Goal: Task Accomplishment & Management: Manage account settings

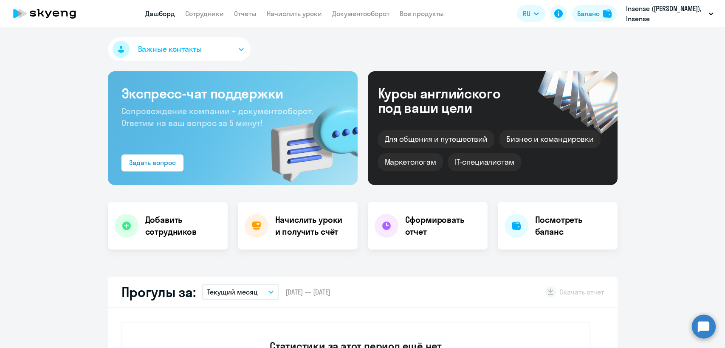
select select "30"
click at [196, 10] on link "Сотрудники" at bounding box center [204, 13] width 39 height 8
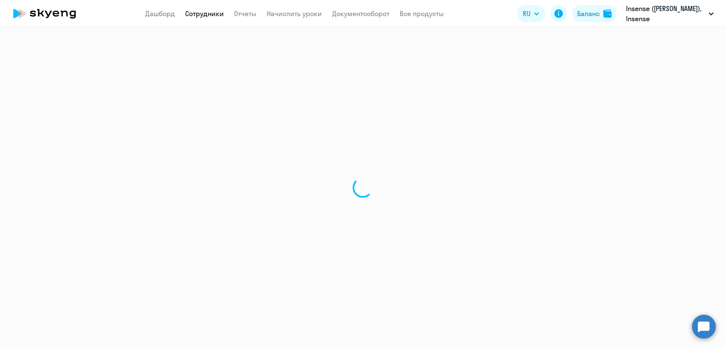
select select "30"
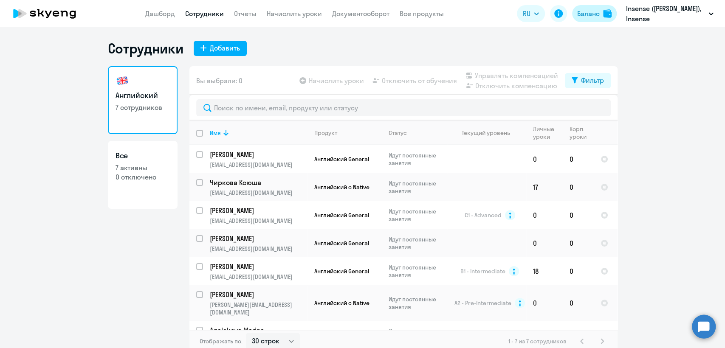
click at [574, 14] on button "Баланс" at bounding box center [594, 13] width 45 height 17
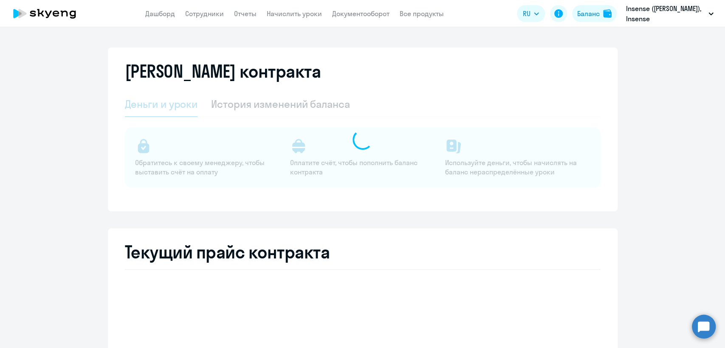
select select "english_adult_not_native_speaker"
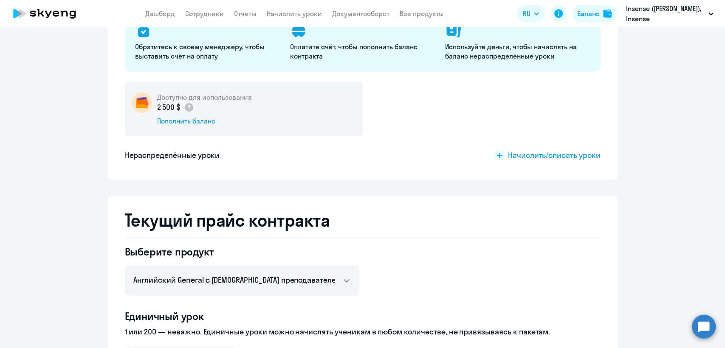
scroll to position [47, 0]
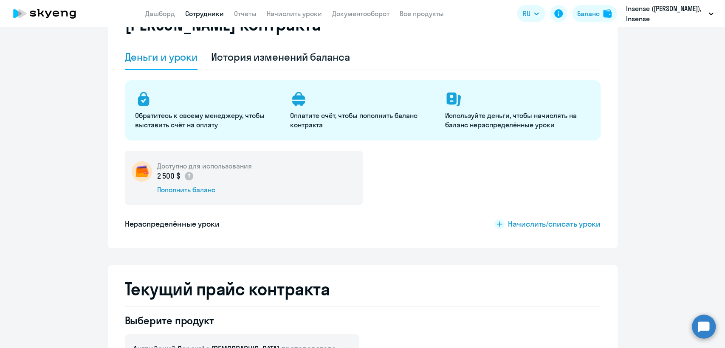
click at [204, 10] on link "Сотрудники" at bounding box center [204, 13] width 39 height 8
select select "30"
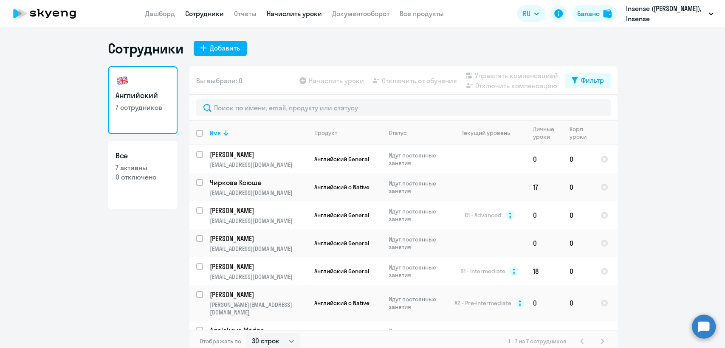
click at [310, 12] on link "Начислить уроки" at bounding box center [294, 13] width 55 height 8
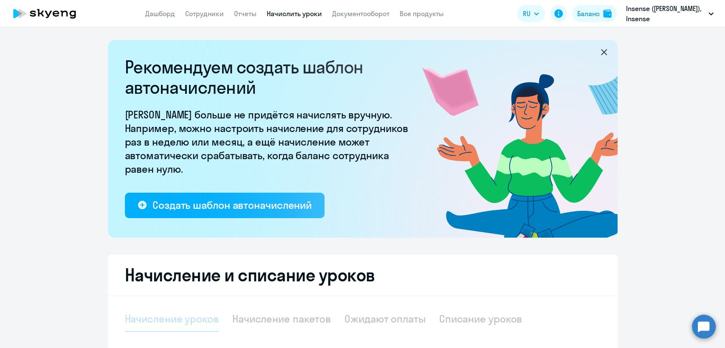
select select "10"
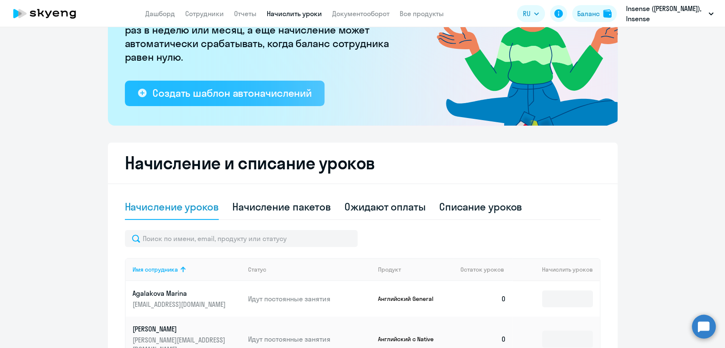
scroll to position [142, 0]
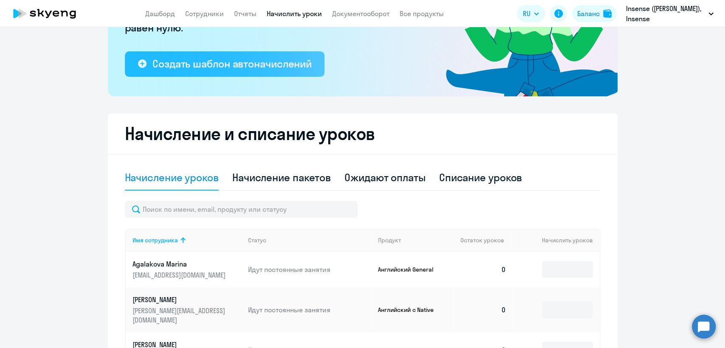
click at [246, 69] on div "Создать шаблон автоначислений" at bounding box center [232, 64] width 159 height 14
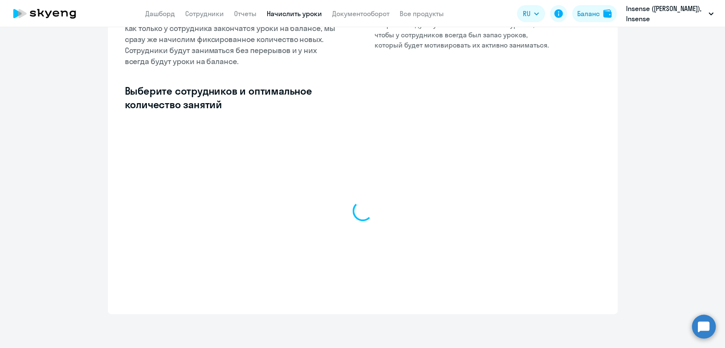
select select "10"
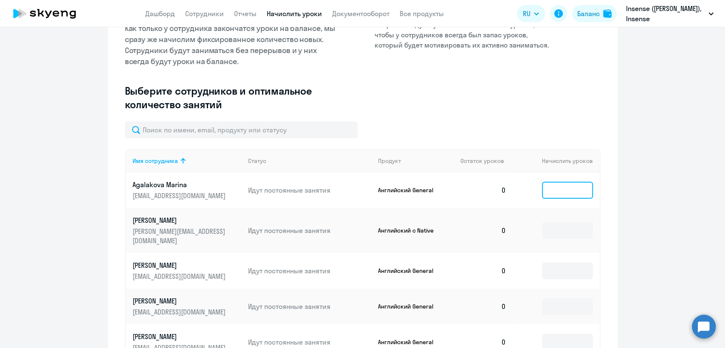
click at [570, 192] on input at bounding box center [567, 190] width 51 height 17
type input "3"
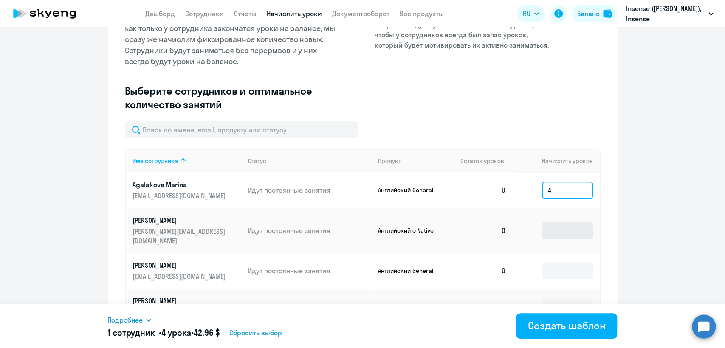
type input "4"
click at [557, 222] on input at bounding box center [567, 230] width 51 height 17
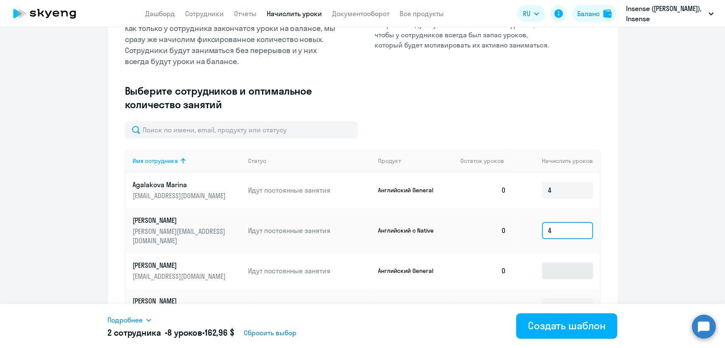
type input "4"
click at [558, 263] on input at bounding box center [567, 271] width 51 height 17
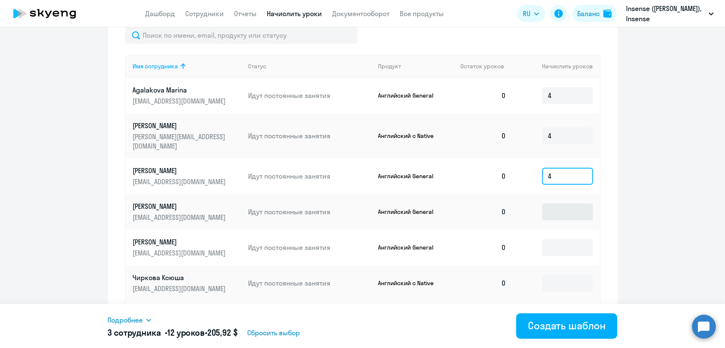
type input "4"
click at [558, 204] on input at bounding box center [567, 212] width 51 height 17
type input "4"
click at [563, 239] on input at bounding box center [567, 247] width 51 height 17
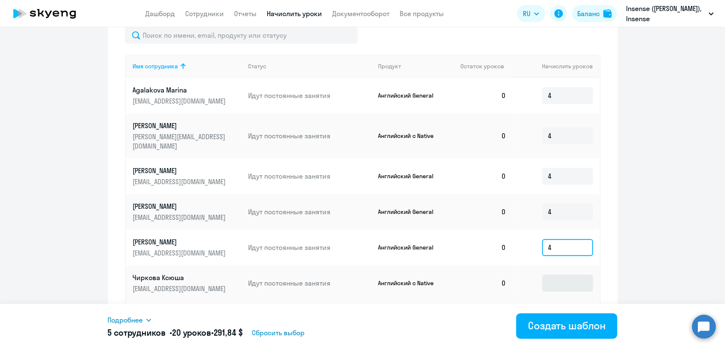
type input "4"
click at [561, 275] on input at bounding box center [567, 283] width 51 height 17
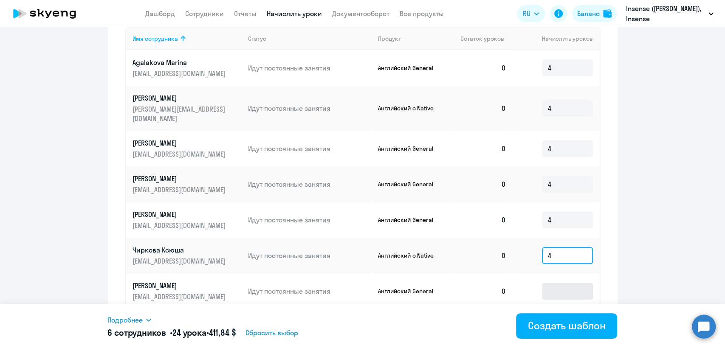
scroll to position [275, 0]
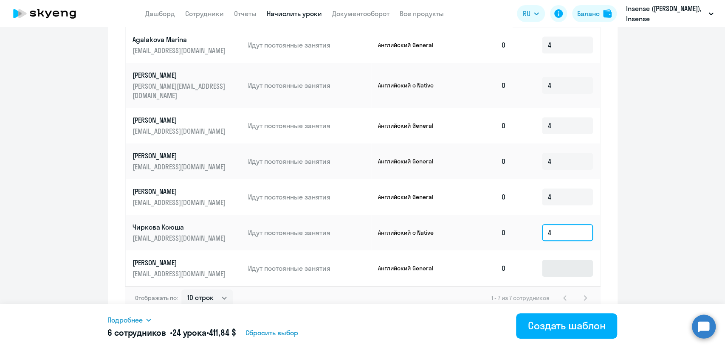
type input "4"
click at [562, 260] on input at bounding box center [567, 268] width 51 height 17
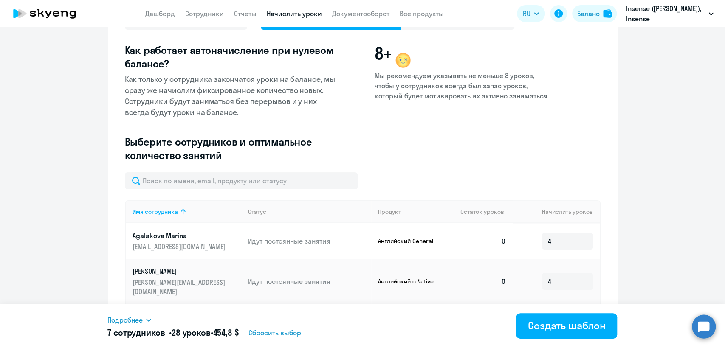
scroll to position [38, 0]
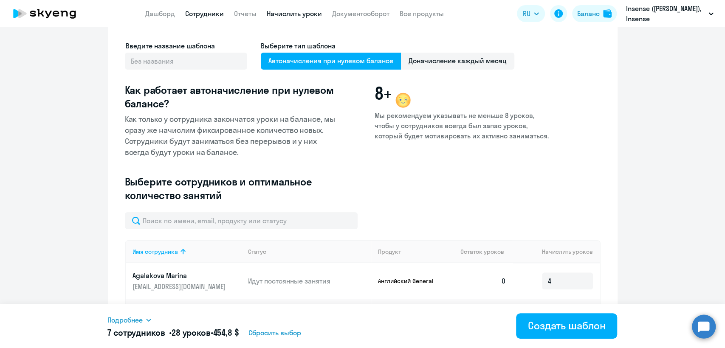
type input "4"
click at [207, 12] on link "Сотрудники" at bounding box center [204, 13] width 39 height 8
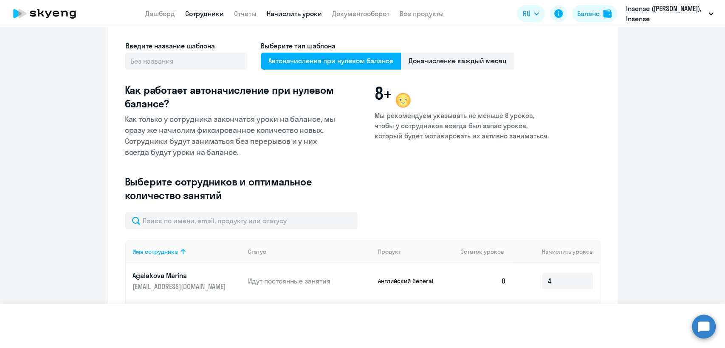
select select "30"
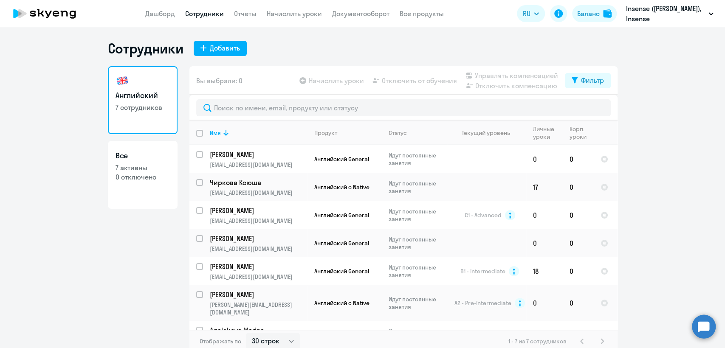
click at [303, 20] on app-header "Дашборд Сотрудники Отчеты Начислить уроки Документооборот Все продукты Дашборд …" at bounding box center [362, 13] width 725 height 27
click at [298, 15] on link "Начислить уроки" at bounding box center [294, 13] width 55 height 8
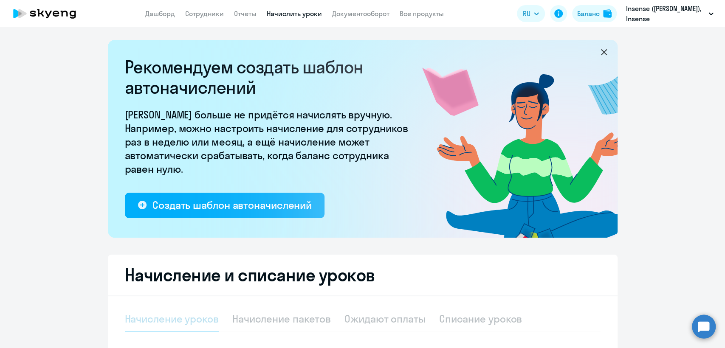
select select "10"
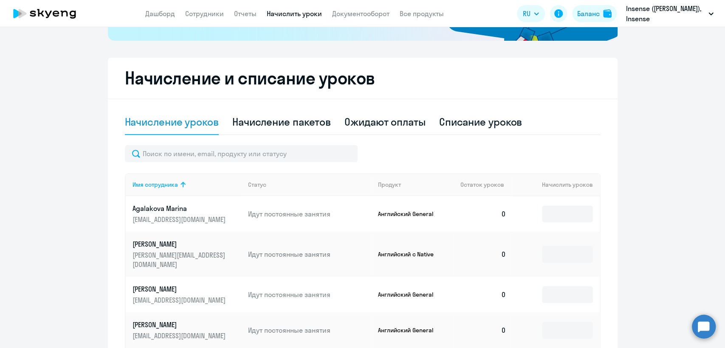
scroll to position [283, 0]
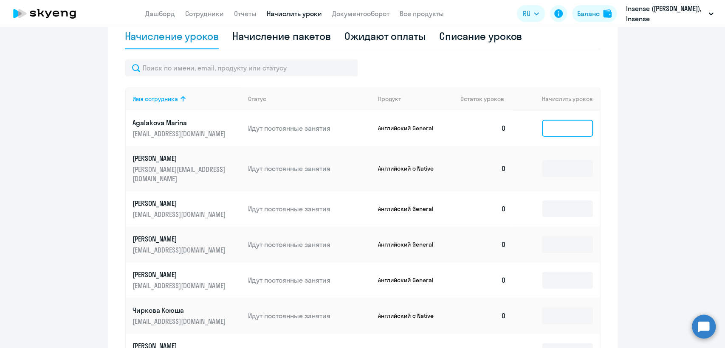
click at [571, 126] on input at bounding box center [567, 128] width 51 height 17
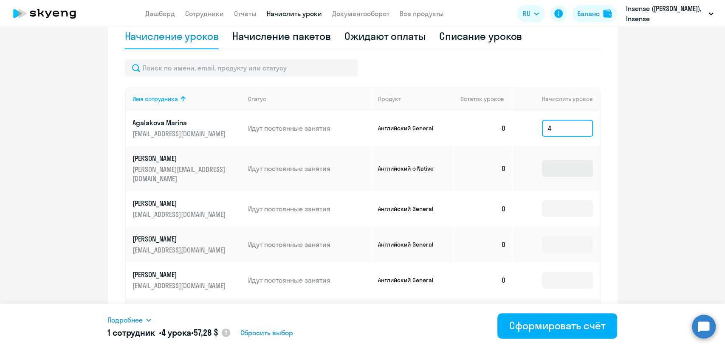
type input "4"
click at [568, 160] on input at bounding box center [567, 168] width 51 height 17
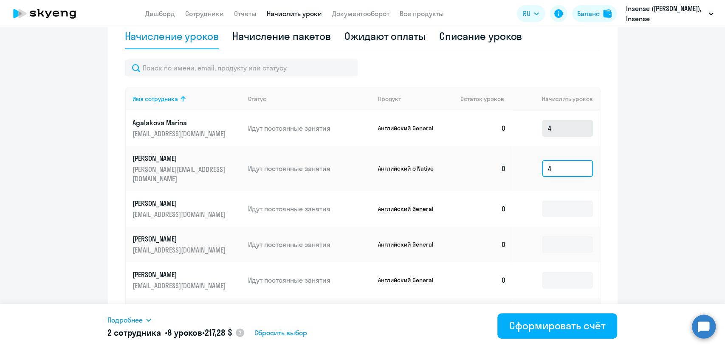
type input "4"
click at [560, 133] on input "4" at bounding box center [567, 128] width 51 height 17
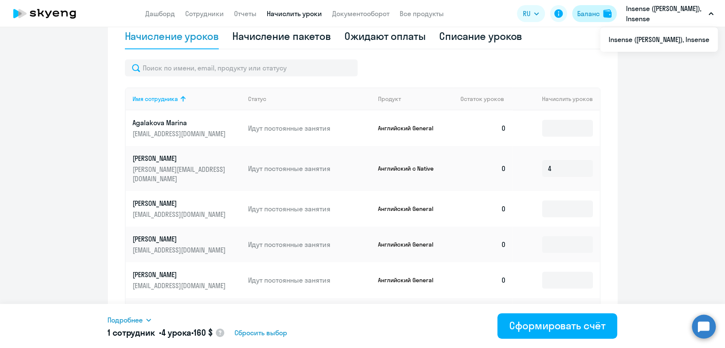
click at [586, 19] on button "Баланс" at bounding box center [594, 13] width 45 height 17
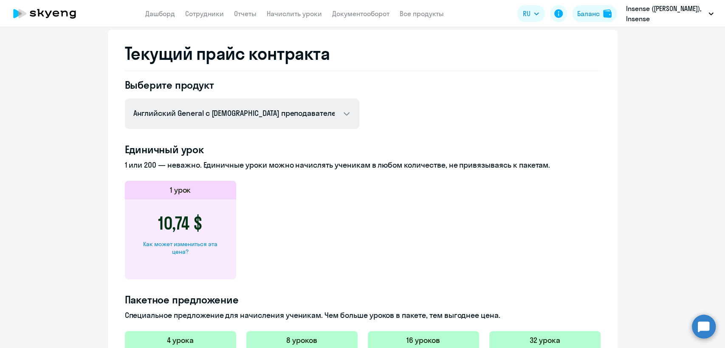
scroll to position [243, 0]
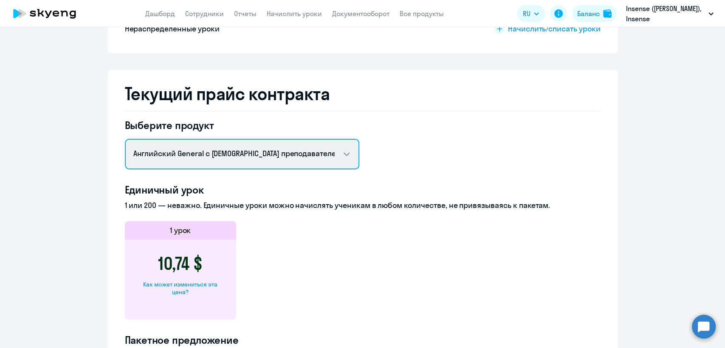
click at [220, 155] on select "Английский General с [DEMOGRAPHIC_DATA] преподавателем Английский General с [DE…" at bounding box center [242, 154] width 235 height 31
select select "english_adult_native_speaker"
click at [125, 139] on select "Английский General с [DEMOGRAPHIC_DATA] преподавателем Английский General с [DE…" at bounding box center [242, 154] width 235 height 31
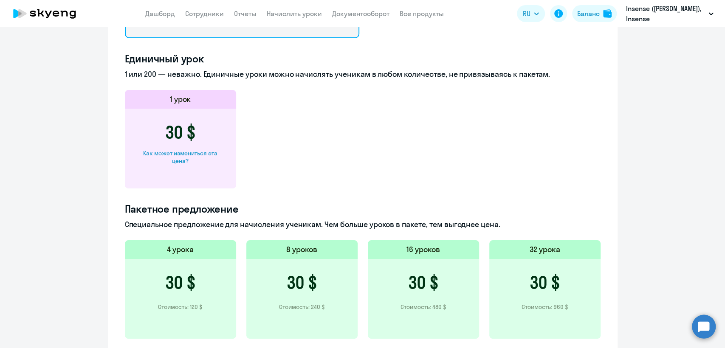
scroll to position [290, 0]
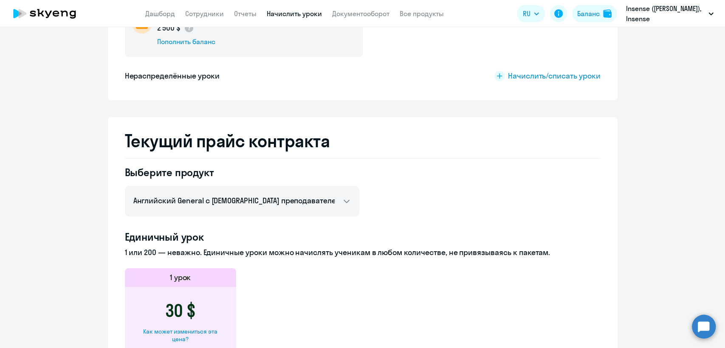
click at [284, 17] on link "Начислить уроки" at bounding box center [294, 13] width 55 height 8
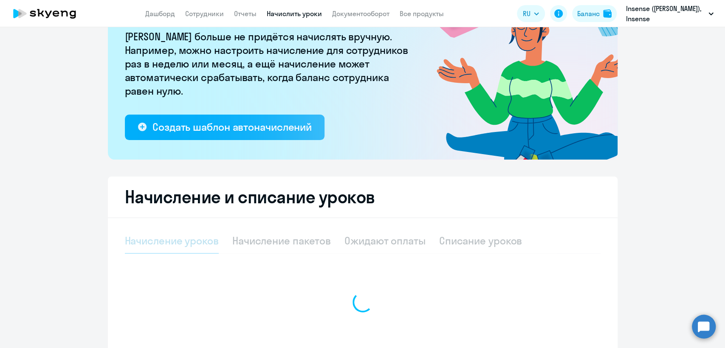
select select "10"
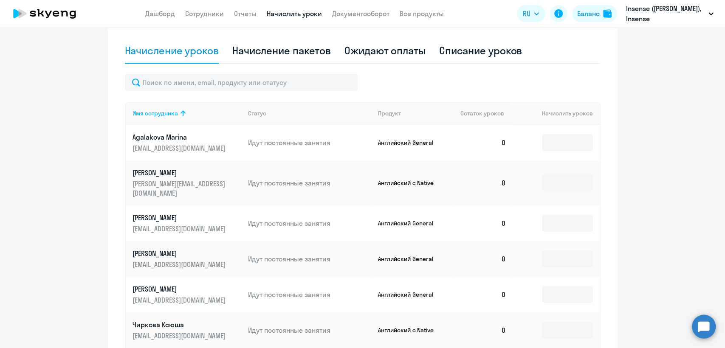
scroll to position [267, 0]
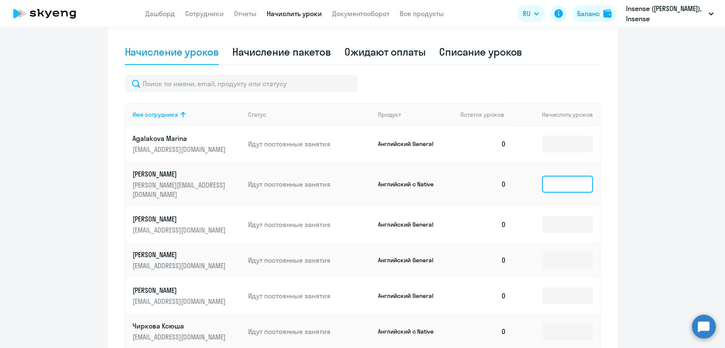
click at [544, 177] on input at bounding box center [567, 184] width 51 height 17
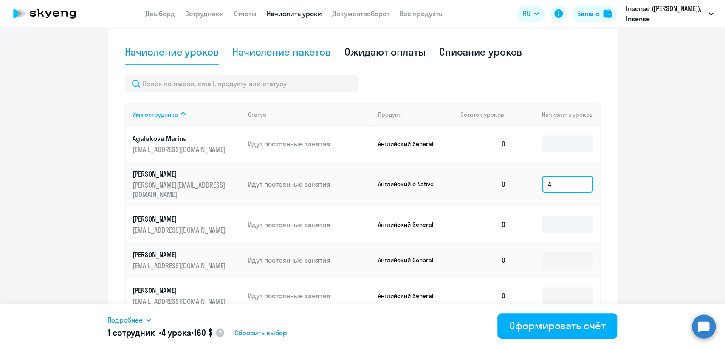
type input "4"
click at [272, 49] on div "Начисление пакетов" at bounding box center [281, 52] width 99 height 14
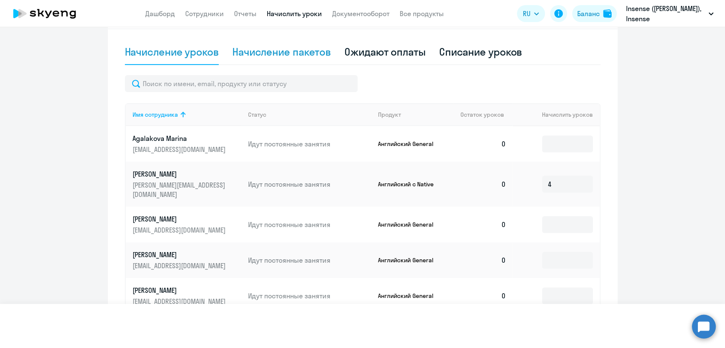
select select "10"
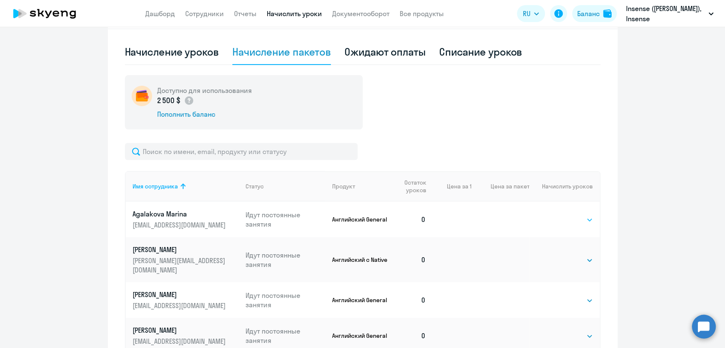
click at [558, 218] on select "Выбрать 4 8 16 32 64 96 128" at bounding box center [575, 220] width 35 height 10
select select "4"
click at [558, 215] on select "Выбрать 4 8 16 32 64 96 128" at bounding box center [575, 220] width 35 height 10
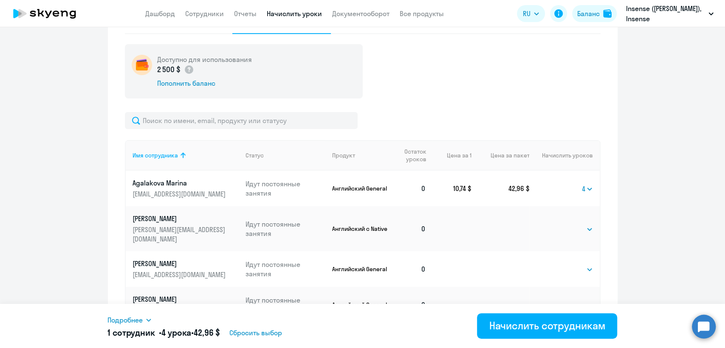
scroll to position [314, 0]
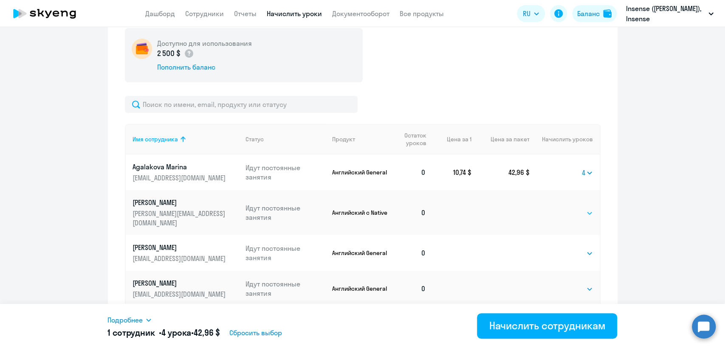
click at [572, 212] on select "Выбрать 4 8 16 32 64 96 128" at bounding box center [575, 213] width 35 height 10
select select "4"
click at [558, 208] on select "Выбрать 4 8 16 32 64 96 128" at bounding box center [575, 213] width 35 height 10
click at [572, 249] on select "Выбрать 4 8 16 32 64 96 128" at bounding box center [575, 254] width 35 height 10
select select "4"
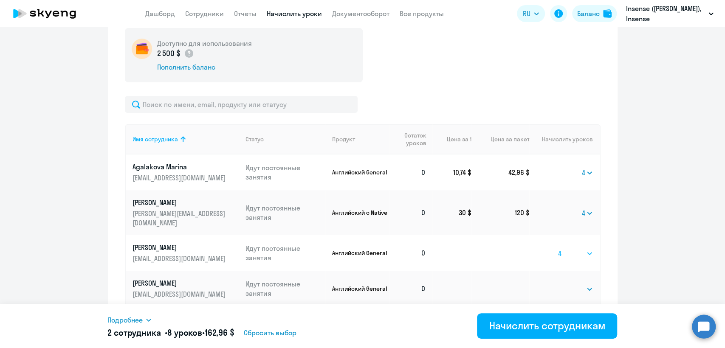
click at [558, 249] on select "Выбрать 4 8 16 32 64 96 128" at bounding box center [575, 254] width 35 height 10
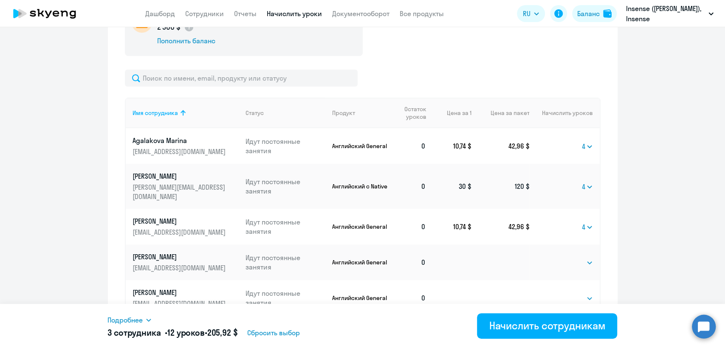
scroll to position [409, 0]
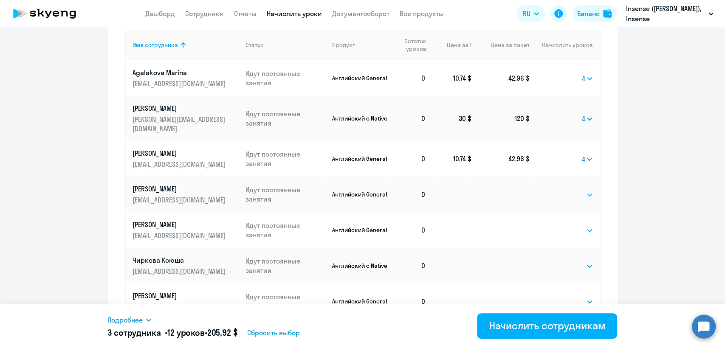
click at [569, 190] on select "Выбрать 4 8 16 32 64 96 128" at bounding box center [575, 195] width 35 height 10
select select "4"
click at [558, 190] on select "Выбрать 4 8 16 32 64 96 128" at bounding box center [575, 195] width 35 height 10
click at [574, 226] on select "Выбрать 4 8 16 32 64 96 128" at bounding box center [575, 231] width 35 height 10
select select "4"
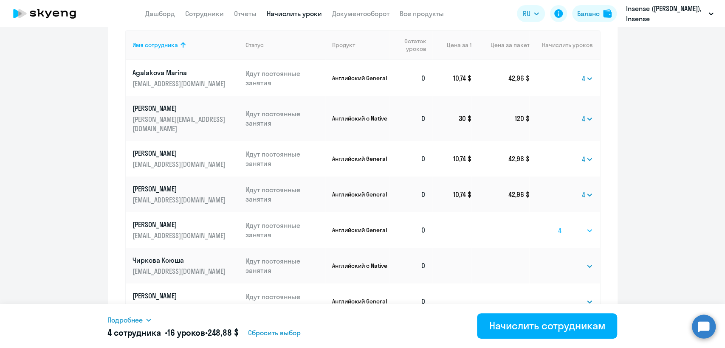
click at [558, 226] on select "Выбрать 4 8 16 32 64 96 128" at bounding box center [575, 231] width 35 height 10
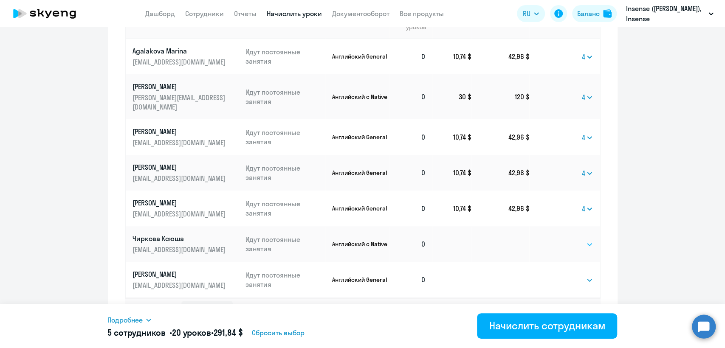
scroll to position [442, 0]
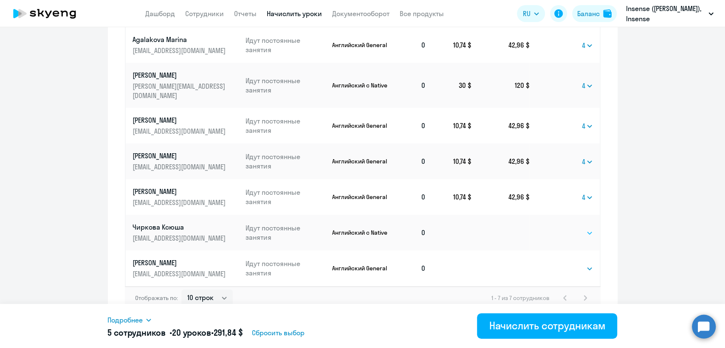
drag, startPoint x: 575, startPoint y: 222, endPoint x: 573, endPoint y: 228, distance: 6.2
click at [575, 228] on select "Выбрать 4 8 16 32 64 96 128" at bounding box center [575, 233] width 35 height 10
select select "4"
click at [558, 228] on select "Выбрать 4 8 16 32 64 96 128" at bounding box center [575, 233] width 35 height 10
click at [574, 264] on select "Выбрать 4 8 16 32 64 96 128" at bounding box center [575, 269] width 35 height 10
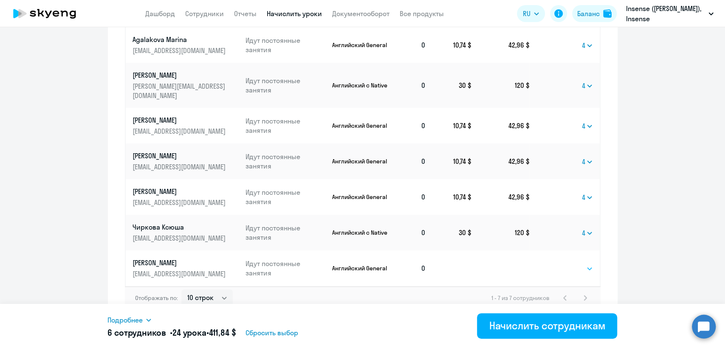
select select "4"
click at [558, 264] on select "Выбрать 4 8 16 32 64 96 128" at bounding box center [575, 269] width 35 height 10
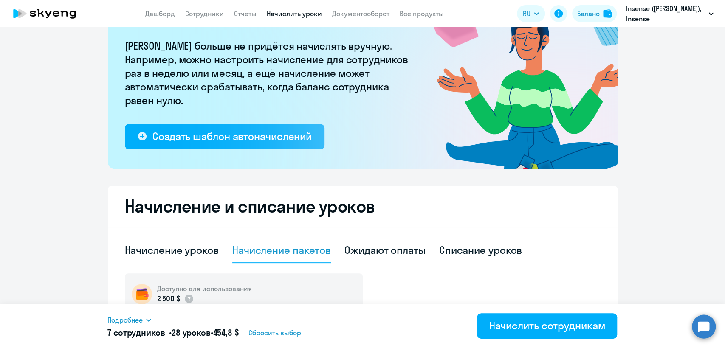
scroll to position [65, 0]
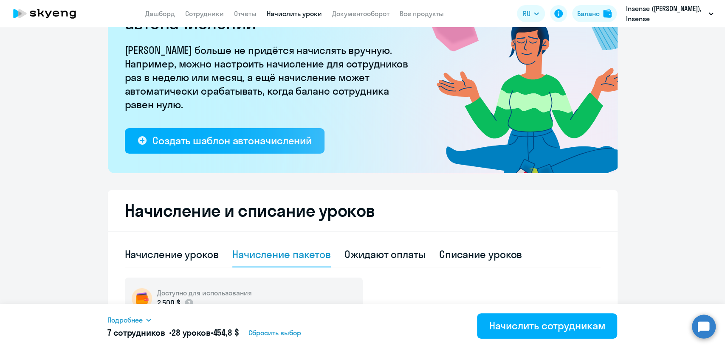
click at [218, 251] on div "Начисление уроков Начисление пакетов Ожидают оплаты Списание уроков" at bounding box center [363, 254] width 476 height 25
click at [202, 255] on div "Начисление уроков" at bounding box center [172, 255] width 94 height 14
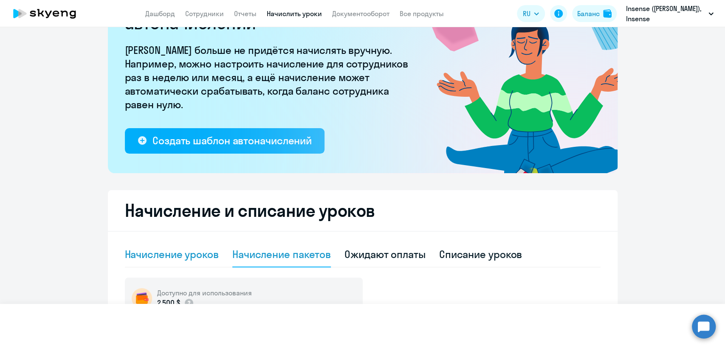
select select "10"
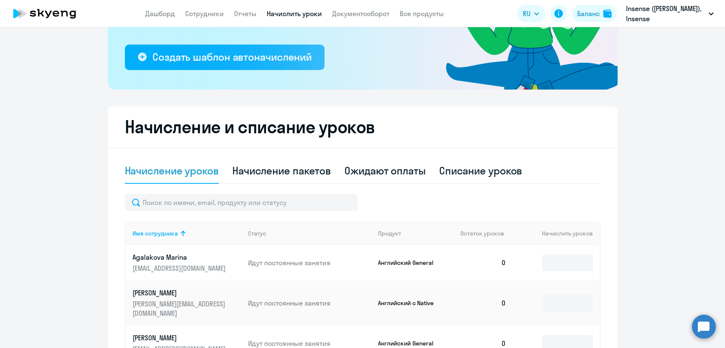
scroll to position [206, 0]
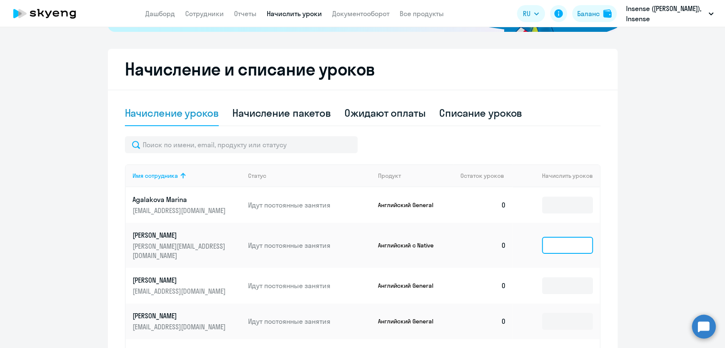
click at [560, 241] on input at bounding box center [567, 245] width 51 height 17
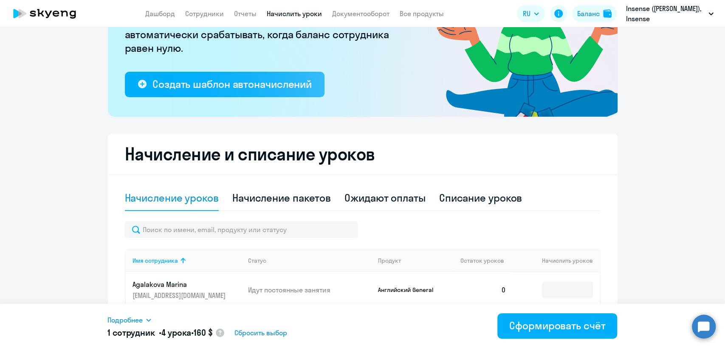
scroll to position [65, 0]
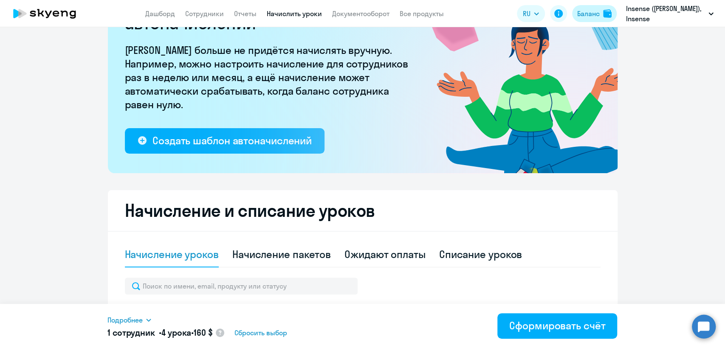
type input "4"
click at [593, 19] on button "Баланс" at bounding box center [594, 13] width 45 height 17
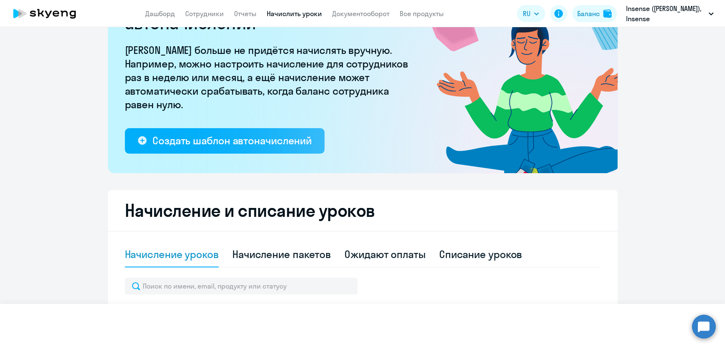
select select "english_adult_not_native_speaker"
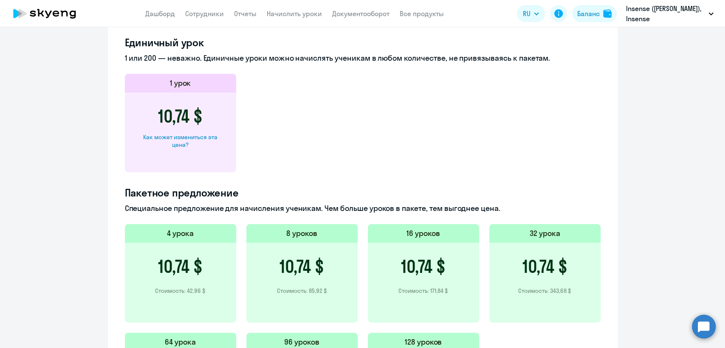
scroll to position [337, 0]
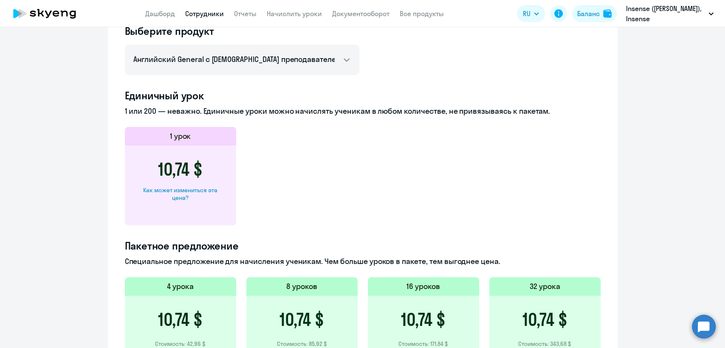
click at [207, 11] on link "Сотрудники" at bounding box center [204, 13] width 39 height 8
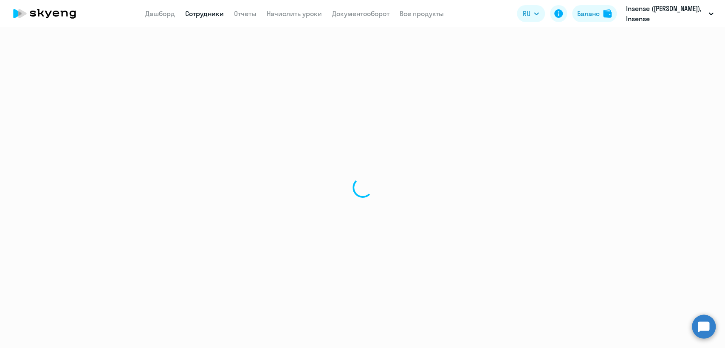
select select "30"
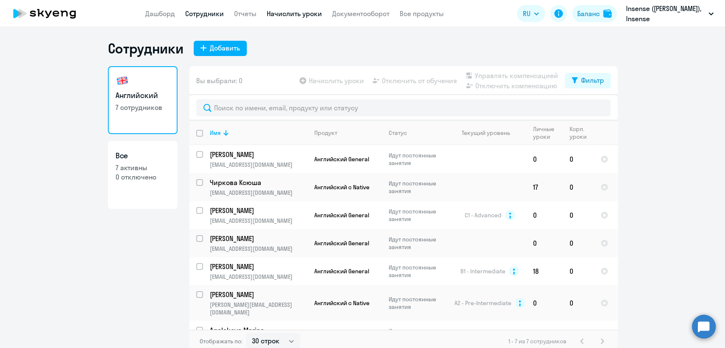
click at [286, 14] on link "Начислить уроки" at bounding box center [294, 13] width 55 height 8
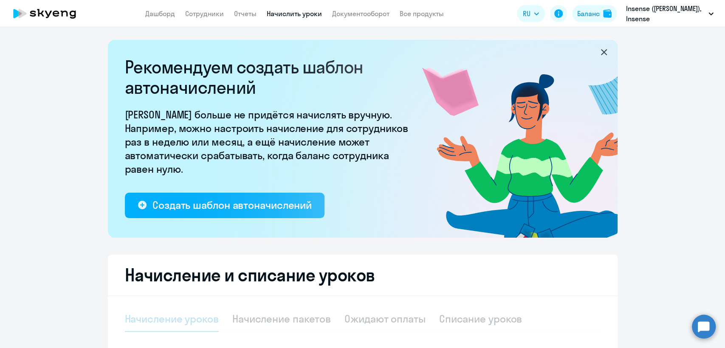
select select "10"
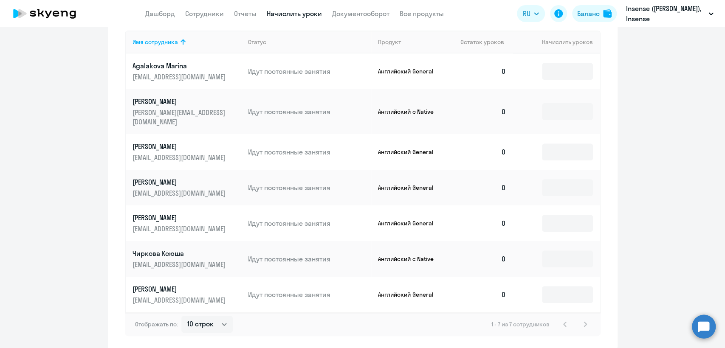
scroll to position [366, 0]
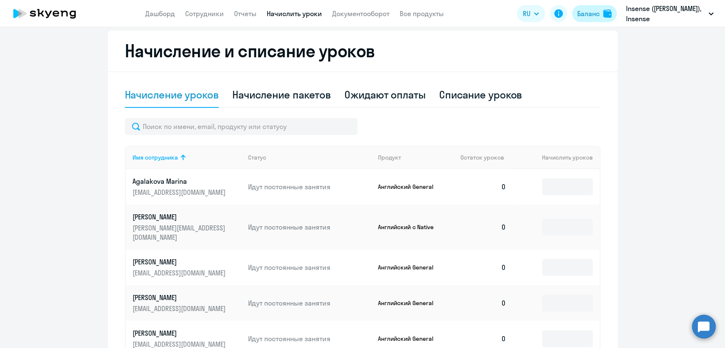
click at [594, 11] on div "Баланс" at bounding box center [588, 13] width 23 height 10
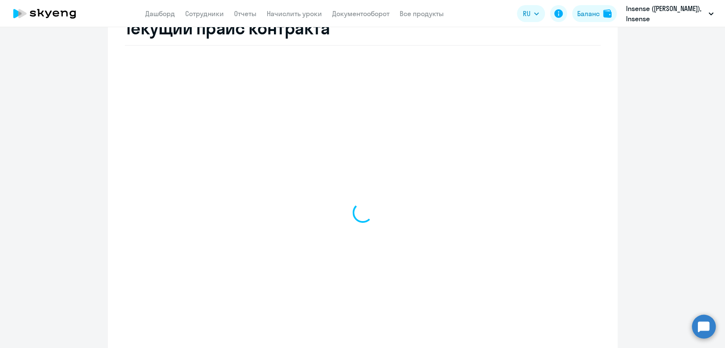
scroll to position [253, 0]
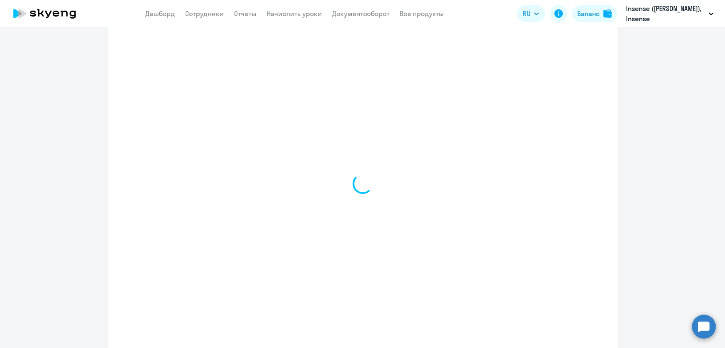
select select "english_adult_not_native_speaker"
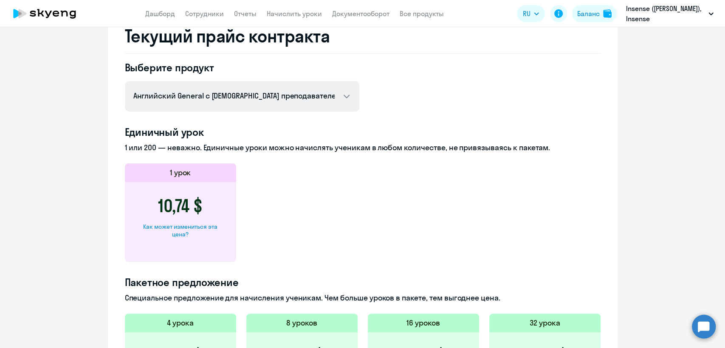
scroll to position [112, 0]
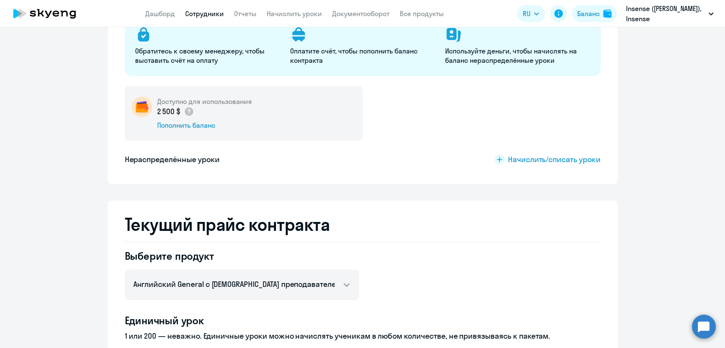
click at [211, 14] on link "Сотрудники" at bounding box center [204, 13] width 39 height 8
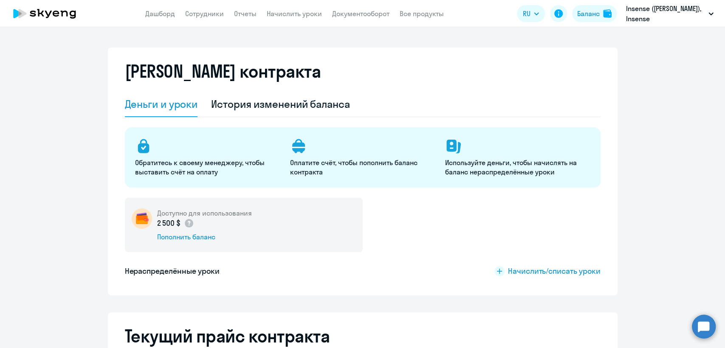
select select "30"
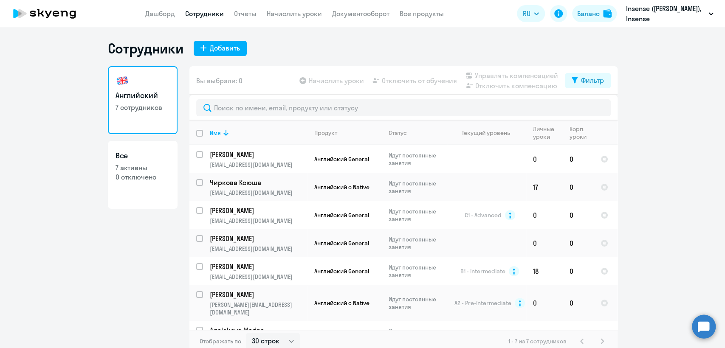
click at [292, 4] on app-header "Дашборд Сотрудники Отчеты Начислить уроки Документооборот Все продукты Дашборд …" at bounding box center [362, 13] width 725 height 27
click at [295, 11] on link "Начислить уроки" at bounding box center [294, 13] width 55 height 8
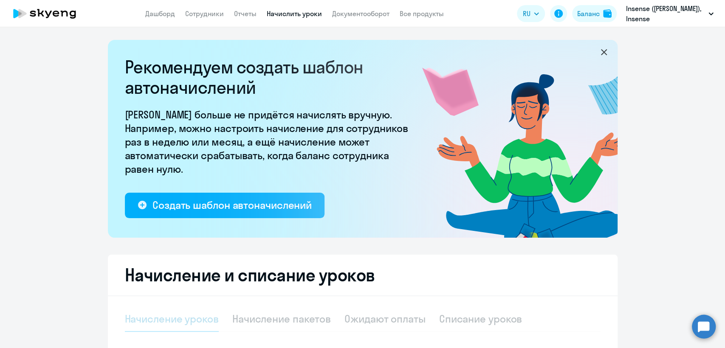
select select "10"
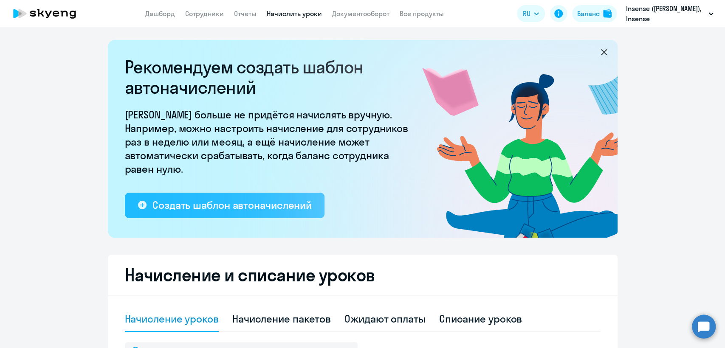
scroll to position [142, 0]
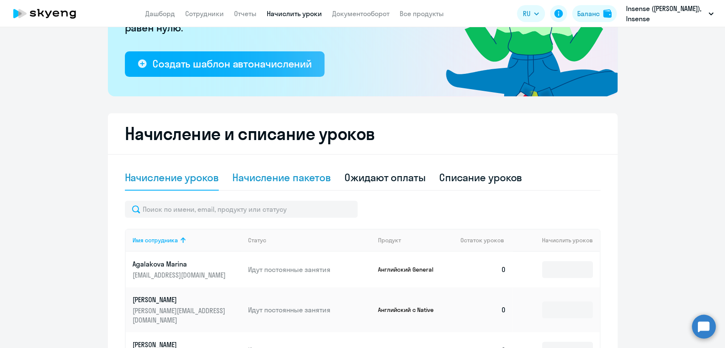
click at [286, 179] on div "Начисление пакетов" at bounding box center [281, 178] width 99 height 14
select select "10"
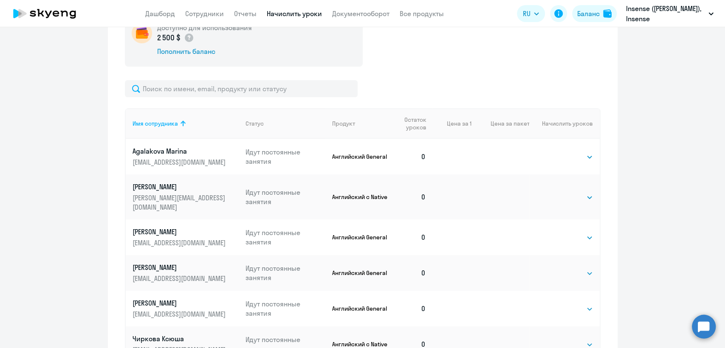
scroll to position [189, 0]
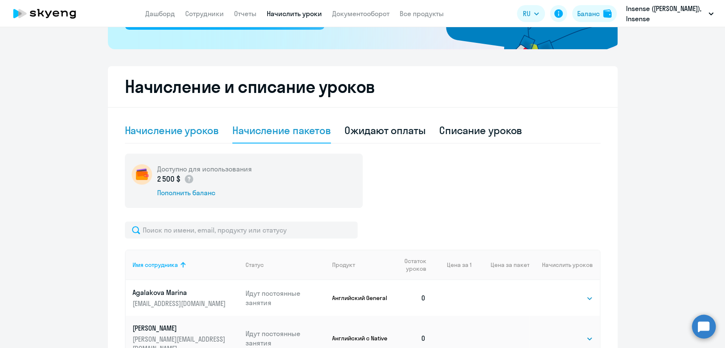
click at [194, 133] on div "Начисление уроков" at bounding box center [172, 131] width 94 height 14
select select "10"
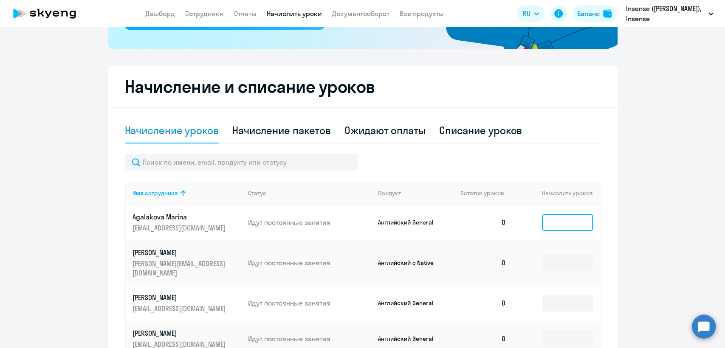
click at [553, 215] on input at bounding box center [567, 222] width 51 height 17
type input "1"
click at [656, 8] on p "Insense ([PERSON_NAME]), Insense" at bounding box center [665, 13] width 79 height 20
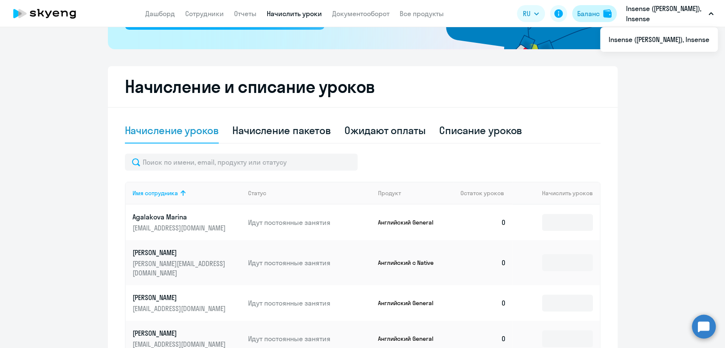
click at [583, 15] on div "Баланс" at bounding box center [588, 13] width 23 height 10
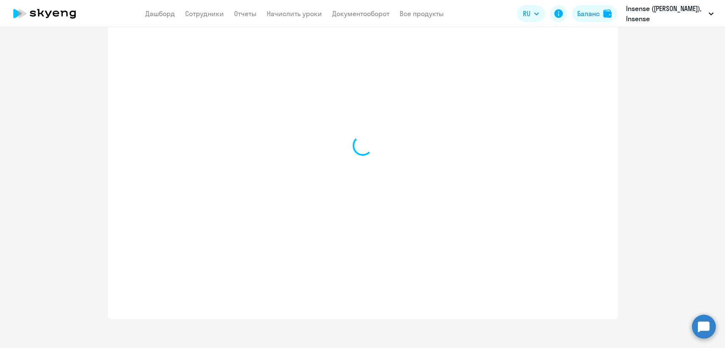
select select "english_adult_not_native_speaker"
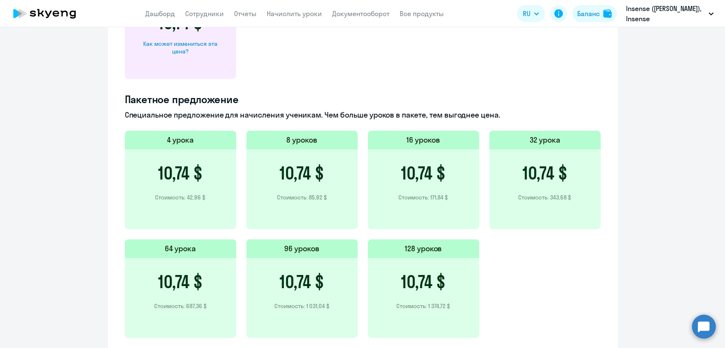
scroll to position [526, 0]
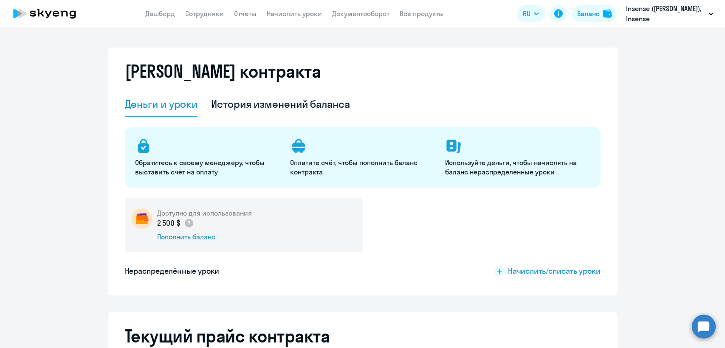
select select "english_adult_not_native_speaker"
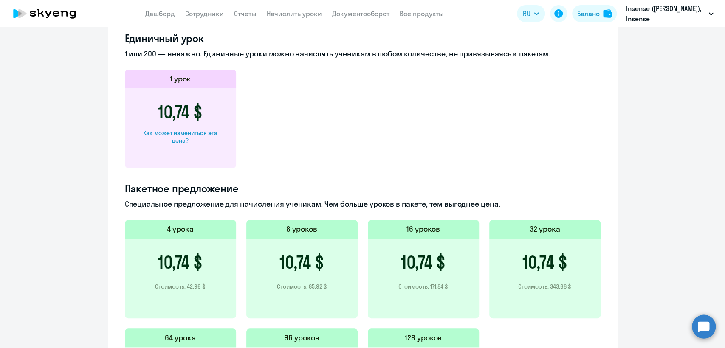
scroll to position [472, 0]
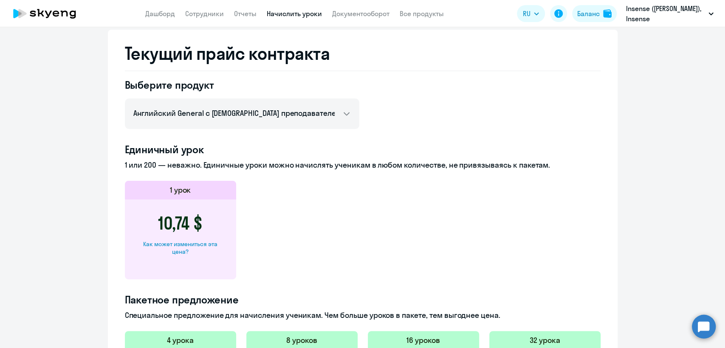
click at [297, 11] on link "Начислить уроки" at bounding box center [294, 13] width 55 height 8
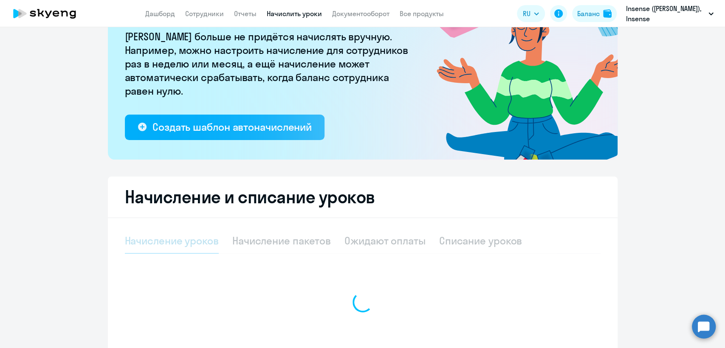
select select "10"
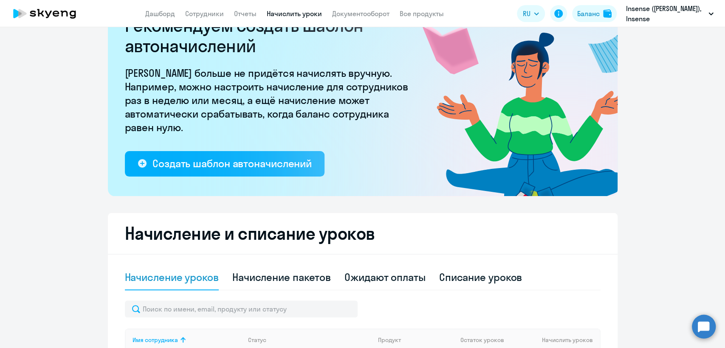
scroll to position [31, 0]
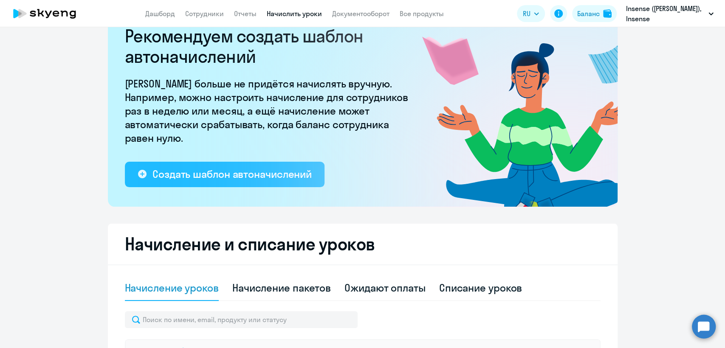
click at [268, 169] on div "Создать шаблон автоначислений" at bounding box center [232, 174] width 159 height 14
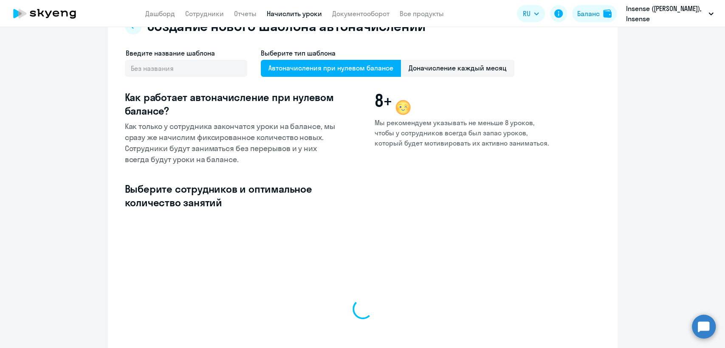
select select "10"
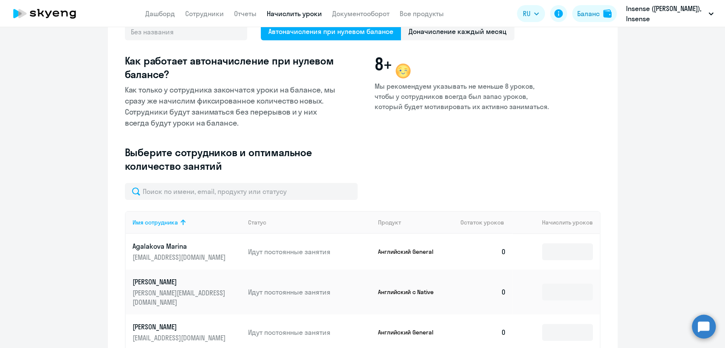
scroll to position [126, 0]
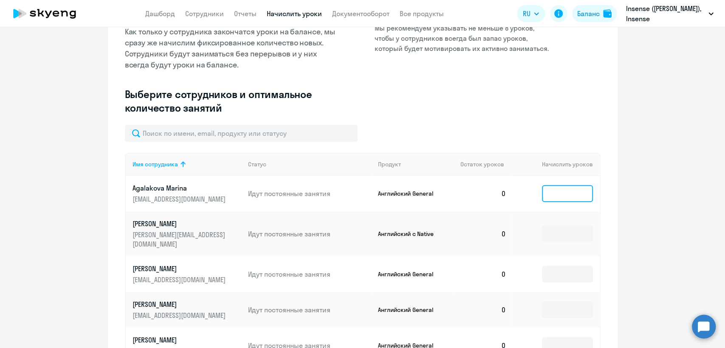
click at [551, 187] on input at bounding box center [567, 193] width 51 height 17
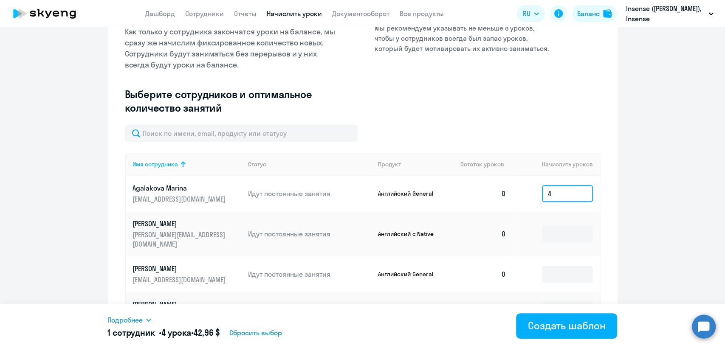
type input "4"
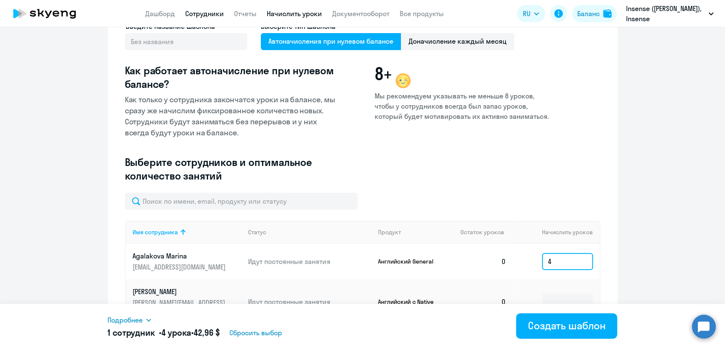
scroll to position [0, 0]
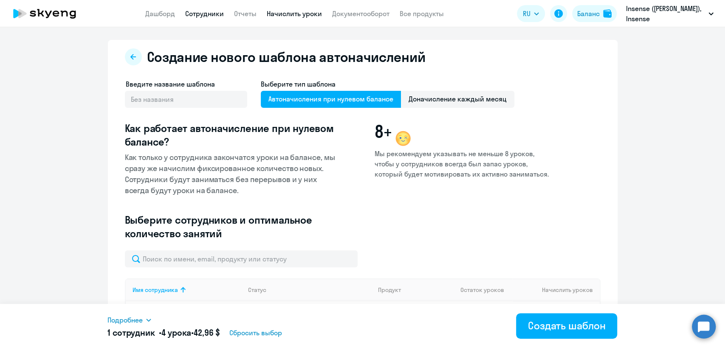
click at [215, 14] on link "Сотрудники" at bounding box center [204, 13] width 39 height 8
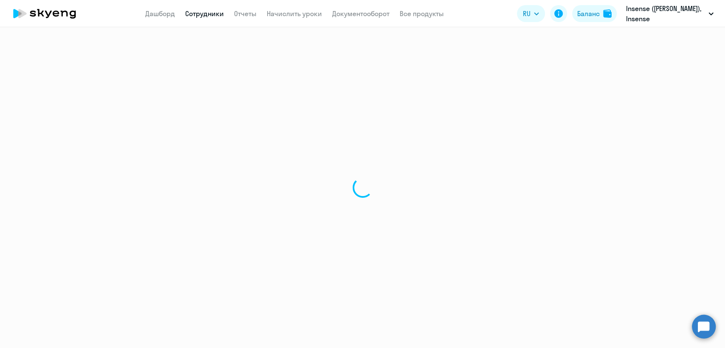
select select "30"
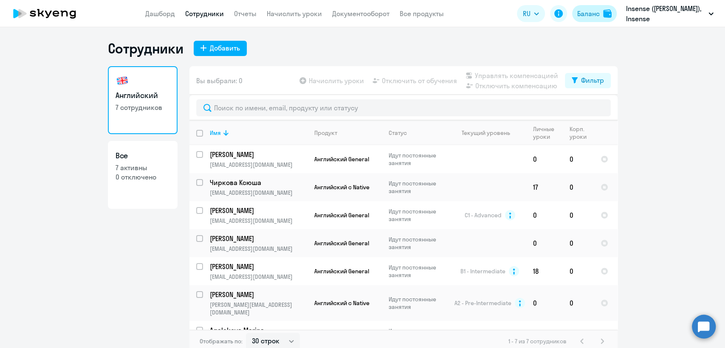
click at [591, 14] on div "Баланс" at bounding box center [588, 13] width 23 height 10
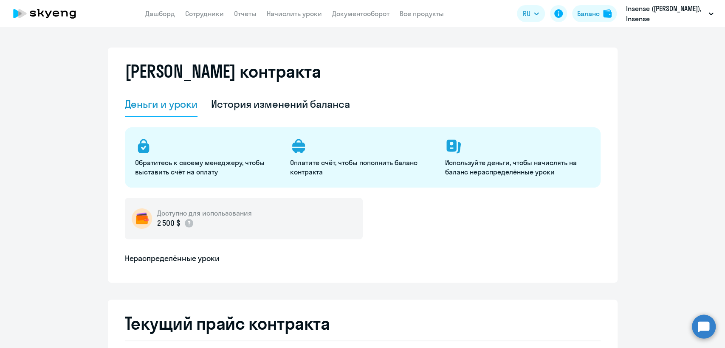
select select "english_adult_not_native_speaker"
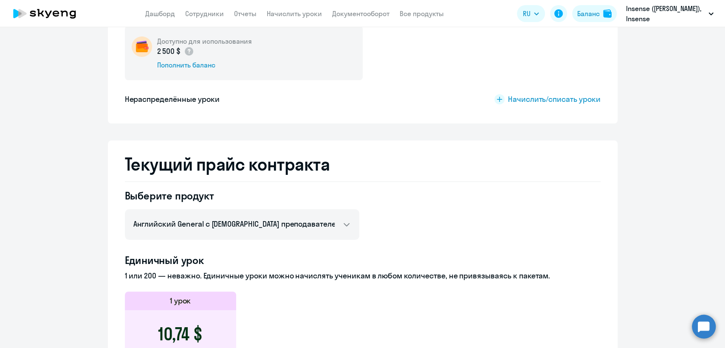
scroll to position [142, 0]
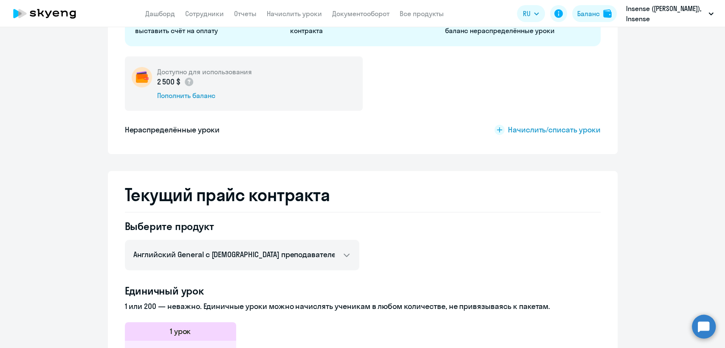
click at [283, 8] on app-menu-item-link "Начислить уроки" at bounding box center [294, 13] width 55 height 11
click at [284, 11] on link "Начислить уроки" at bounding box center [294, 13] width 55 height 8
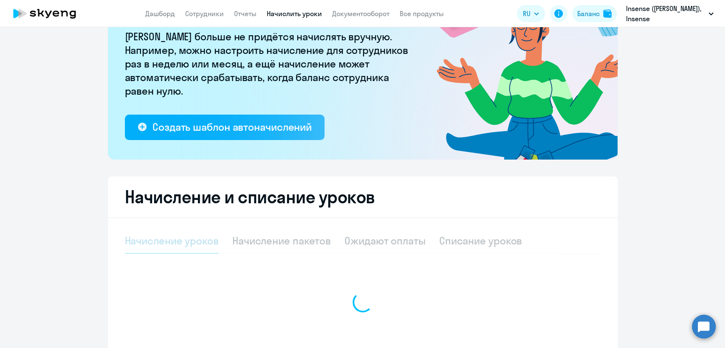
select select "10"
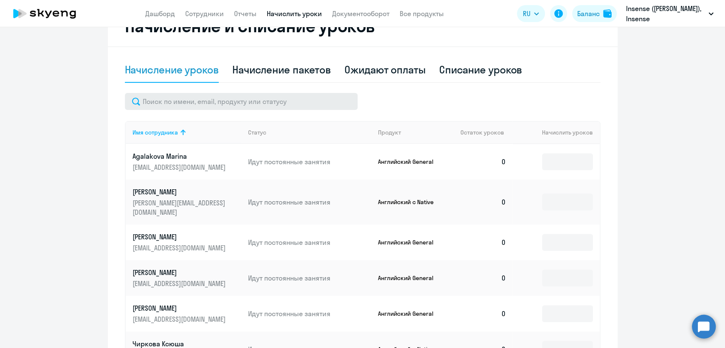
scroll to position [267, 0]
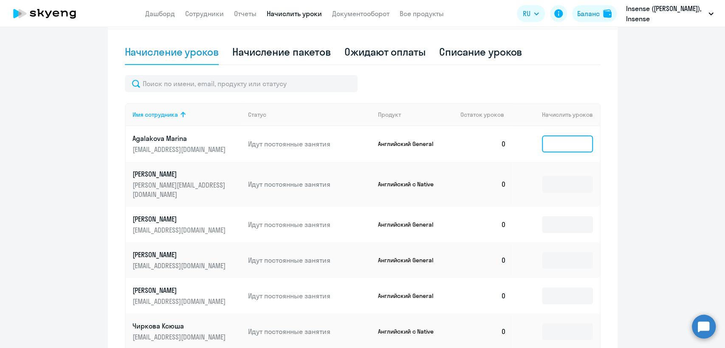
click at [556, 145] on input at bounding box center [567, 144] width 51 height 17
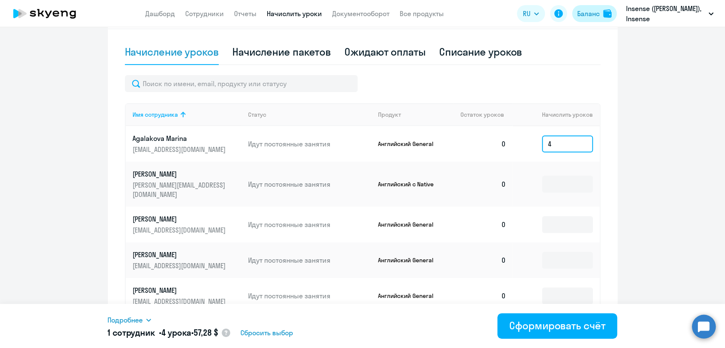
type input "4"
click at [591, 11] on div "Баланс" at bounding box center [588, 13] width 23 height 10
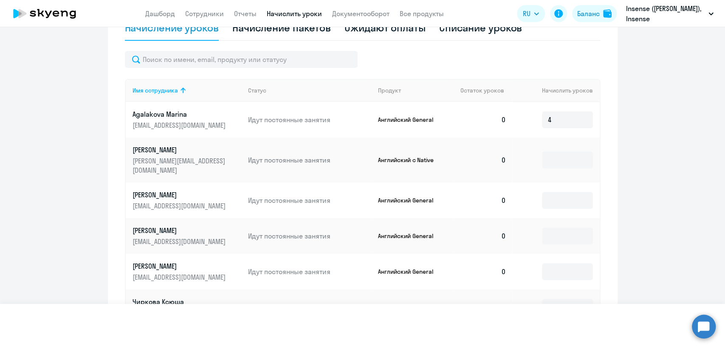
select select "english_adult_not_native_speaker"
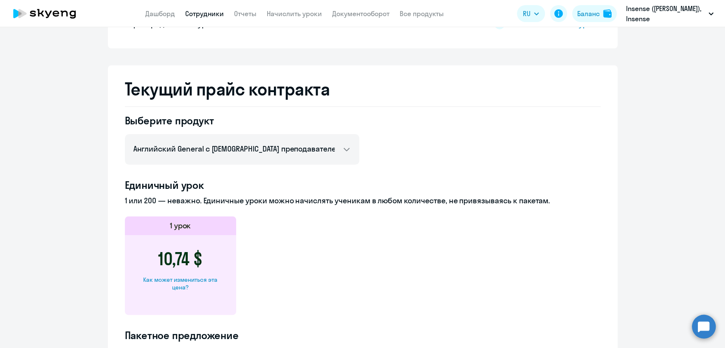
scroll to position [163, 0]
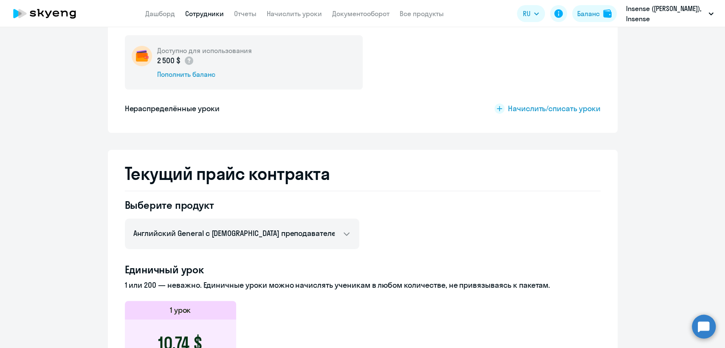
click at [214, 10] on link "Сотрудники" at bounding box center [204, 13] width 39 height 8
select select "30"
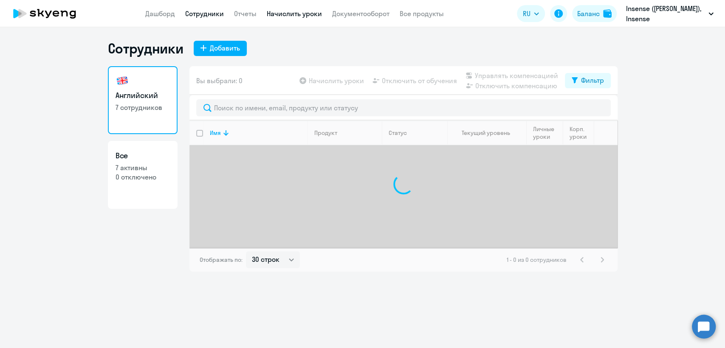
click at [294, 9] on link "Начислить уроки" at bounding box center [294, 13] width 55 height 8
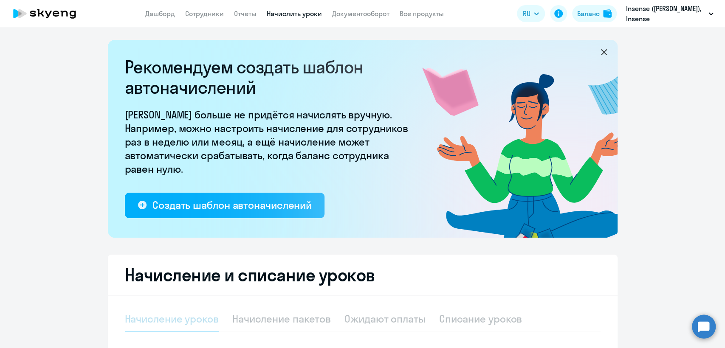
select select "10"
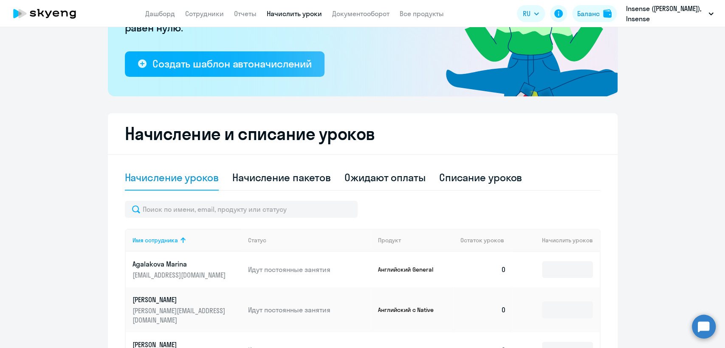
scroll to position [283, 0]
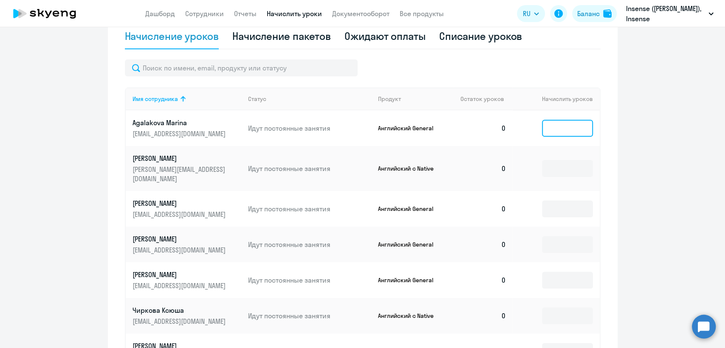
click at [561, 123] on input at bounding box center [567, 128] width 51 height 17
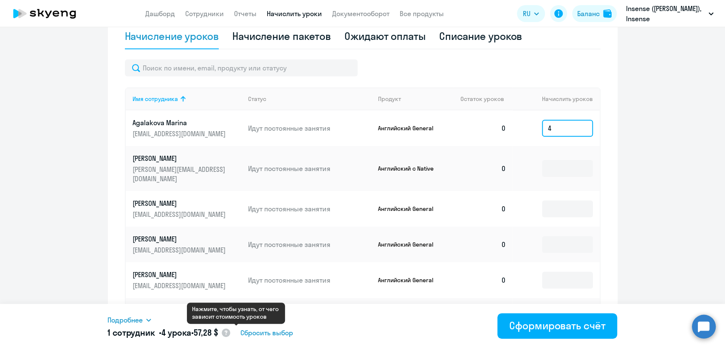
type input "4"
click at [230, 329] on circle at bounding box center [226, 333] width 8 height 8
select select "english_adult_native_speaker"
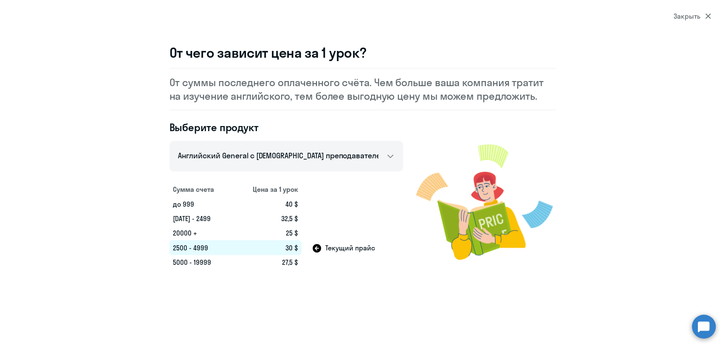
select select "30"
click at [697, 15] on div "Закрыть" at bounding box center [692, 16] width 37 height 10
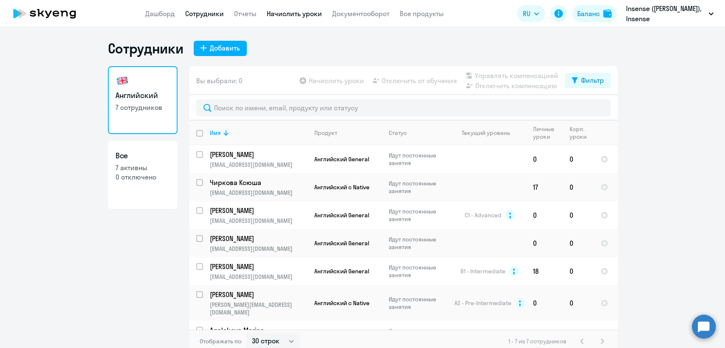
click at [282, 11] on link "Начислить уроки" at bounding box center [294, 13] width 55 height 8
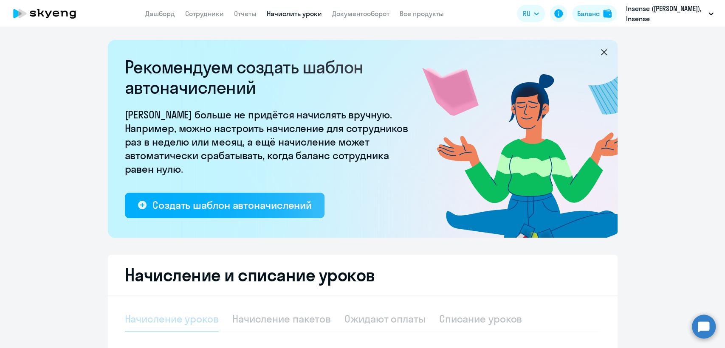
select select "10"
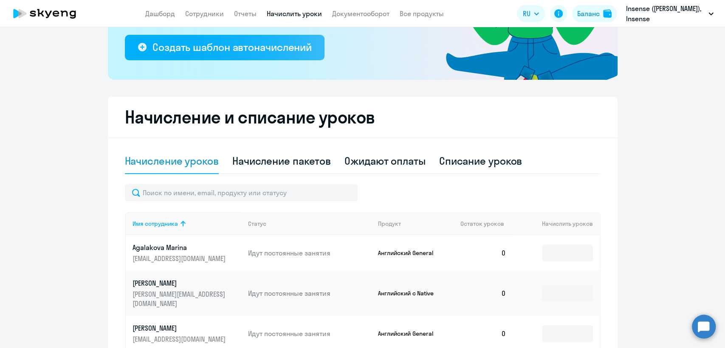
scroll to position [236, 0]
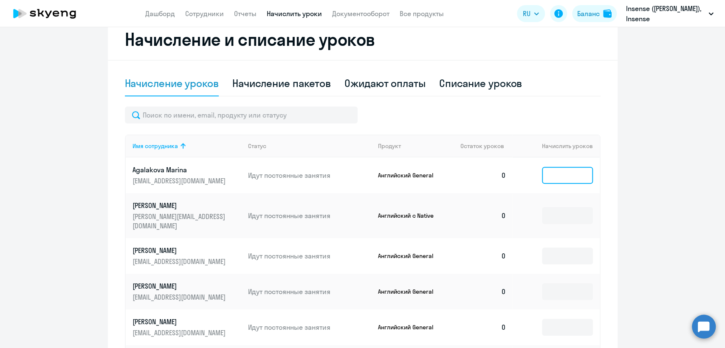
click at [575, 181] on input at bounding box center [567, 175] width 51 height 17
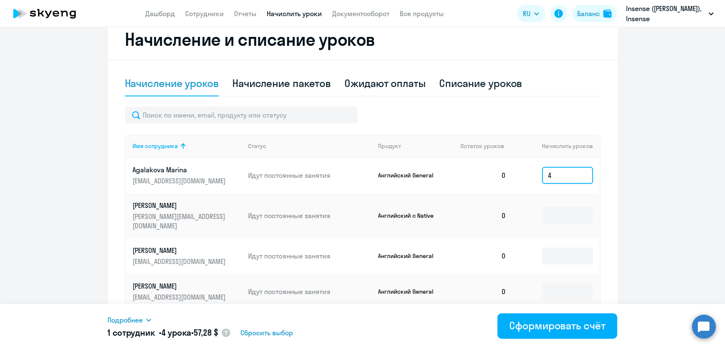
type input "4"
click at [134, 320] on span "Подробнее" at bounding box center [125, 320] width 35 height 10
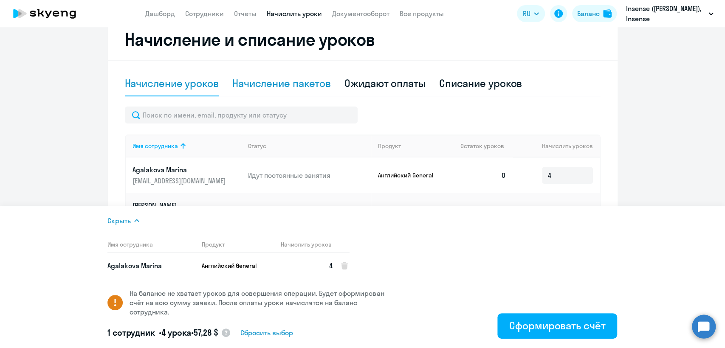
click at [269, 76] on div "Начисление пакетов" at bounding box center [281, 83] width 99 height 14
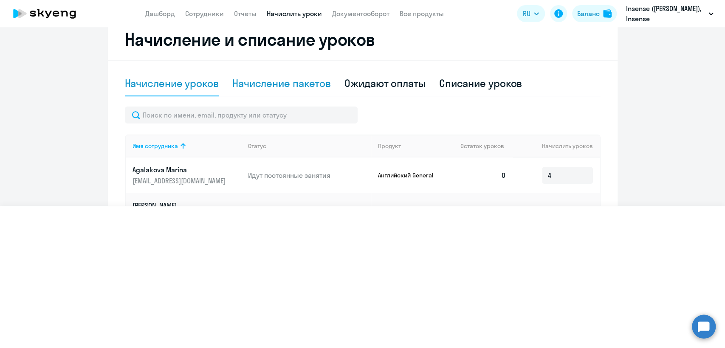
select select "10"
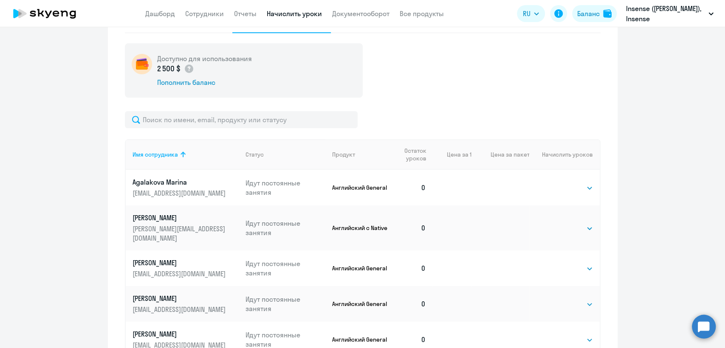
scroll to position [377, 0]
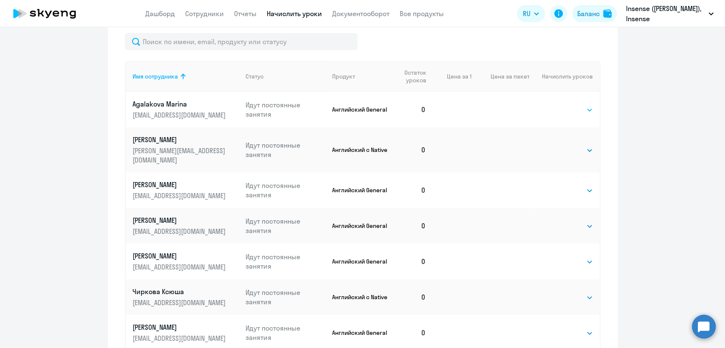
click at [570, 110] on select "Выбрать 4 8 16 32 64 96 128" at bounding box center [575, 110] width 35 height 10
select select "4"
click at [558, 105] on select "Выбрать 4 8 16 32 64 96 128" at bounding box center [575, 110] width 35 height 10
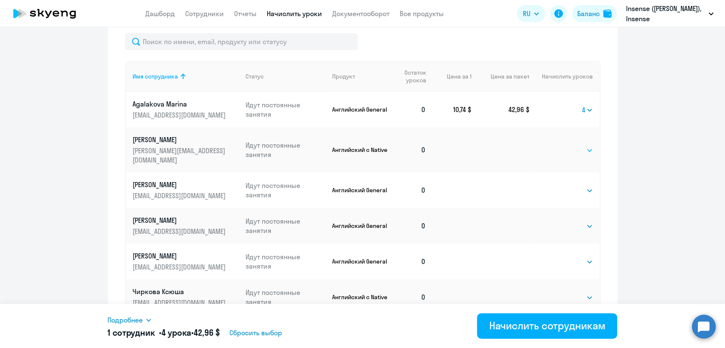
click at [566, 145] on select "Выбрать 4 8 16 32 64 96 128" at bounding box center [575, 150] width 35 height 10
select select "4"
click at [558, 145] on select "Выбрать 4 8 16 32 64 96 128" at bounding box center [575, 150] width 35 height 10
click at [564, 186] on select "Выбрать 4 8 16 32 64 96 128" at bounding box center [575, 191] width 35 height 10
select select "4"
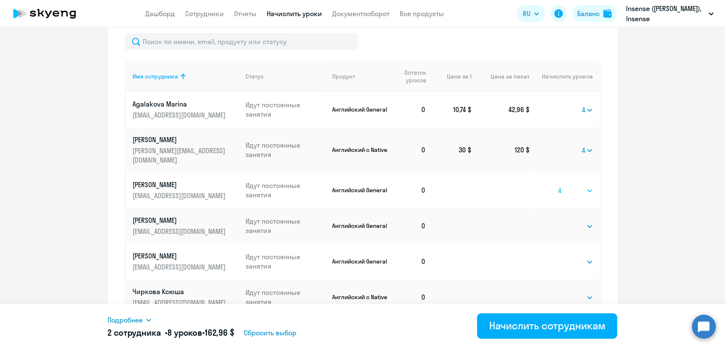
click at [558, 186] on select "Выбрать 4 8 16 32 64 96 128" at bounding box center [575, 191] width 35 height 10
click at [280, 12] on link "Начислить уроки" at bounding box center [294, 13] width 55 height 8
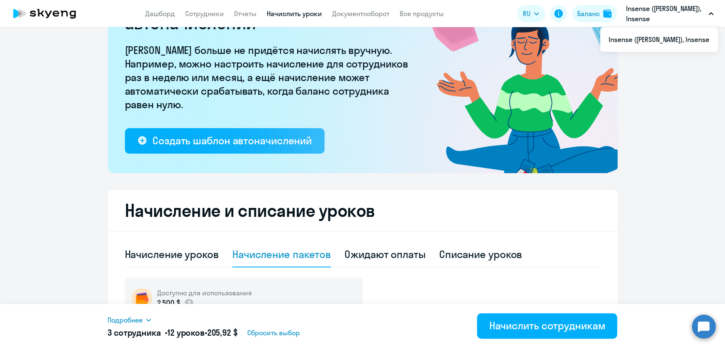
scroll to position [0, 0]
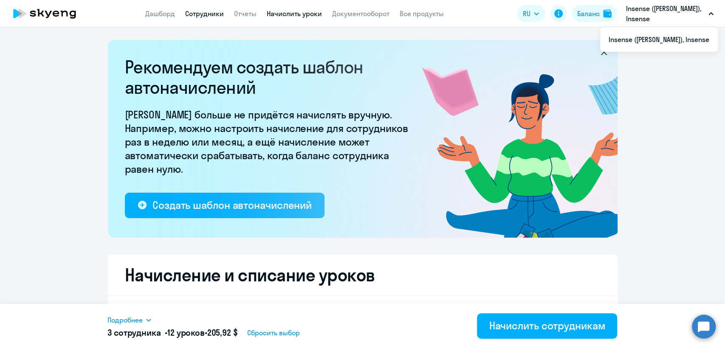
click at [205, 16] on link "Сотрудники" at bounding box center [204, 13] width 39 height 8
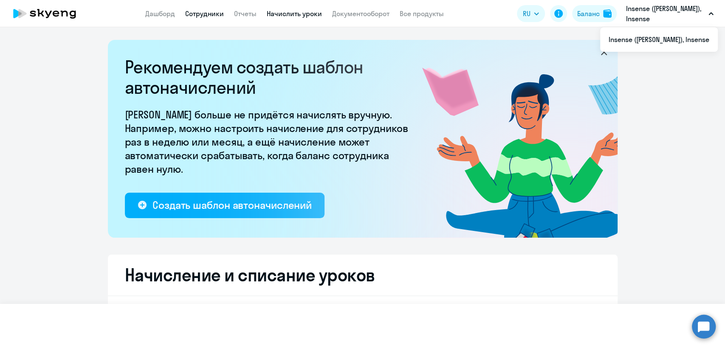
select select "30"
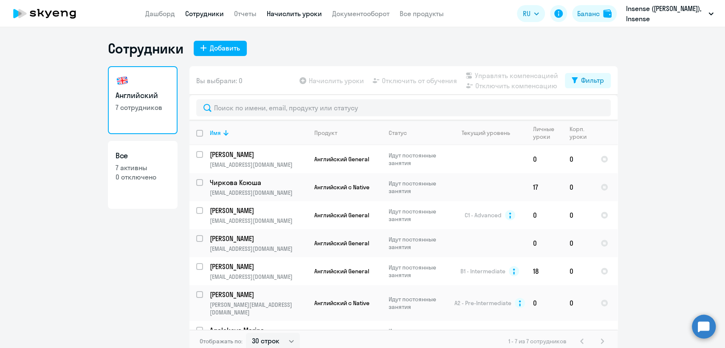
click at [272, 16] on link "Начислить уроки" at bounding box center [294, 13] width 55 height 8
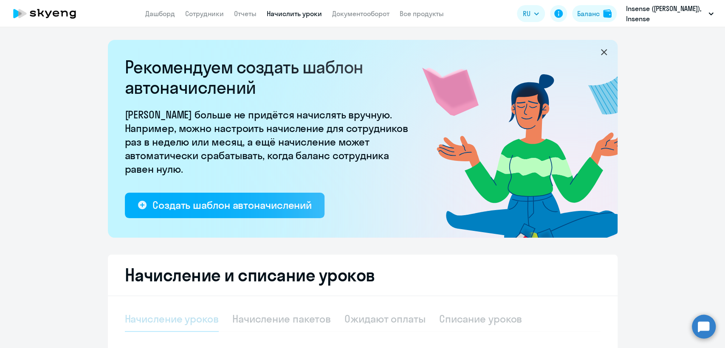
select select "10"
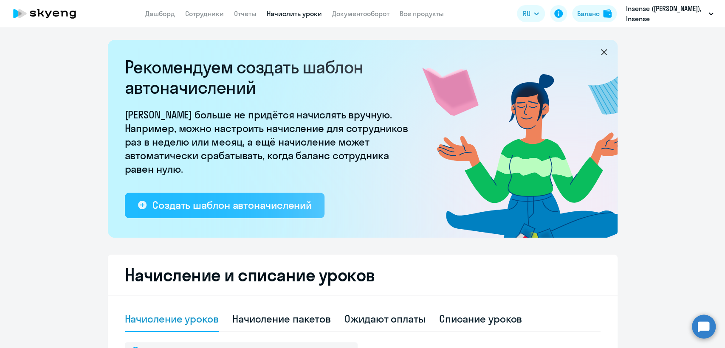
click at [266, 209] on div "Создать шаблон автоначислений" at bounding box center [232, 205] width 159 height 14
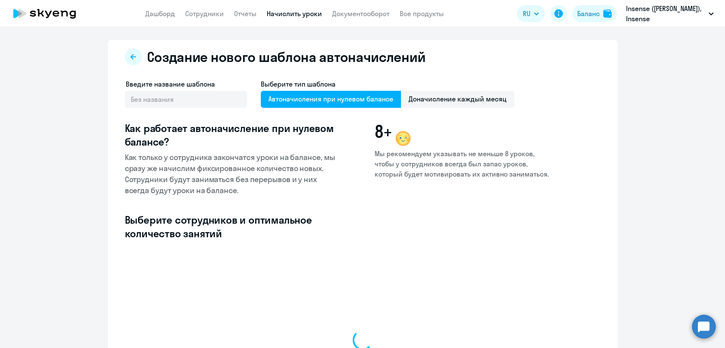
select select "10"
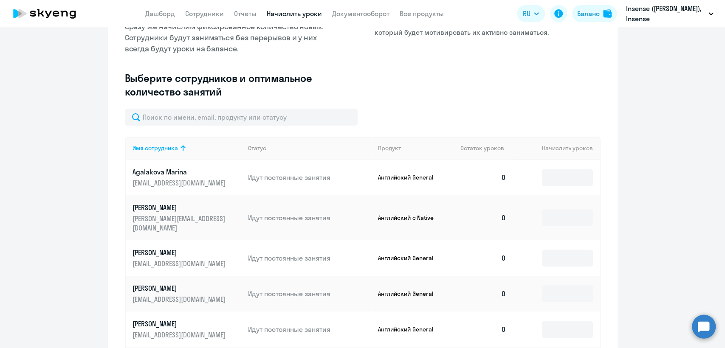
scroll to position [47, 0]
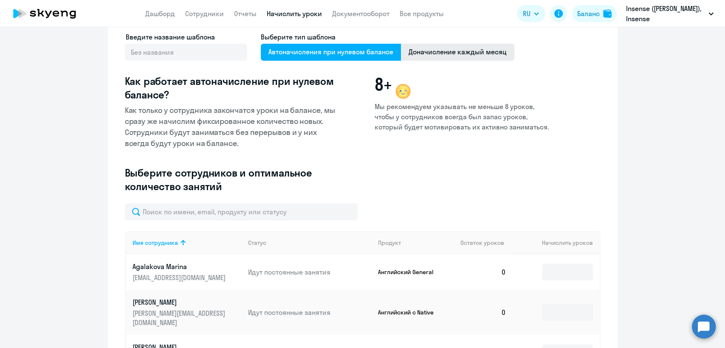
click at [425, 54] on span "Доначисление каждый месяц" at bounding box center [457, 52] width 113 height 17
click at [0, 0] on input "Доначисление каждый месяц" at bounding box center [0, 0] width 0 height 0
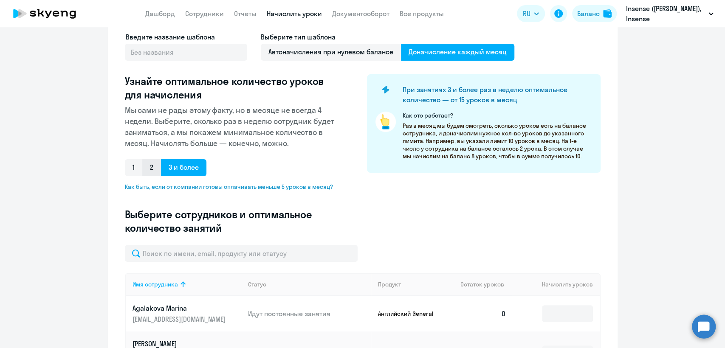
click at [150, 173] on span "2" at bounding box center [151, 167] width 19 height 17
click at [0, 0] on input "2" at bounding box center [0, 0] width 0 height 0
click at [180, 170] on span "3 и более" at bounding box center [183, 167] width 45 height 17
click at [0, 0] on input "3 и более" at bounding box center [0, 0] width 0 height 0
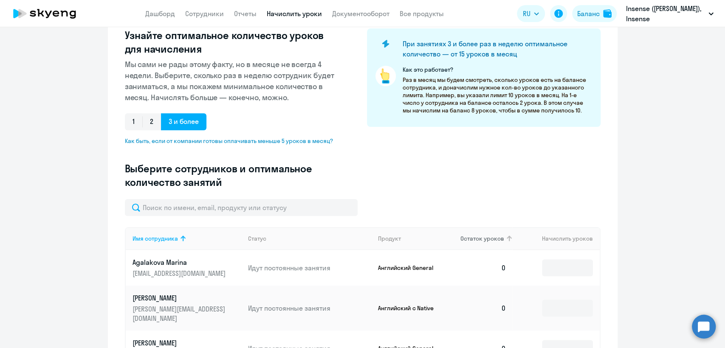
scroll to position [142, 0]
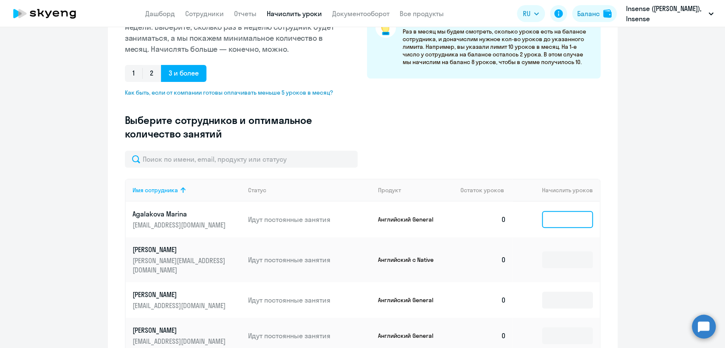
click at [561, 222] on input at bounding box center [567, 219] width 51 height 17
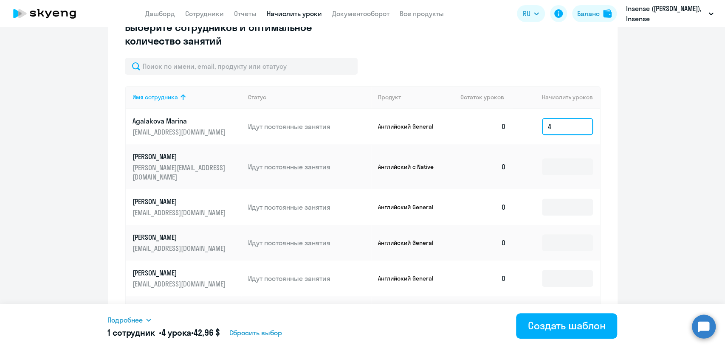
scroll to position [236, 0]
type input "4"
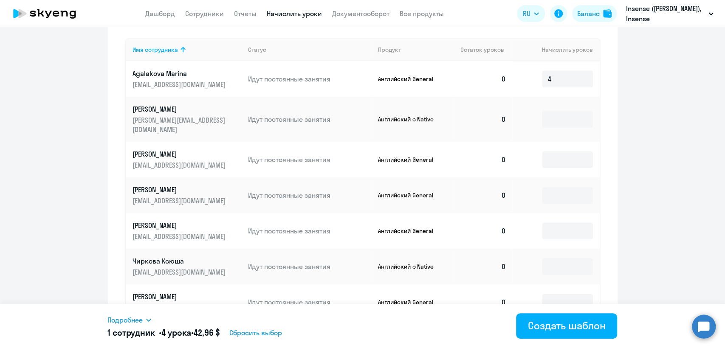
scroll to position [283, 0]
click at [567, 123] on td at bounding box center [556, 118] width 87 height 45
click at [562, 81] on input "4" at bounding box center [567, 78] width 51 height 17
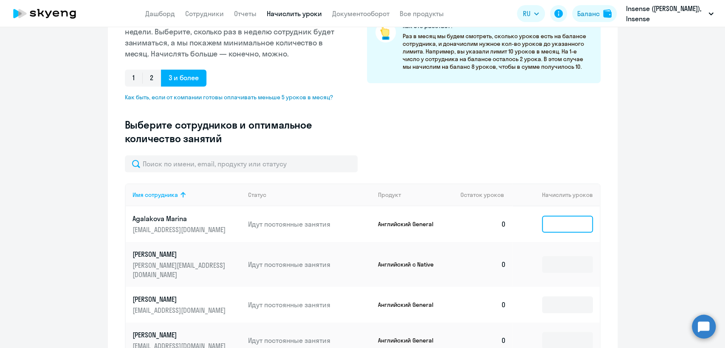
scroll to position [47, 0]
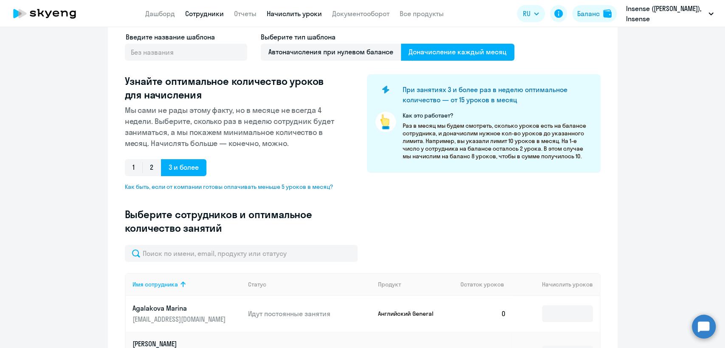
click at [206, 14] on link "Сотрудники" at bounding box center [204, 13] width 39 height 8
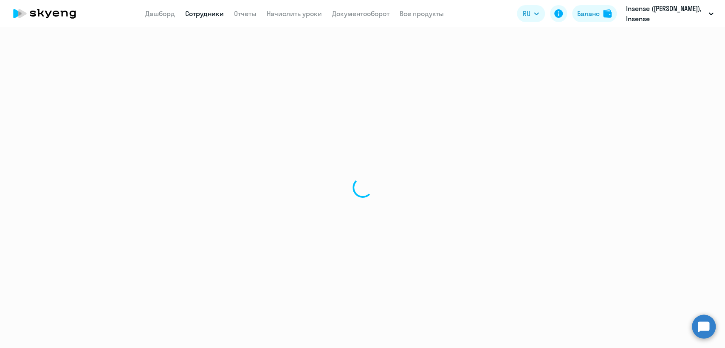
select select "30"
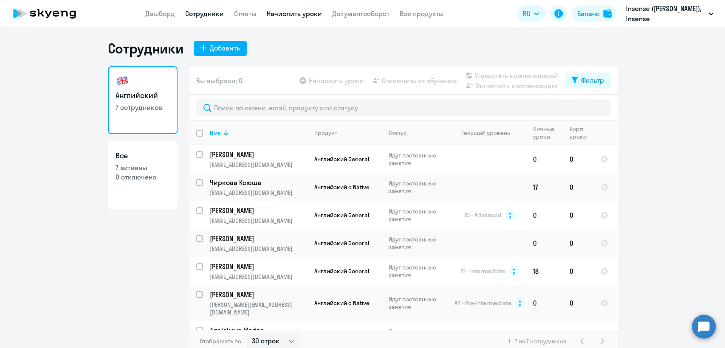
click at [299, 9] on link "Начислить уроки" at bounding box center [294, 13] width 55 height 8
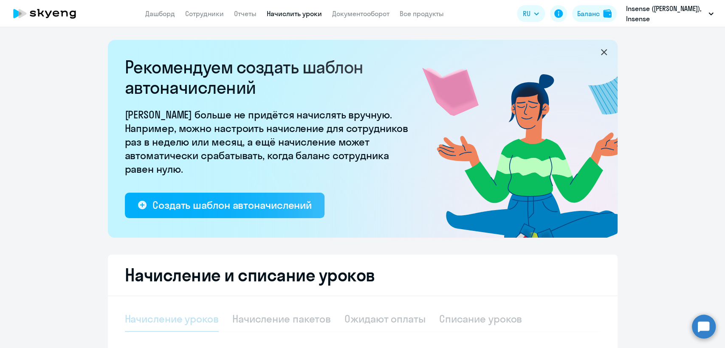
select select "10"
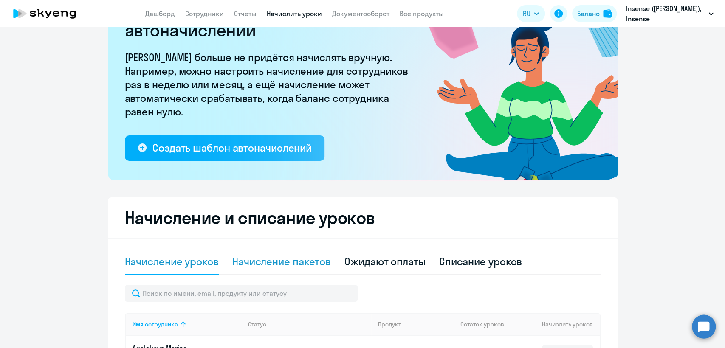
scroll to position [142, 0]
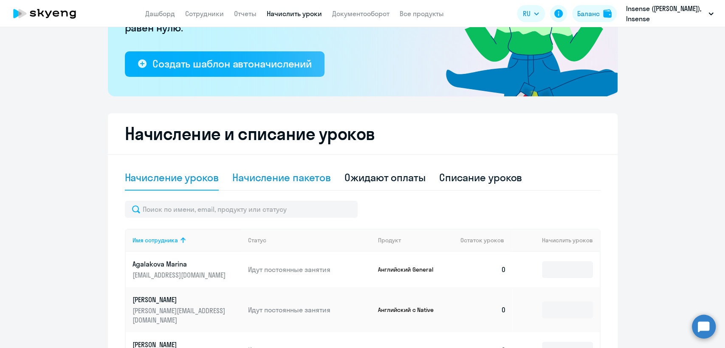
click at [291, 180] on div "Начисление пакетов" at bounding box center [281, 178] width 99 height 14
select select "10"
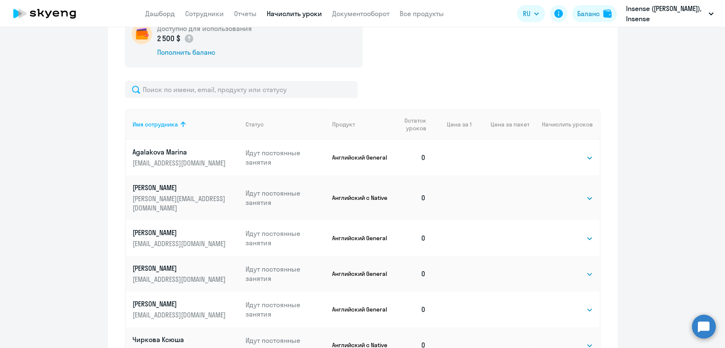
scroll to position [330, 0]
click at [573, 155] on select "Выбрать 4 8 16 32 64 96 128" at bounding box center [575, 157] width 35 height 10
select select "4"
click at [558, 152] on select "Выбрать 4 8 16 32 64 96 128" at bounding box center [575, 157] width 35 height 10
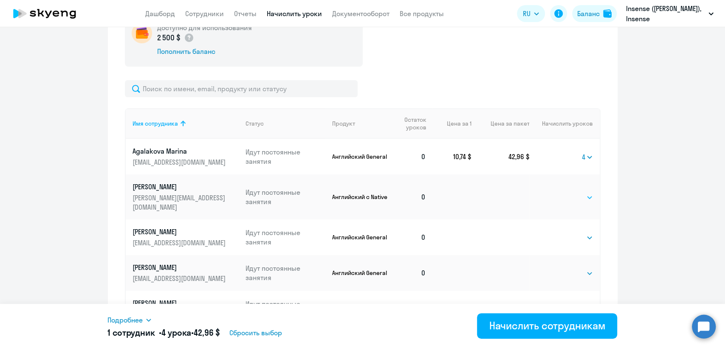
click at [572, 193] on select "Выбрать 4 8 16 32 64 96 128" at bounding box center [575, 197] width 35 height 10
select select "4"
click at [558, 192] on select "Выбрать 4 8 16 32 64 96 128" at bounding box center [575, 197] width 35 height 10
drag, startPoint x: 570, startPoint y: 226, endPoint x: 572, endPoint y: 232, distance: 5.9
click at [570, 233] on select "Выбрать 4 8 16 32 64 96 128" at bounding box center [575, 238] width 35 height 10
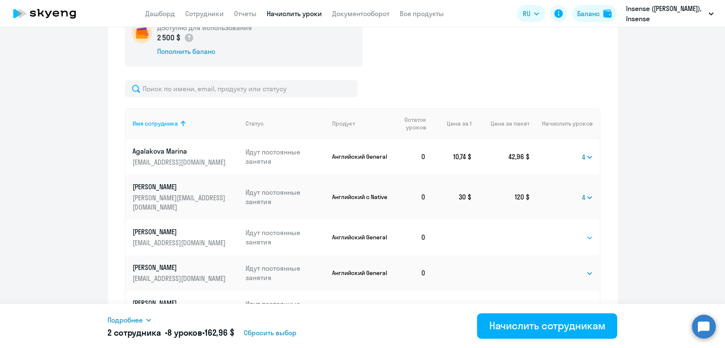
select select "4"
click at [558, 233] on select "Выбрать 4 8 16 32 64 96 128" at bounding box center [575, 238] width 35 height 10
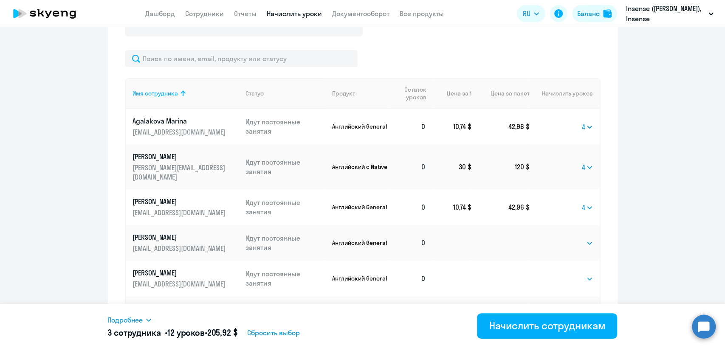
scroll to position [425, 0]
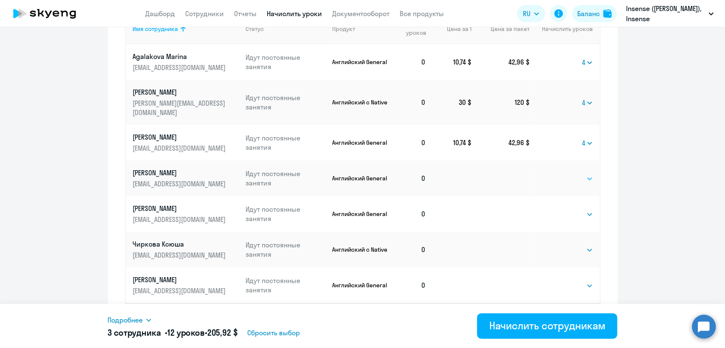
click at [580, 174] on select "Выбрать 4 8 16 32 64 96 128" at bounding box center [575, 179] width 35 height 10
select select "4"
click at [558, 174] on select "Выбрать 4 8 16 32 64 96 128" at bounding box center [575, 179] width 35 height 10
click at [574, 209] on select "Выбрать 4 8 16 32 64 96 128" at bounding box center [575, 214] width 35 height 10
select select "4"
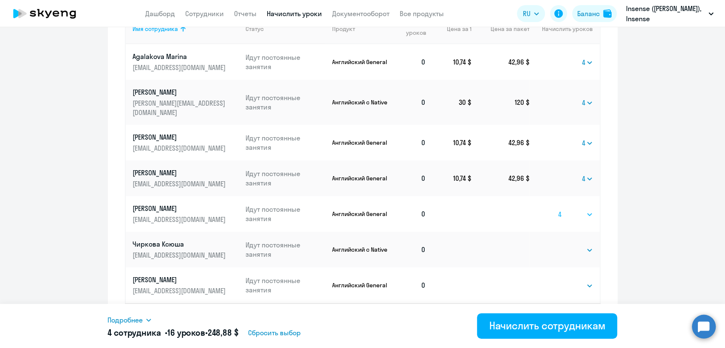
click at [558, 209] on select "Выбрать 4 8 16 32 64 96 128" at bounding box center [575, 214] width 35 height 10
drag, startPoint x: 575, startPoint y: 239, endPoint x: 574, endPoint y: 244, distance: 5.7
click at [575, 245] on select "Выбрать 4 8 16 32 64 96 128" at bounding box center [575, 250] width 35 height 10
select select "4"
click at [558, 245] on select "Выбрать 4 8 16 32 64 96 128" at bounding box center [575, 250] width 35 height 10
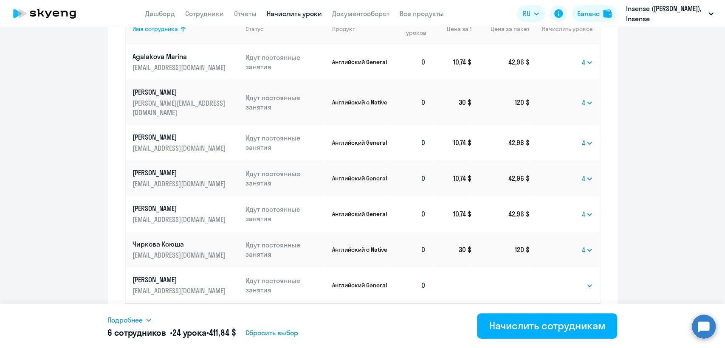
drag, startPoint x: 572, startPoint y: 275, endPoint x: 569, endPoint y: 283, distance: 8.6
click at [572, 281] on select "Выбрать 4 8 16 32 64 96 128" at bounding box center [575, 286] width 35 height 10
select select "4"
click at [558, 281] on select "Выбрать 4 8 16 32 64 96 128" at bounding box center [575, 286] width 35 height 10
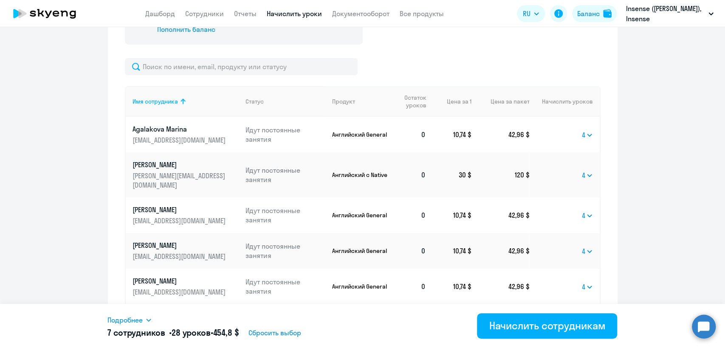
scroll to position [300, 0]
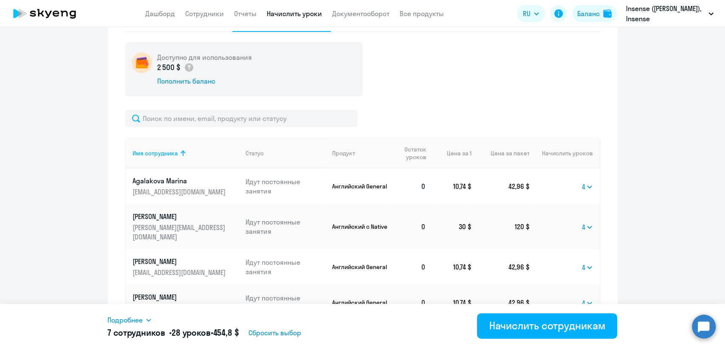
click at [283, 14] on link "Начислить уроки" at bounding box center [294, 13] width 55 height 8
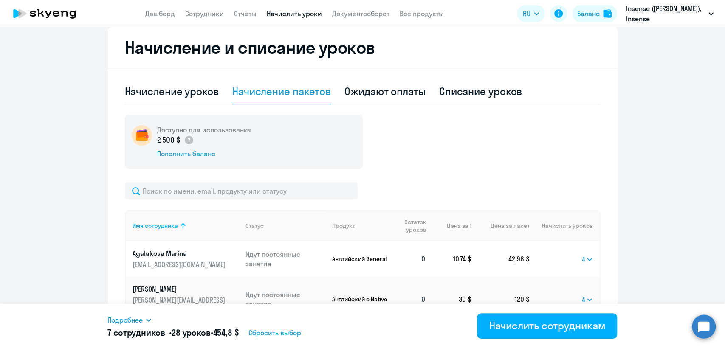
scroll to position [159, 0]
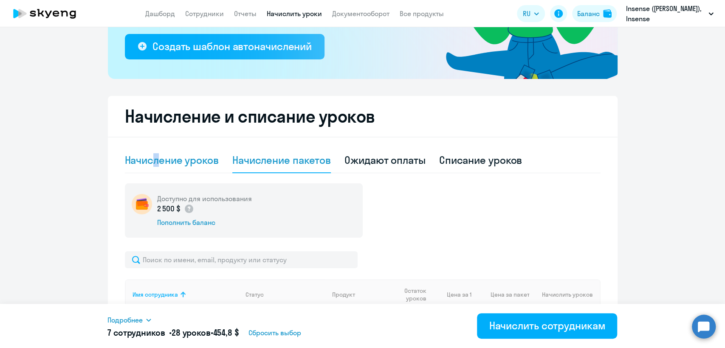
click at [153, 163] on div "Начисление уроков" at bounding box center [172, 160] width 94 height 14
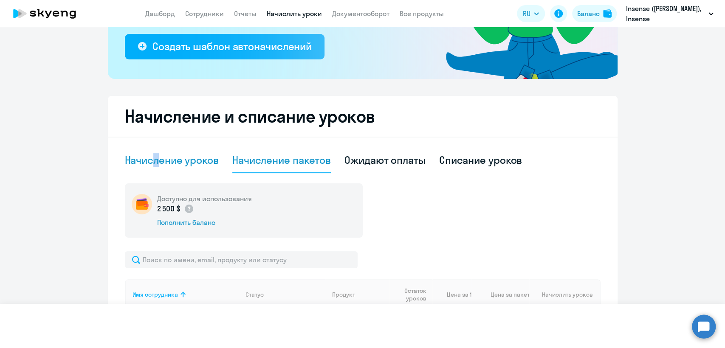
select select "10"
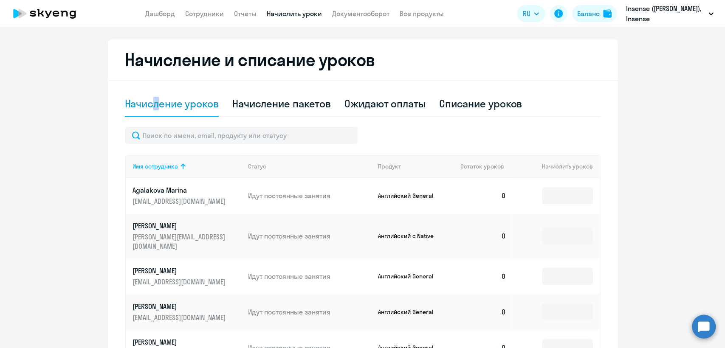
scroll to position [348, 0]
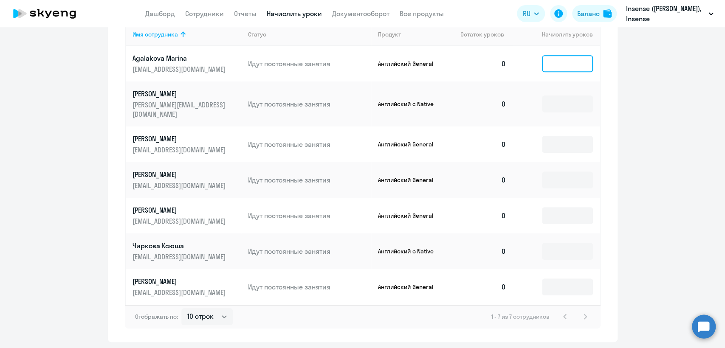
click at [547, 61] on input at bounding box center [567, 63] width 51 height 17
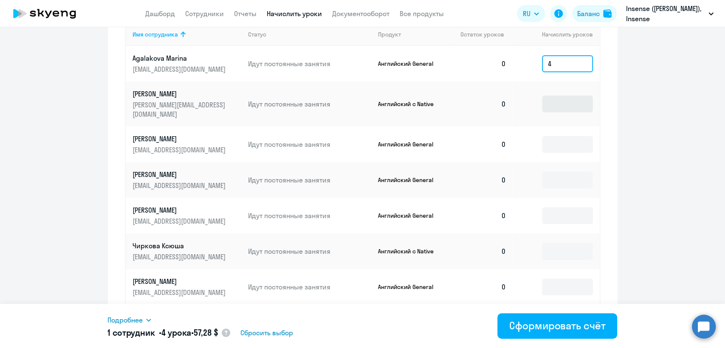
type input "4"
click at [559, 96] on input at bounding box center [567, 104] width 51 height 17
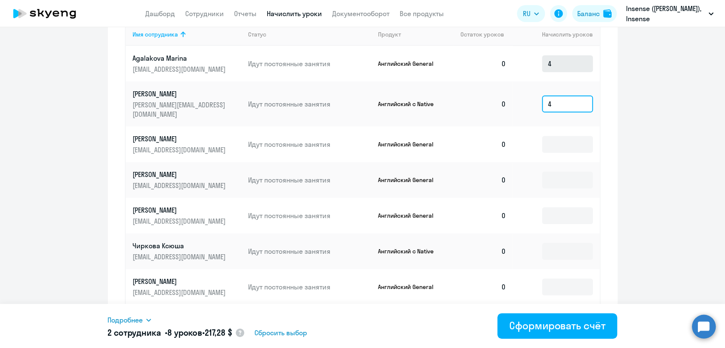
type input "4"
click at [559, 65] on input "4" at bounding box center [567, 63] width 51 height 17
click at [563, 105] on input "4" at bounding box center [567, 104] width 51 height 17
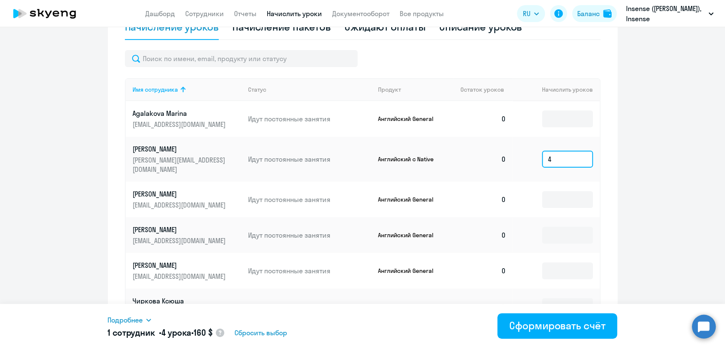
scroll to position [253, 0]
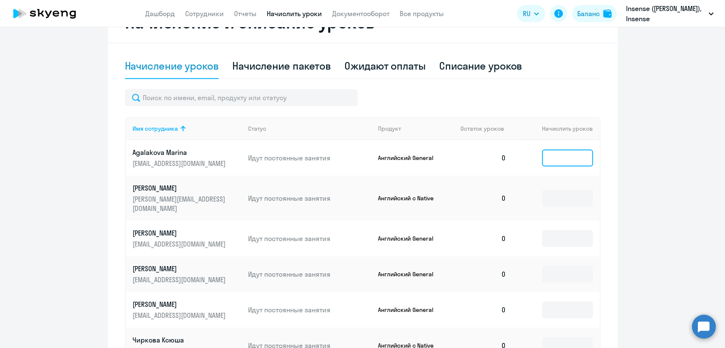
click at [552, 153] on input at bounding box center [567, 158] width 51 height 17
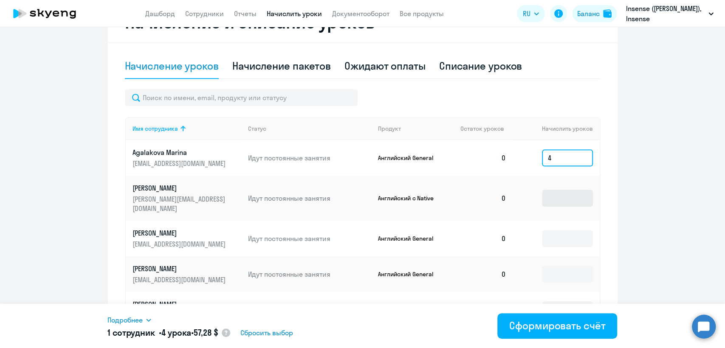
type input "4"
click at [563, 190] on input at bounding box center [567, 198] width 51 height 17
type input "4"
click at [561, 163] on input "4" at bounding box center [567, 158] width 51 height 17
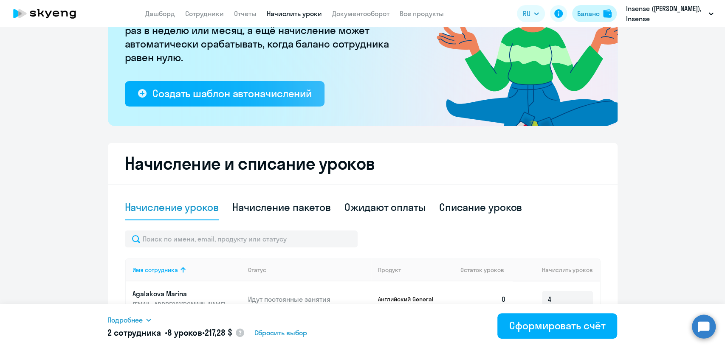
click at [597, 14] on div "Баланс" at bounding box center [588, 13] width 23 height 10
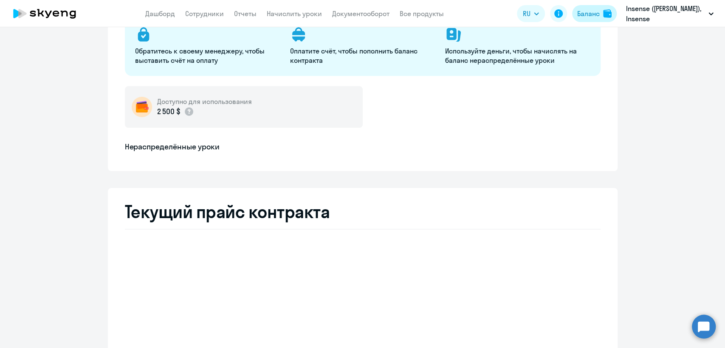
select select "english_adult_not_native_speaker"
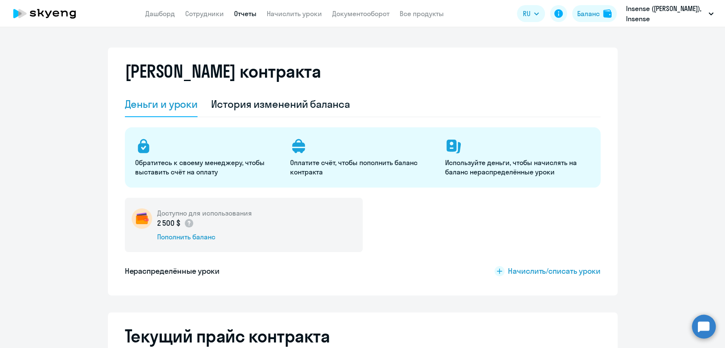
click at [255, 17] on link "Отчеты" at bounding box center [245, 13] width 23 height 8
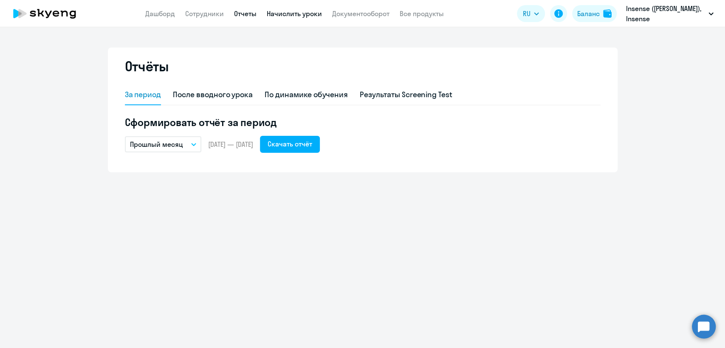
click at [267, 16] on link "Начислить уроки" at bounding box center [294, 13] width 55 height 8
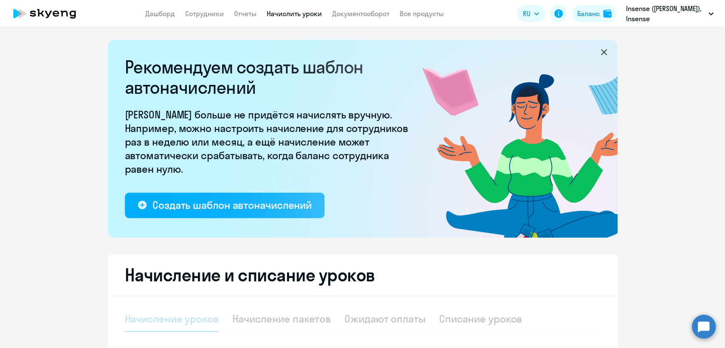
select select "10"
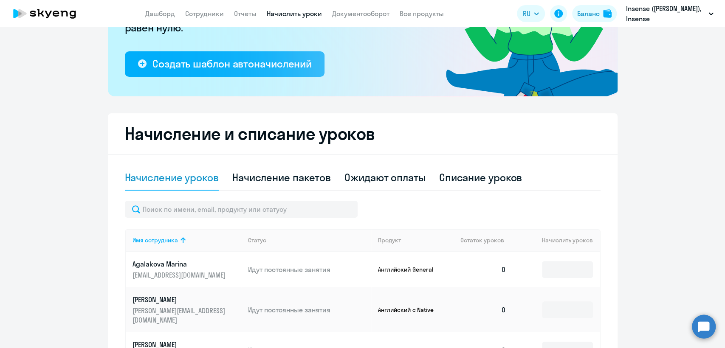
scroll to position [189, 0]
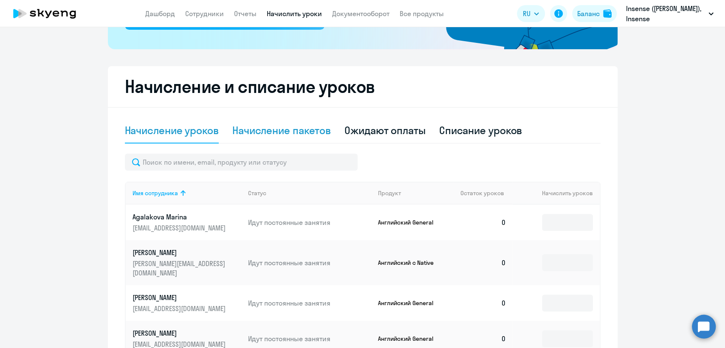
click at [313, 133] on div "Начисление пакетов" at bounding box center [281, 131] width 99 height 14
select select "10"
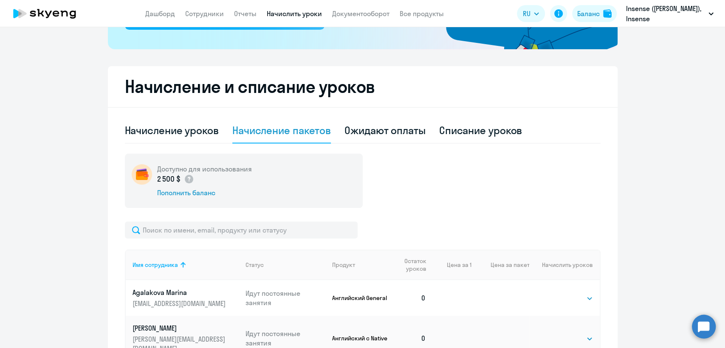
drag, startPoint x: 246, startPoint y: 12, endPoint x: 262, endPoint y: 14, distance: 16.2
click at [246, 12] on link "Отчеты" at bounding box center [245, 13] width 23 height 8
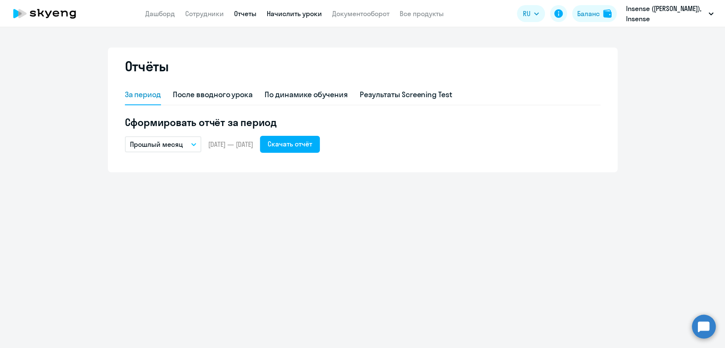
click at [279, 14] on link "Начислить уроки" at bounding box center [294, 13] width 55 height 8
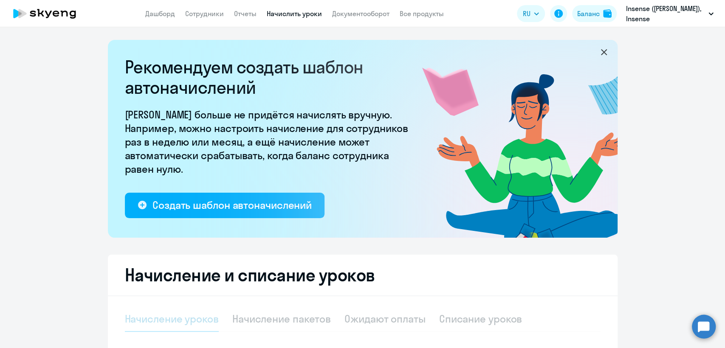
select select "10"
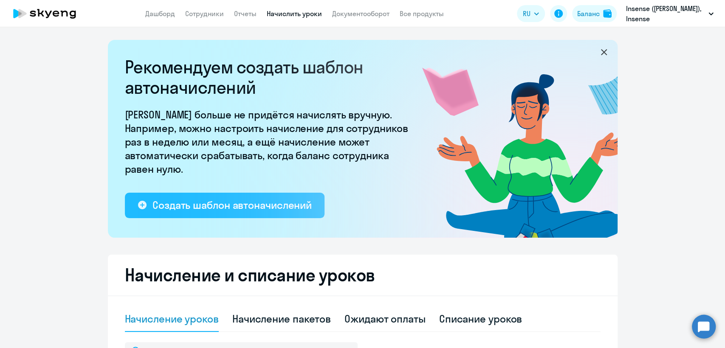
click at [226, 206] on div "Создать шаблон автоначислений" at bounding box center [232, 205] width 159 height 14
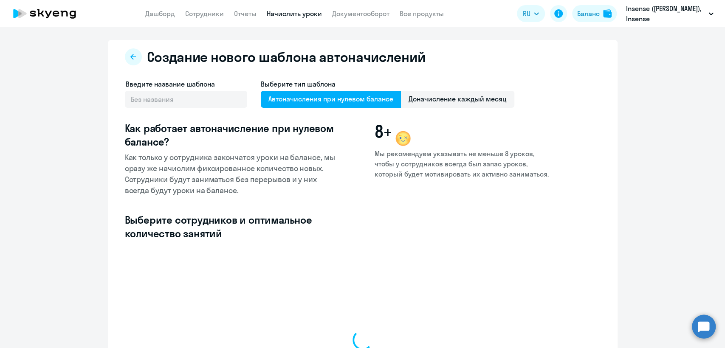
select select "10"
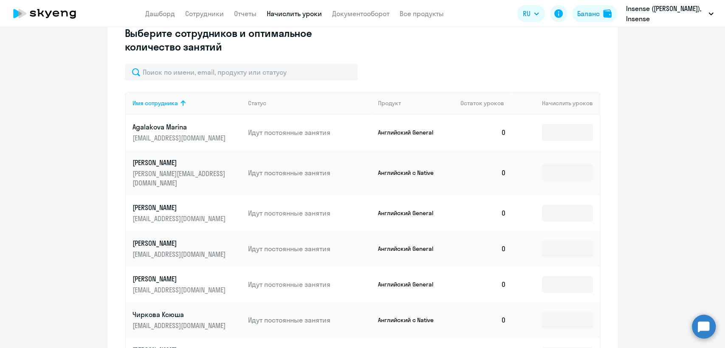
scroll to position [189, 0]
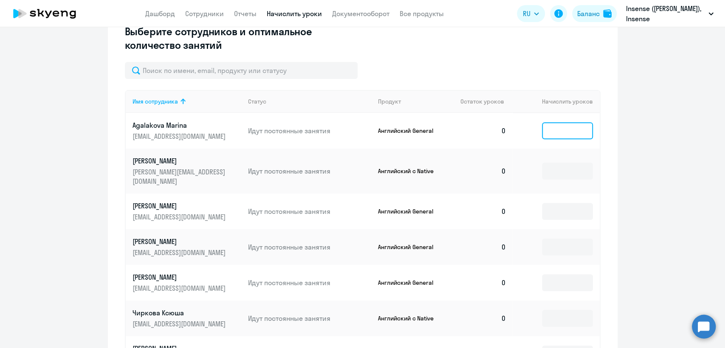
click at [562, 131] on input at bounding box center [567, 130] width 51 height 17
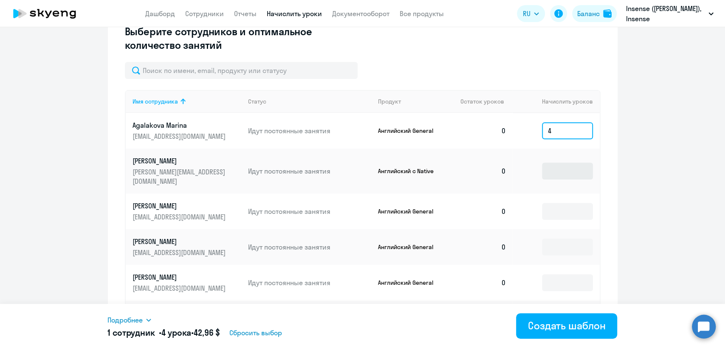
type input "4"
drag, startPoint x: 555, startPoint y: 162, endPoint x: 551, endPoint y: 171, distance: 9.9
click at [555, 163] on input at bounding box center [567, 171] width 51 height 17
type input "4"
click at [555, 127] on input "4" at bounding box center [567, 130] width 51 height 17
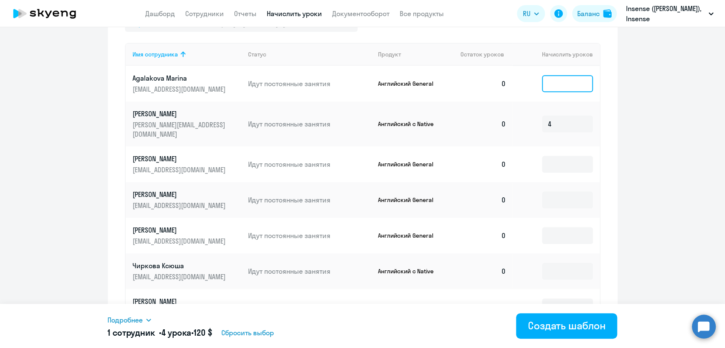
scroll to position [47, 0]
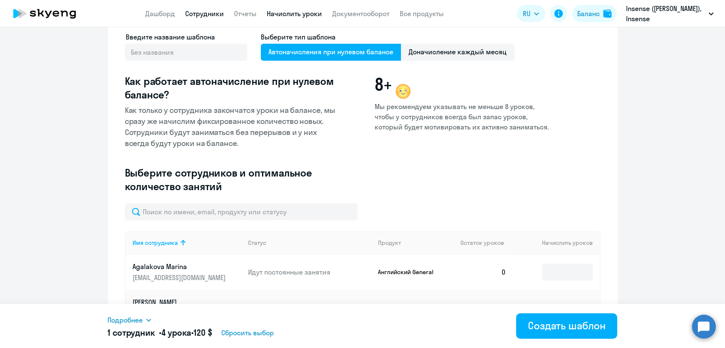
click at [208, 11] on link "Сотрудники" at bounding box center [204, 13] width 39 height 8
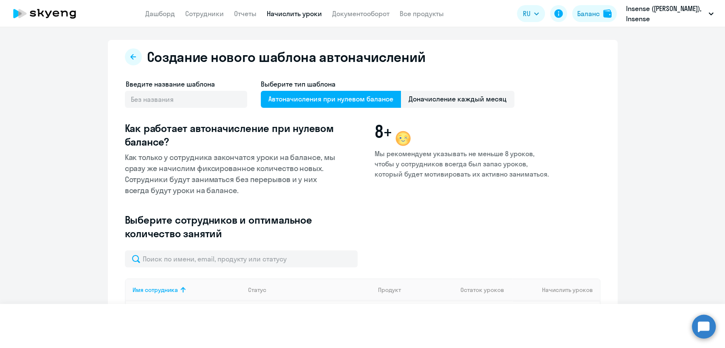
select select "30"
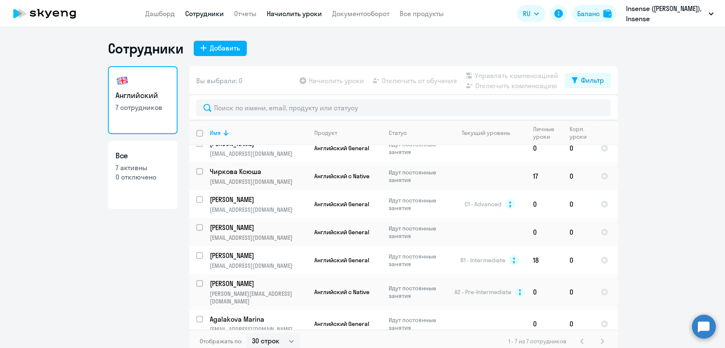
click at [307, 11] on link "Начислить уроки" at bounding box center [294, 13] width 55 height 8
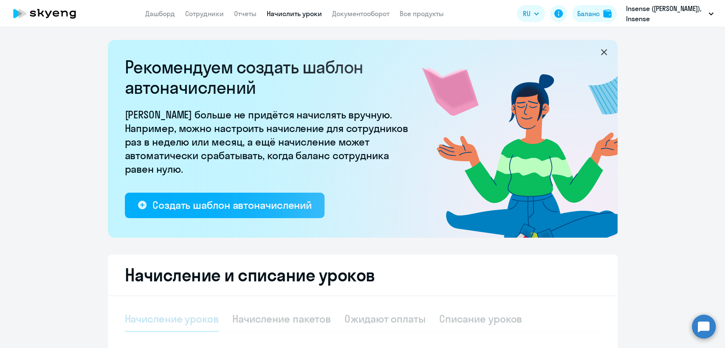
select select "10"
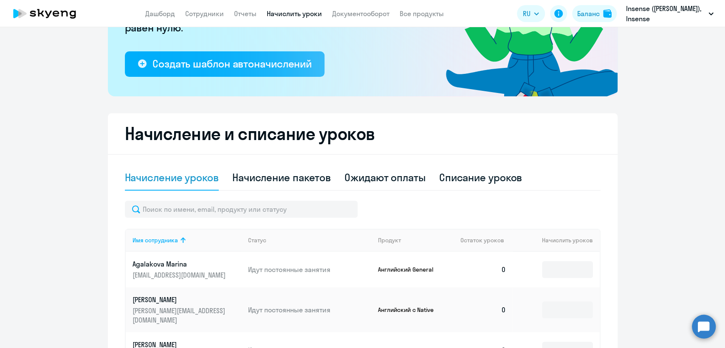
scroll to position [236, 0]
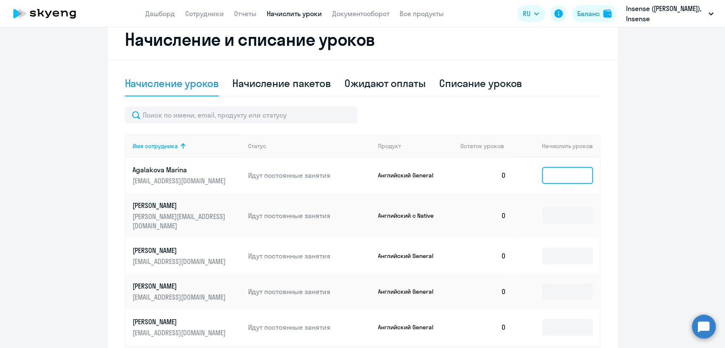
click at [556, 180] on input at bounding box center [567, 175] width 51 height 17
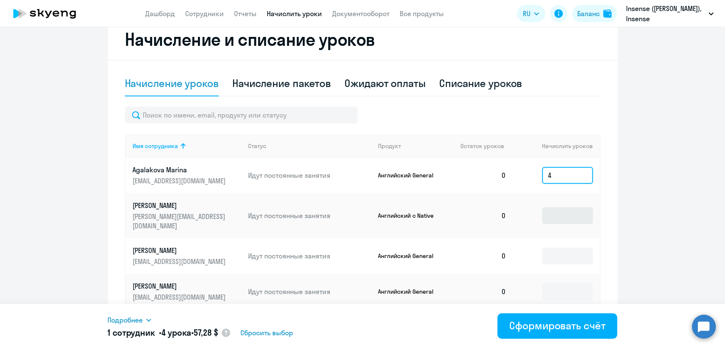
type input "4"
click at [565, 207] on input at bounding box center [567, 215] width 51 height 17
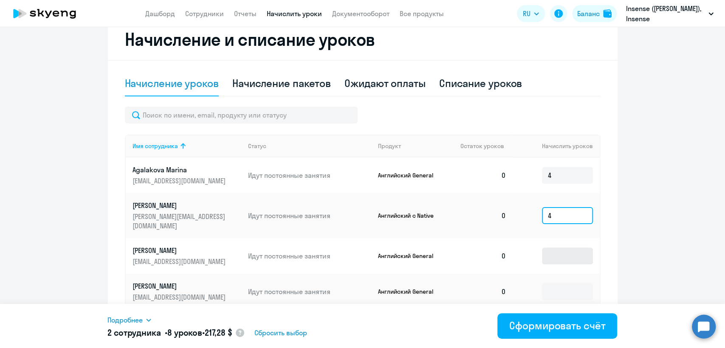
type input "4"
click at [570, 248] on input at bounding box center [567, 256] width 51 height 17
click at [569, 177] on input "4" at bounding box center [567, 175] width 51 height 17
click at [566, 248] on input at bounding box center [567, 256] width 51 height 17
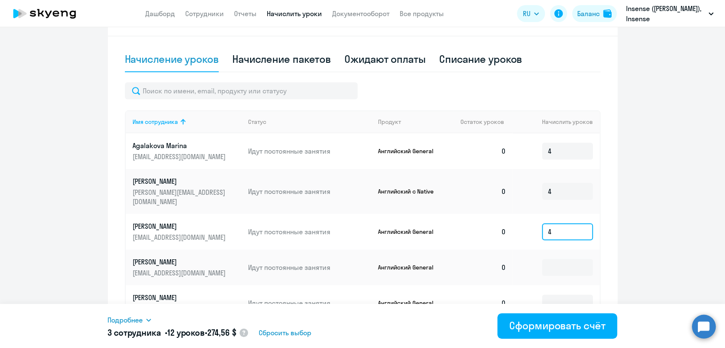
scroll to position [283, 0]
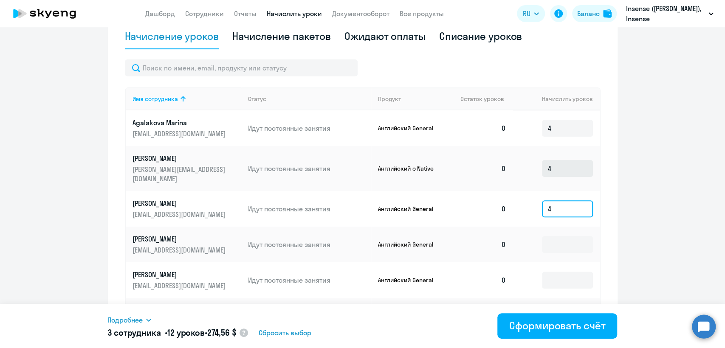
type input "4"
click at [560, 166] on input "4" at bounding box center [567, 168] width 51 height 17
click at [300, 34] on div "Начисление пакетов" at bounding box center [281, 36] width 99 height 14
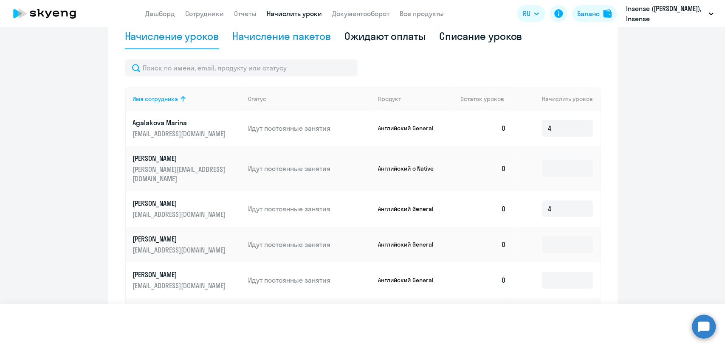
select select "10"
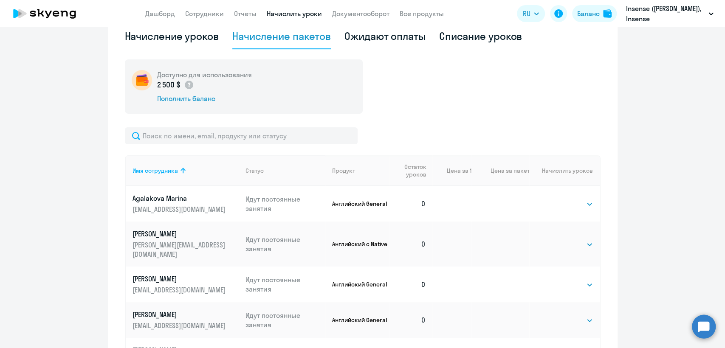
drag, startPoint x: 549, startPoint y: 194, endPoint x: 569, endPoint y: 198, distance: 21.2
click at [551, 194] on td "Выбрать 4 8 16 32 64 96 128 Выбрать" at bounding box center [564, 204] width 70 height 36
click at [572, 199] on select "Выбрать 4 8 16 32 64 96 128" at bounding box center [575, 204] width 35 height 10
select select "4"
click at [558, 199] on select "Выбрать 4 8 16 32 64 96 128" at bounding box center [575, 204] width 35 height 10
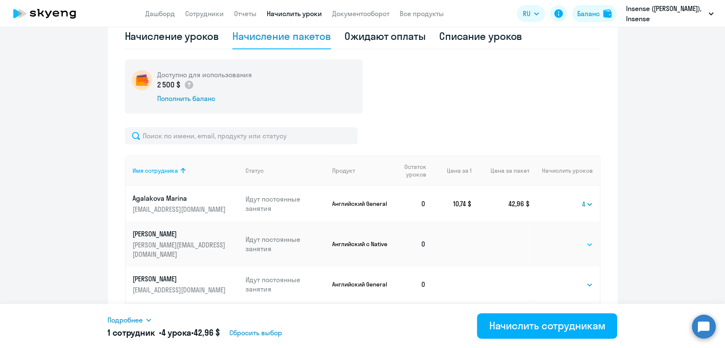
drag, startPoint x: 576, startPoint y: 237, endPoint x: 577, endPoint y: 244, distance: 7.3
click at [576, 240] on select "Выбрать 4 8 16 32 64 96 128" at bounding box center [575, 245] width 35 height 10
select select "4"
click at [558, 240] on select "Выбрать 4 8 16 32 64 96 128" at bounding box center [575, 245] width 35 height 10
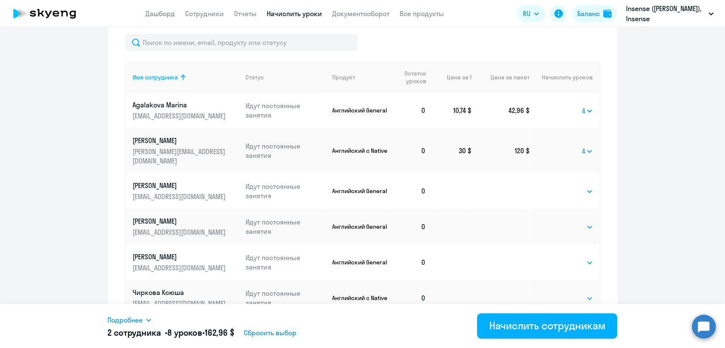
scroll to position [377, 0]
drag, startPoint x: 570, startPoint y: 180, endPoint x: 571, endPoint y: 185, distance: 5.6
click at [570, 186] on select "Выбрать 4 8 16 32 64 96 128" at bounding box center [575, 191] width 35 height 10
select select "4"
click at [558, 186] on select "Выбрать 4 8 16 32 64 96 128" at bounding box center [575, 191] width 35 height 10
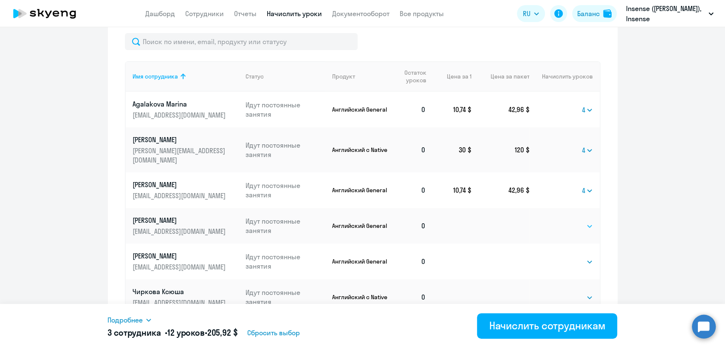
click at [578, 221] on select "Выбрать 4 8 16 32 64 96 128" at bounding box center [575, 226] width 35 height 10
select select "4"
click at [558, 221] on select "Выбрать 4 8 16 32 64 96 128" at bounding box center [575, 226] width 35 height 10
click at [573, 257] on select "Выбрать 4 8 16 32 64 96 128" at bounding box center [575, 262] width 35 height 10
select select "4"
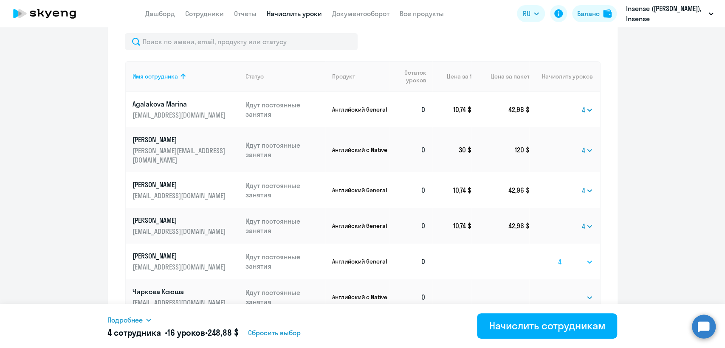
click at [558, 257] on select "Выбрать 4 8 16 32 64 96 128" at bounding box center [575, 262] width 35 height 10
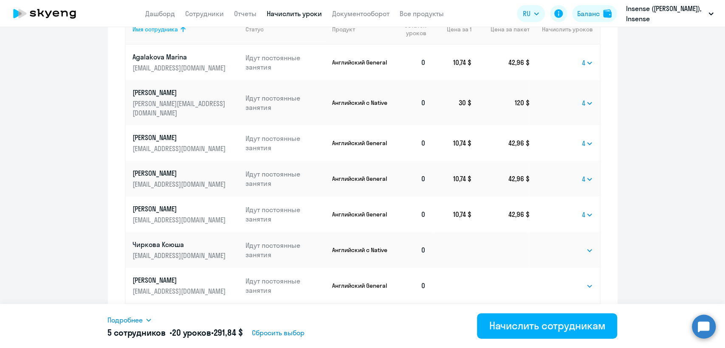
scroll to position [425, 0]
click at [572, 245] on select "Выбрать 4 8 16 32 64 96 128" at bounding box center [575, 250] width 35 height 10
select select "4"
click at [558, 245] on select "Выбрать 4 8 16 32 64 96 128" at bounding box center [575, 250] width 35 height 10
click at [572, 281] on select "Выбрать 4 8 16 32 64 96 128" at bounding box center [575, 286] width 35 height 10
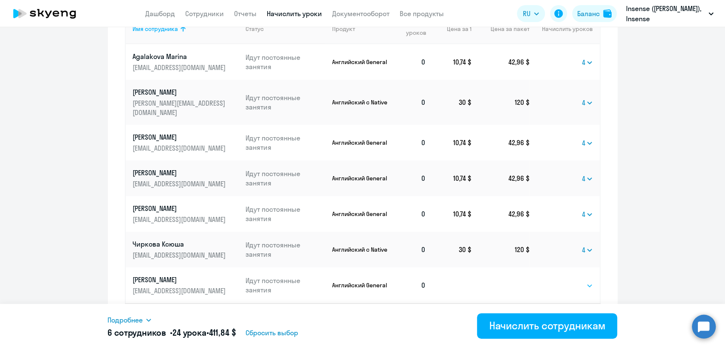
select select "4"
click at [558, 281] on select "Выбрать 4 8 16 32 64 96 128" at bounding box center [575, 286] width 35 height 10
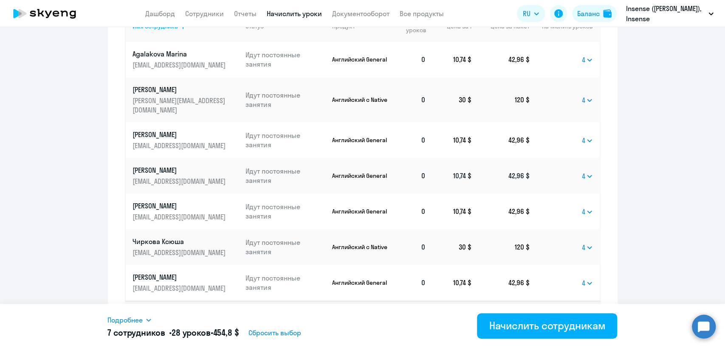
scroll to position [442, 0]
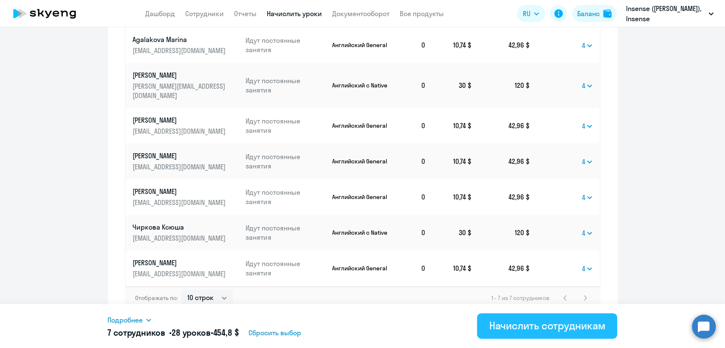
click at [555, 325] on div "Начислить сотрудникам" at bounding box center [547, 326] width 116 height 14
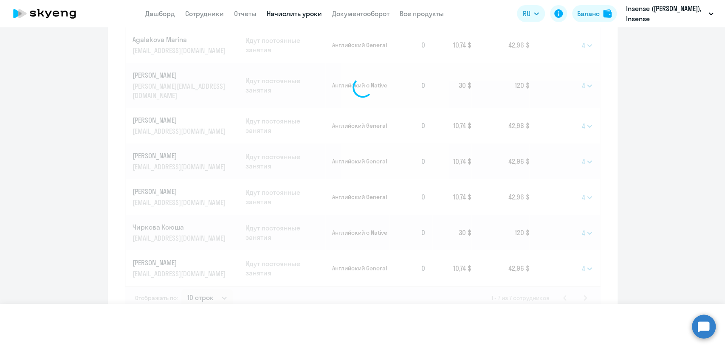
select select
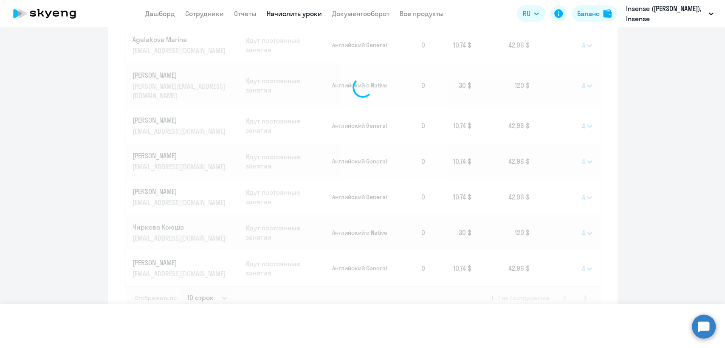
select select
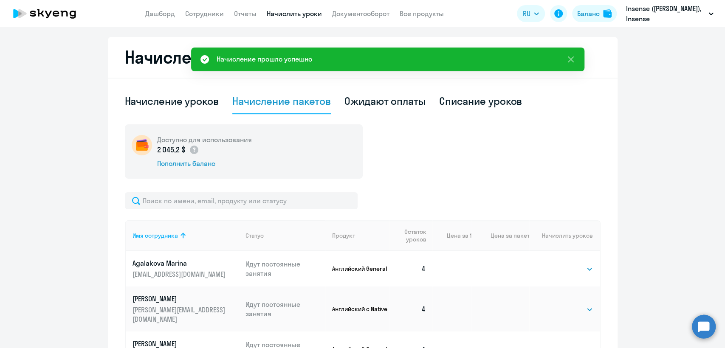
scroll to position [145, 0]
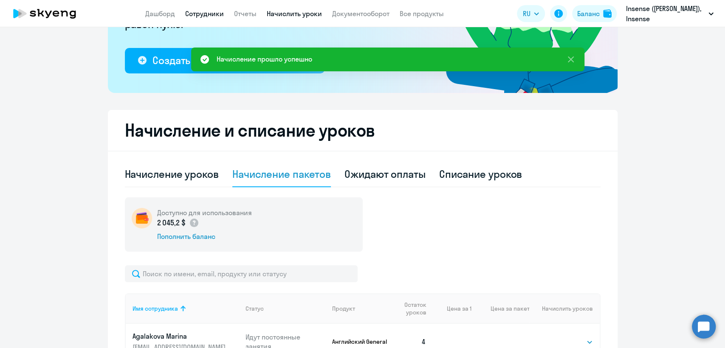
click at [207, 14] on link "Сотрудники" at bounding box center [204, 13] width 39 height 8
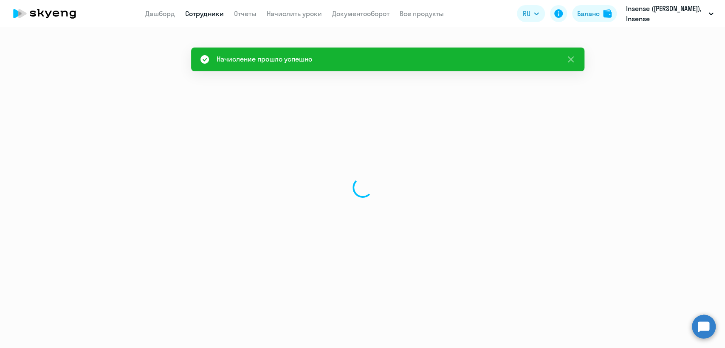
select select "30"
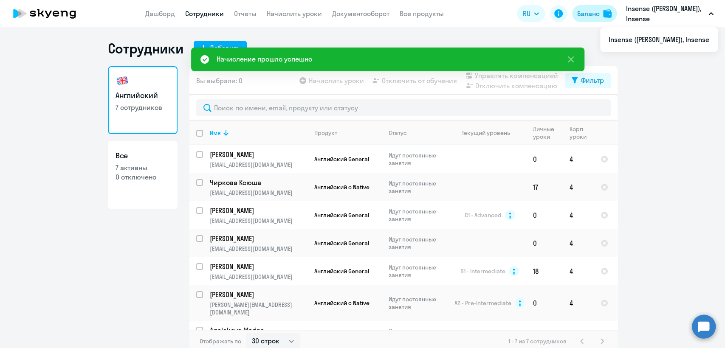
click at [592, 13] on div "Баланс" at bounding box center [588, 13] width 23 height 10
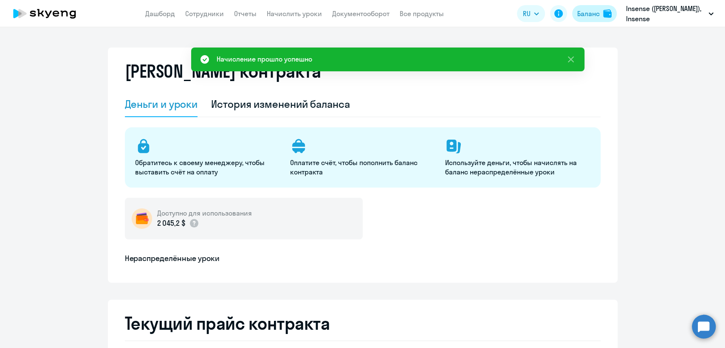
select select "english_adult_not_native_speaker"
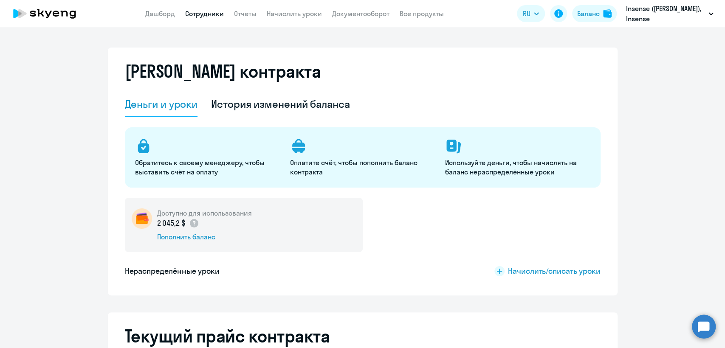
click at [204, 13] on link "Сотрудники" at bounding box center [204, 13] width 39 height 8
select select "30"
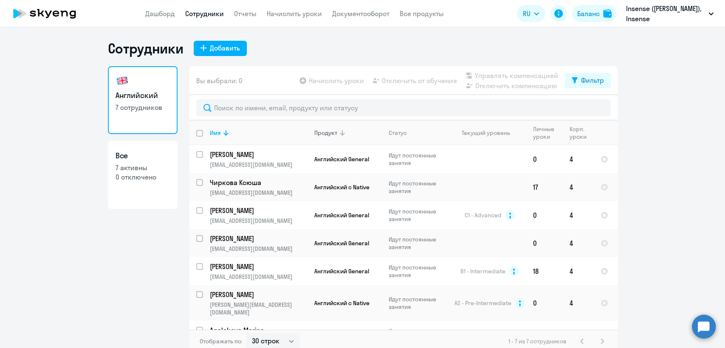
scroll to position [11, 0]
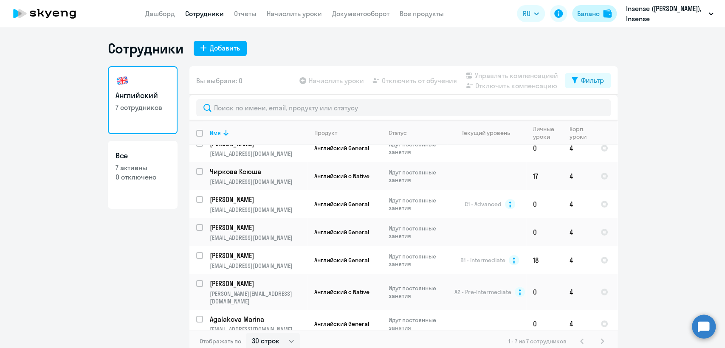
click at [592, 11] on div "Баланс" at bounding box center [588, 13] width 23 height 10
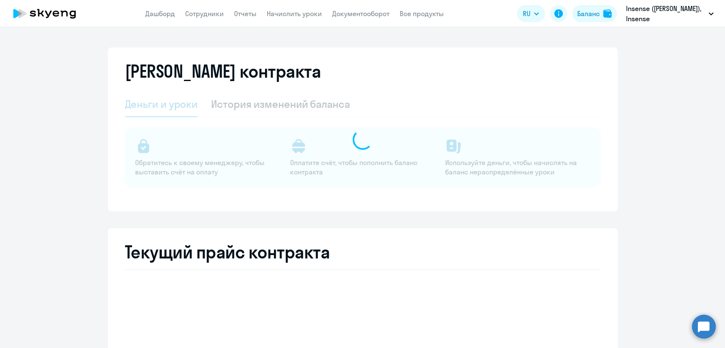
select select "english_adult_not_native_speaker"
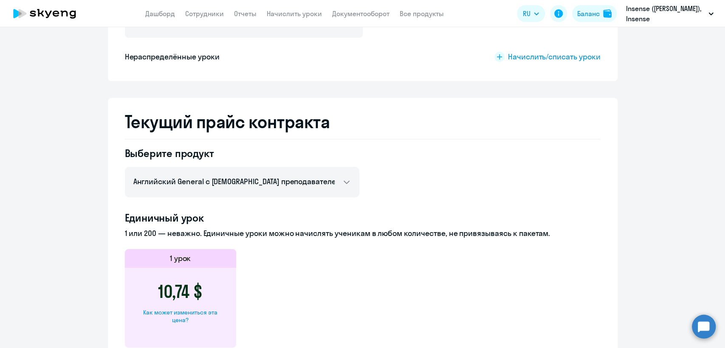
scroll to position [283, 0]
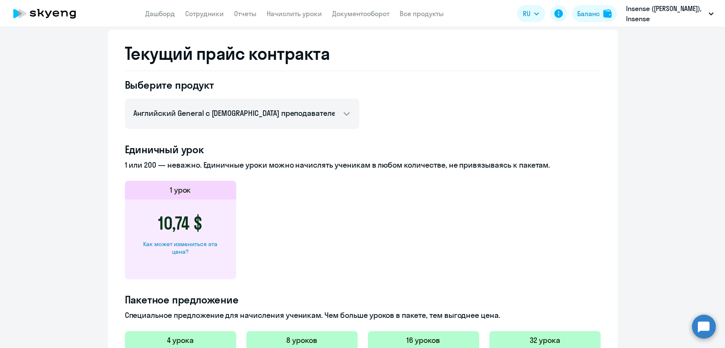
click at [198, 241] on div "Как может измениться эта цена?" at bounding box center [181, 248] width 84 height 15
select select "english_adult_not_native_speaker"
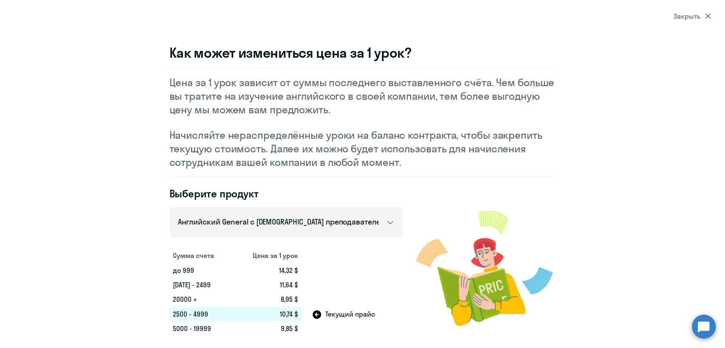
click at [685, 15] on div "Закрыть" at bounding box center [692, 16] width 37 height 10
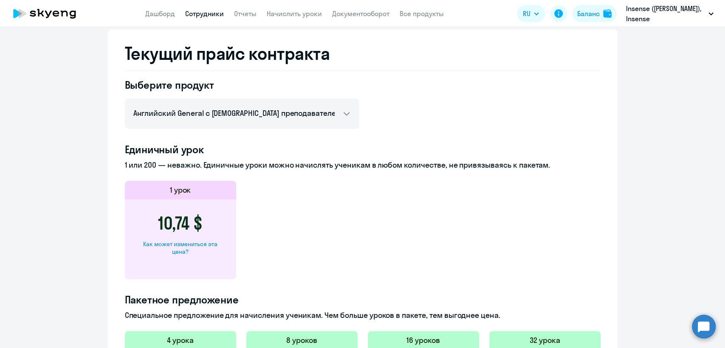
click at [207, 11] on link "Сотрудники" at bounding box center [204, 13] width 39 height 8
select select "30"
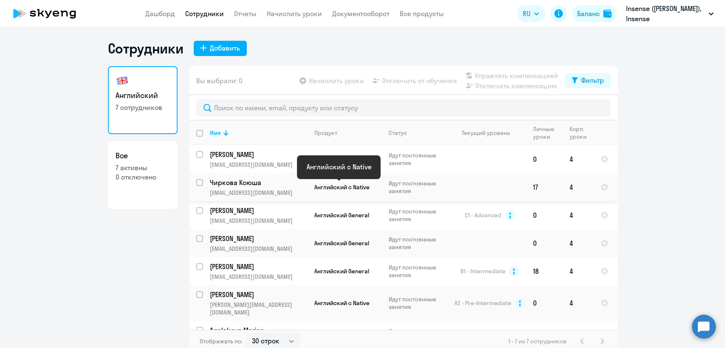
scroll to position [11, 0]
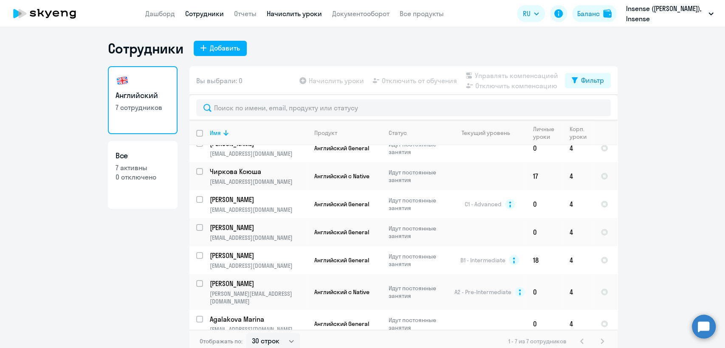
click at [303, 14] on link "Начислить уроки" at bounding box center [294, 13] width 55 height 8
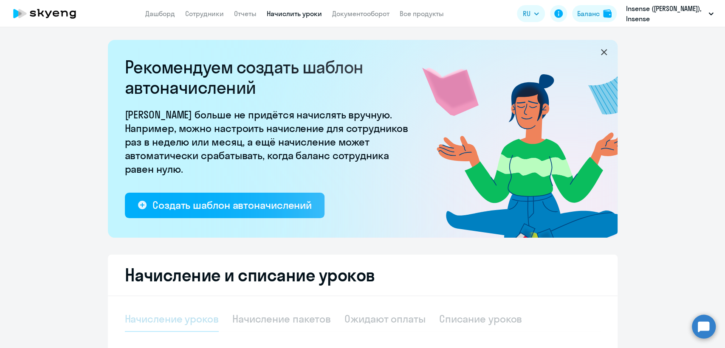
select select "10"
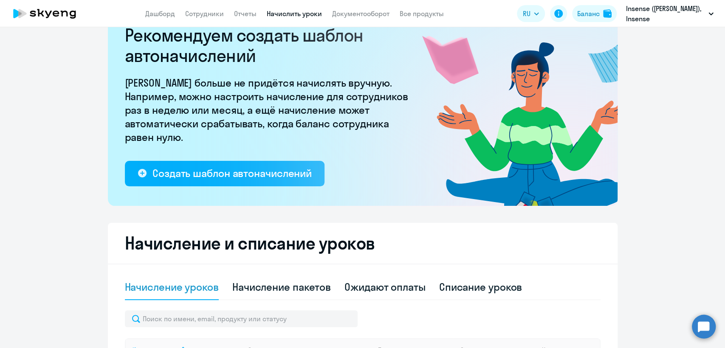
scroll to position [47, 0]
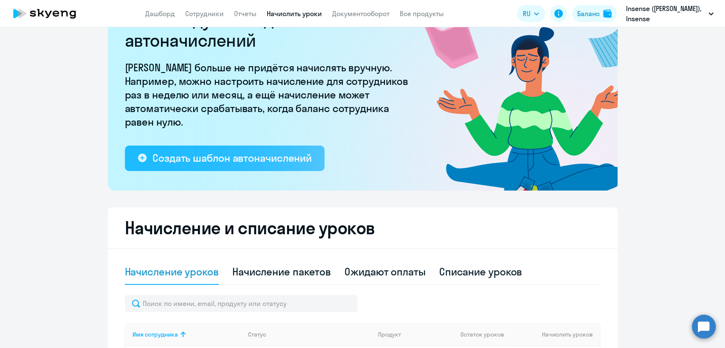
click at [272, 161] on div "Создать шаблон автоначислений" at bounding box center [232, 158] width 159 height 14
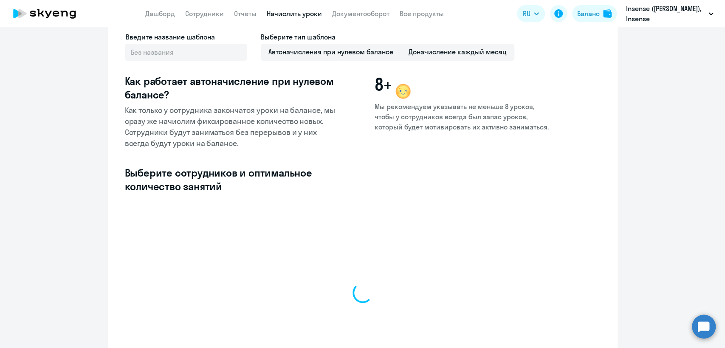
select select "10"
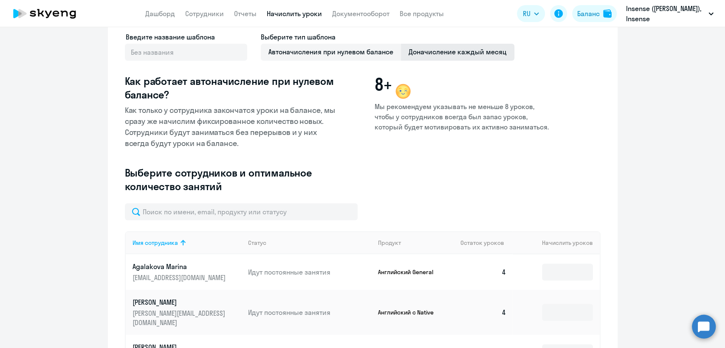
click at [442, 56] on span "Доначисление каждый месяц" at bounding box center [457, 52] width 113 height 17
click at [0, 0] on input "Доначисление каждый месяц" at bounding box center [0, 0] width 0 height 0
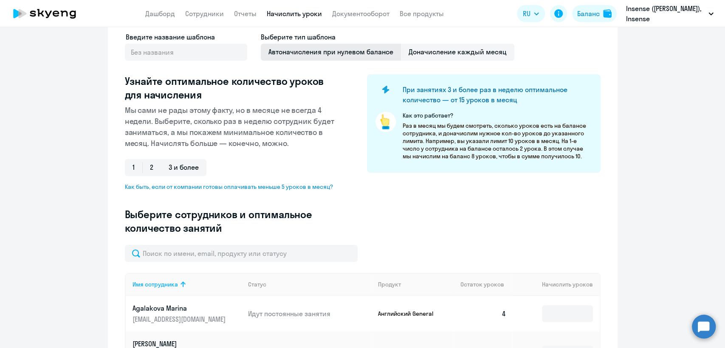
click at [354, 53] on span "Автоначисления при нулевом балансе" at bounding box center [331, 52] width 140 height 17
click at [0, 0] on input "Автоначисления при нулевом балансе" at bounding box center [0, 0] width 0 height 0
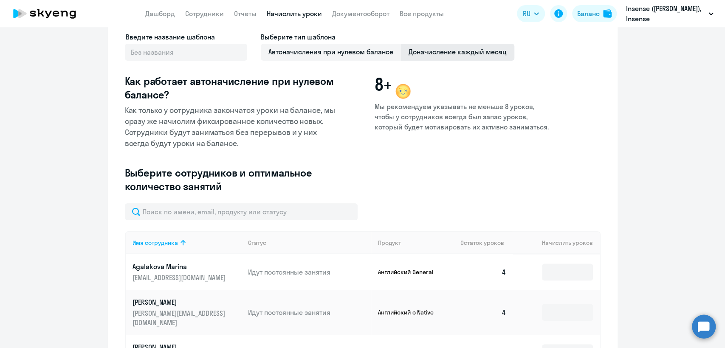
click at [469, 52] on span "Доначисление каждый месяц" at bounding box center [457, 52] width 113 height 17
click at [0, 0] on input "Доначисление каждый месяц" at bounding box center [0, 0] width 0 height 0
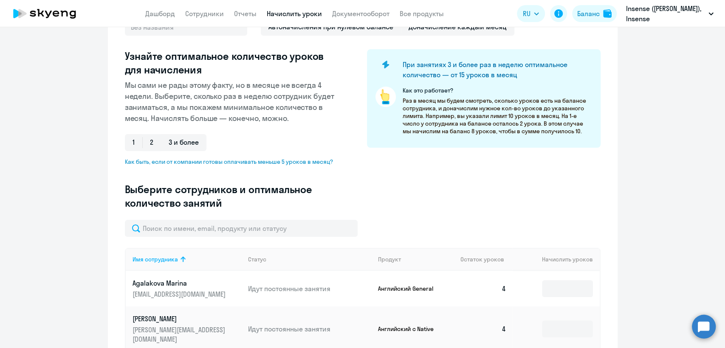
scroll to position [142, 0]
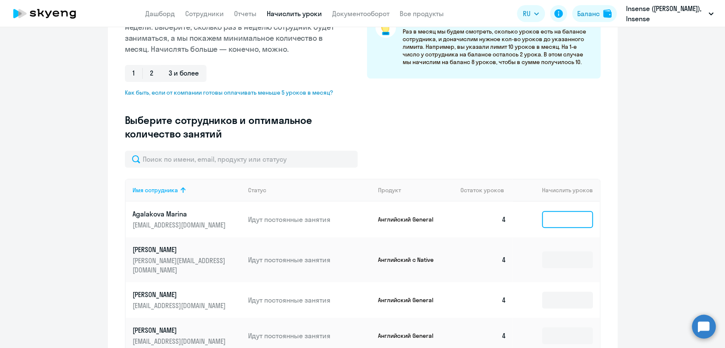
click at [560, 212] on input at bounding box center [567, 219] width 51 height 17
type input "4"
click at [565, 252] on input at bounding box center [567, 260] width 51 height 17
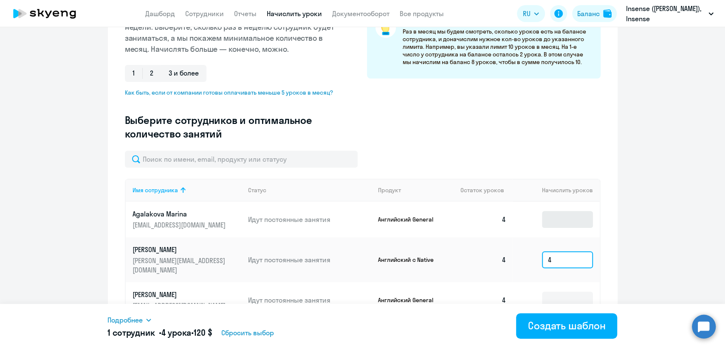
type input "4"
click at [558, 221] on input at bounding box center [567, 219] width 51 height 17
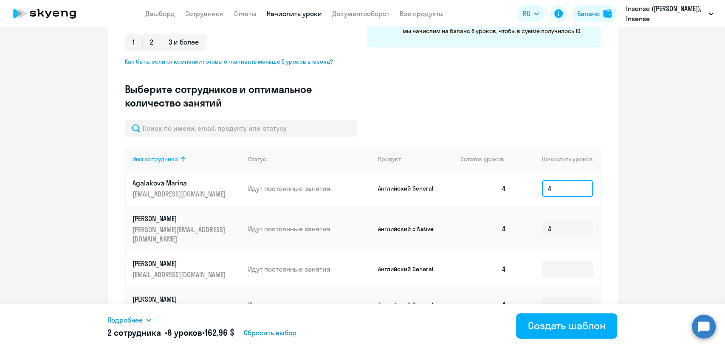
scroll to position [189, 0]
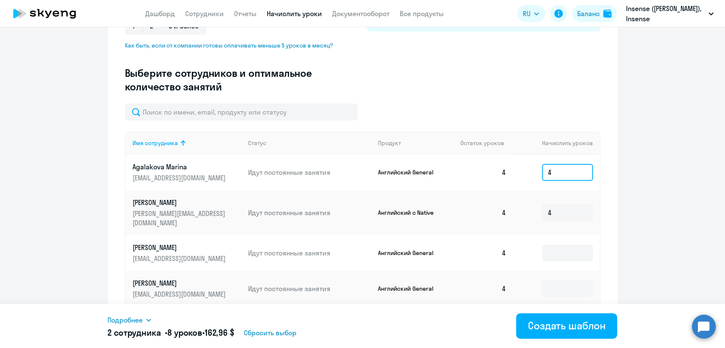
type input "4"
click at [567, 235] on td at bounding box center [556, 253] width 87 height 36
click at [566, 245] on input at bounding box center [567, 253] width 51 height 17
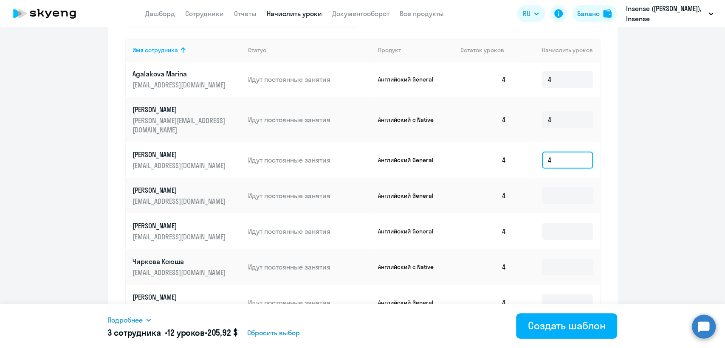
scroll to position [283, 0]
type input "4"
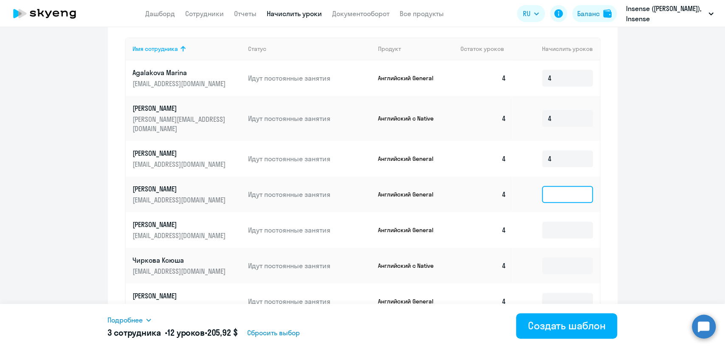
click at [556, 186] on input at bounding box center [567, 194] width 51 height 17
type input "4"
click at [562, 222] on input at bounding box center [567, 230] width 51 height 17
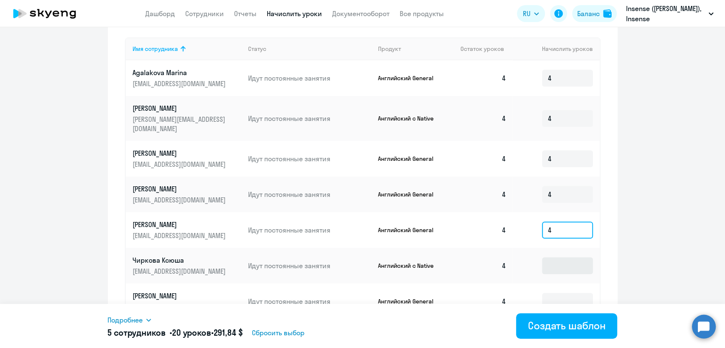
type input "4"
drag, startPoint x: 561, startPoint y: 249, endPoint x: 564, endPoint y: 267, distance: 18.5
click at [561, 258] on input at bounding box center [567, 266] width 51 height 17
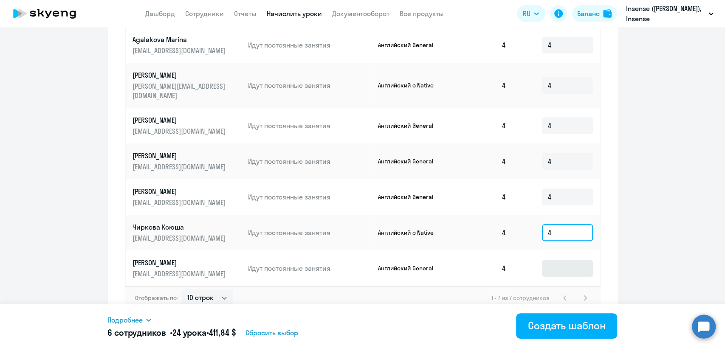
type input "4"
click at [567, 260] on input at bounding box center [567, 268] width 51 height 17
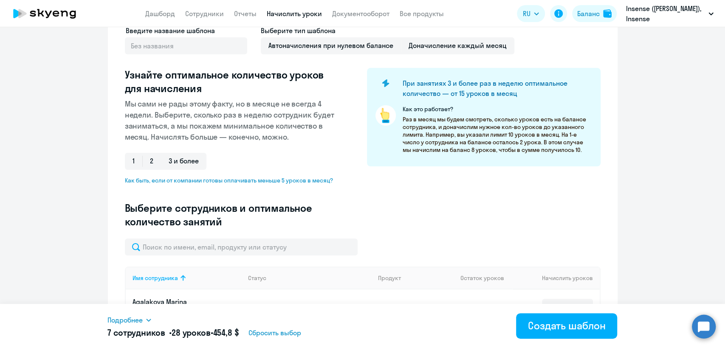
scroll to position [0, 0]
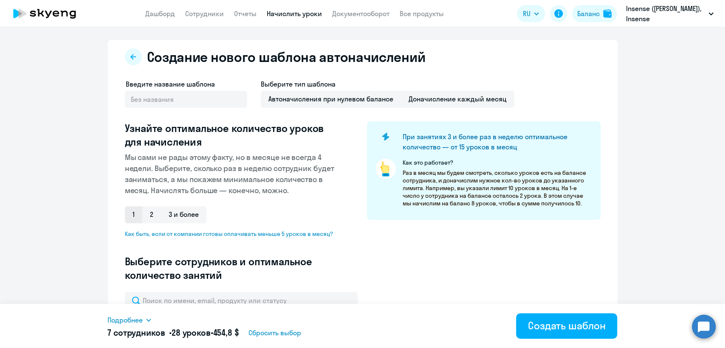
type input "4"
click at [126, 215] on span "1" at bounding box center [133, 215] width 17 height 17
click at [0, 0] on input "1" at bounding box center [0, 0] width 0 height 0
click at [146, 217] on span "2" at bounding box center [151, 215] width 19 height 17
click at [0, 0] on input "2" at bounding box center [0, 0] width 0 height 0
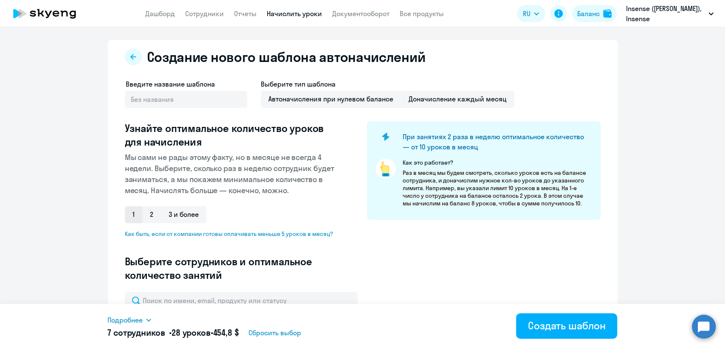
click at [131, 220] on span "1" at bounding box center [133, 215] width 17 height 17
click at [0, 0] on input "1" at bounding box center [0, 0] width 0 height 0
click at [185, 101] on input "text" at bounding box center [186, 99] width 122 height 17
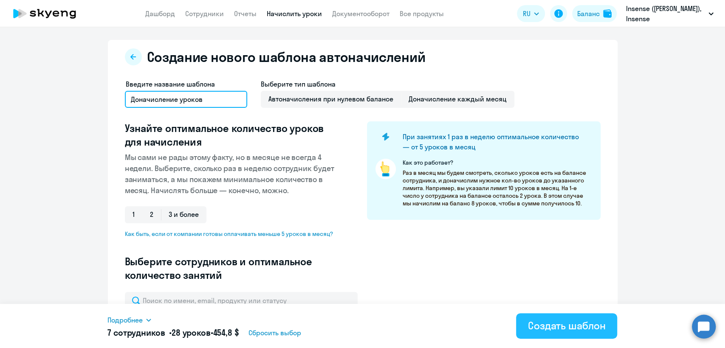
type input "Доначисление уроков"
click at [580, 325] on div "Создать шаблон" at bounding box center [567, 326] width 78 height 14
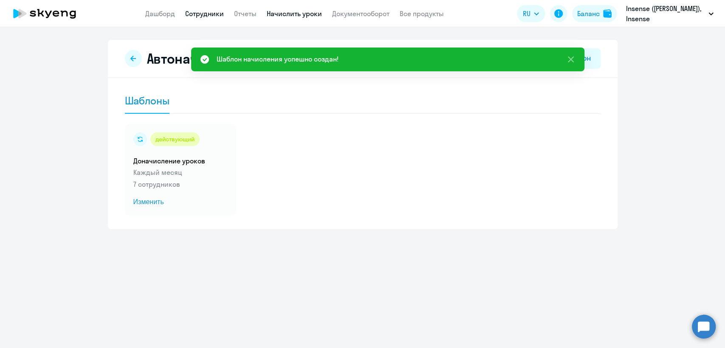
click at [207, 14] on link "Сотрудники" at bounding box center [204, 13] width 39 height 8
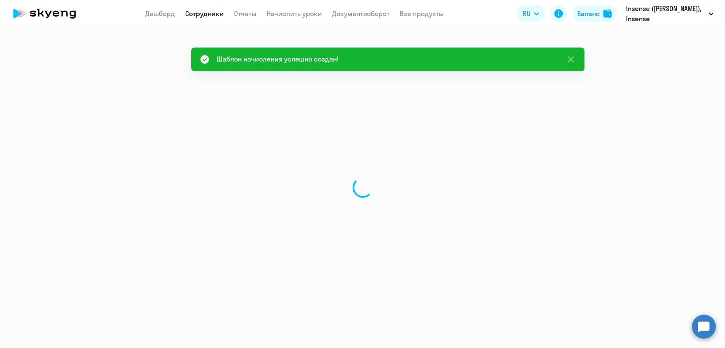
select select "30"
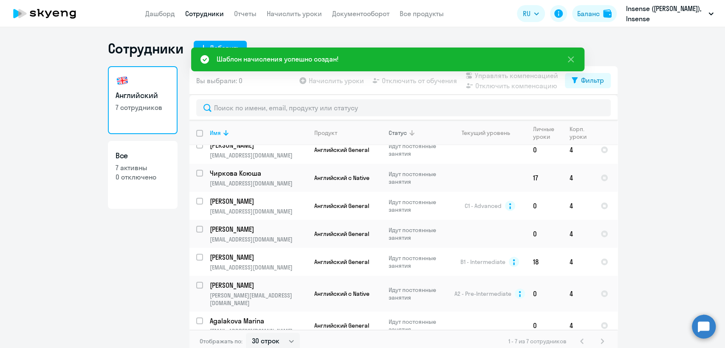
scroll to position [11, 0]
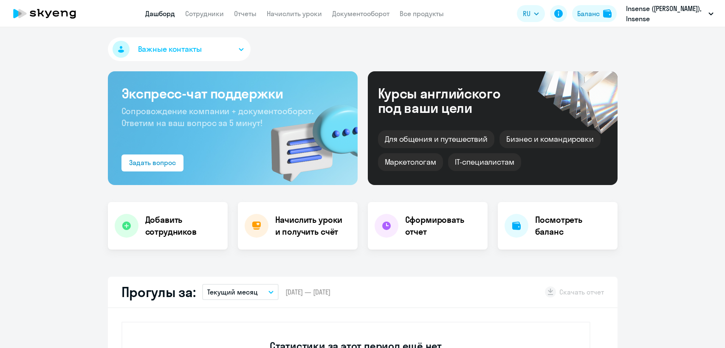
select select "30"
click at [212, 11] on link "Сотрудники" at bounding box center [204, 13] width 39 height 8
select select "30"
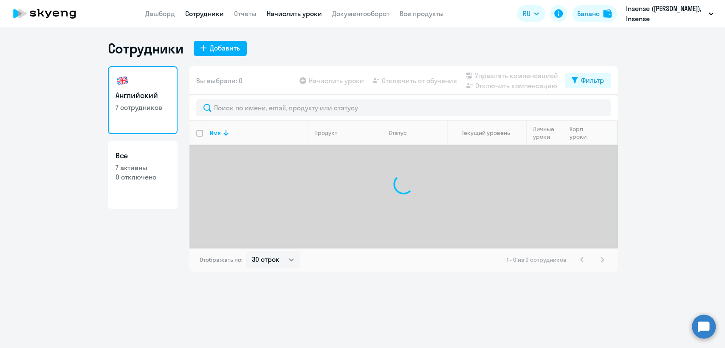
click at [291, 16] on link "Начислить уроки" at bounding box center [294, 13] width 55 height 8
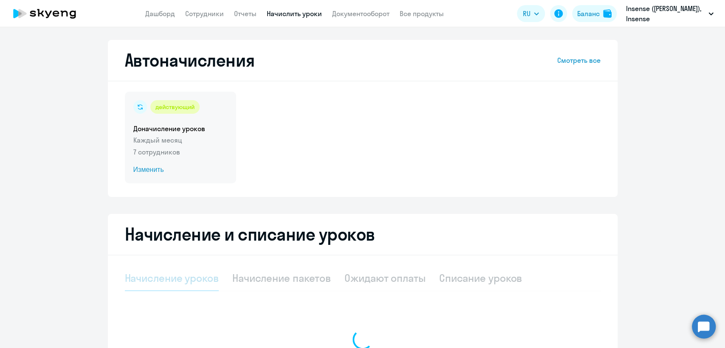
select select "10"
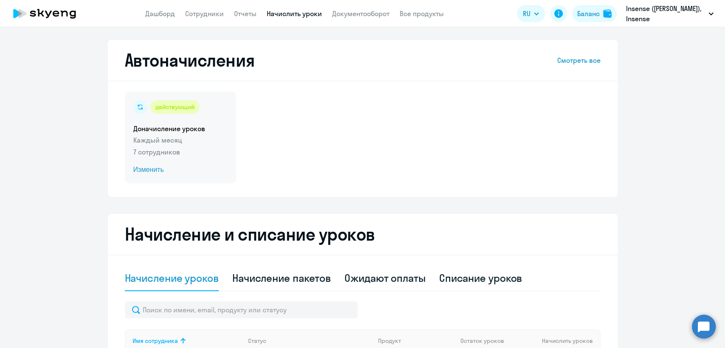
click at [190, 153] on p "7 сотрудников" at bounding box center [180, 152] width 94 height 10
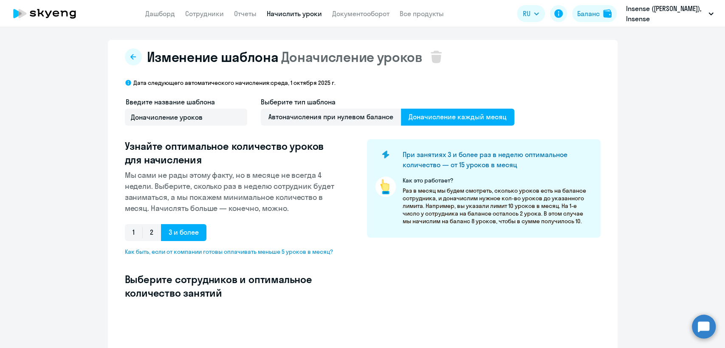
select select "10"
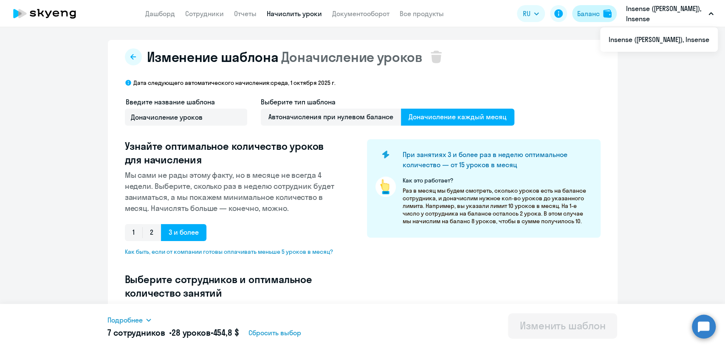
click at [586, 17] on div "Баланс" at bounding box center [588, 13] width 23 height 10
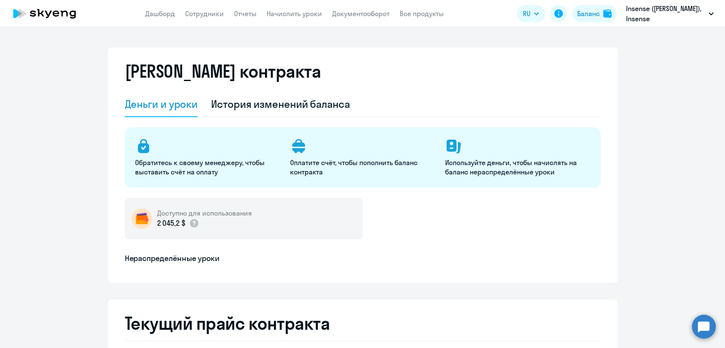
select select "english_adult_not_native_speaker"
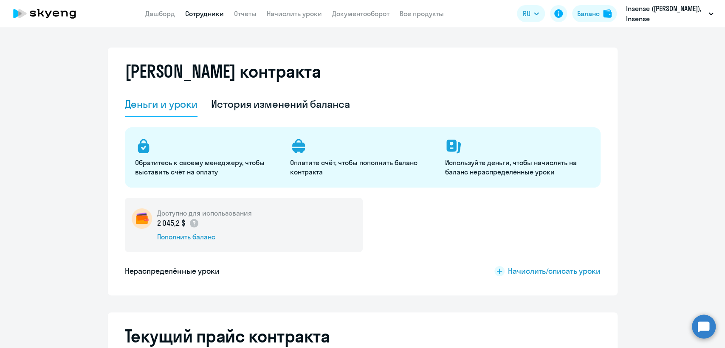
click at [198, 17] on link "Сотрудники" at bounding box center [204, 13] width 39 height 8
select select "30"
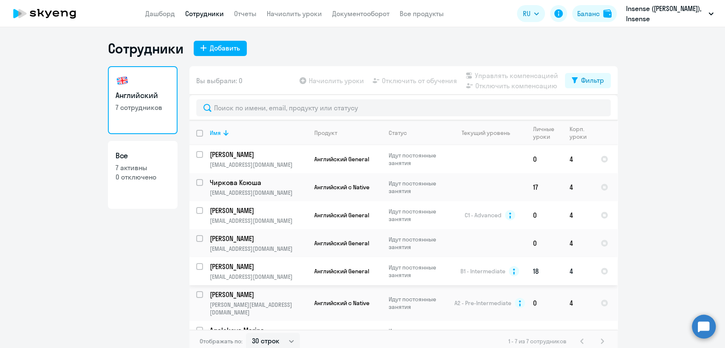
scroll to position [11, 0]
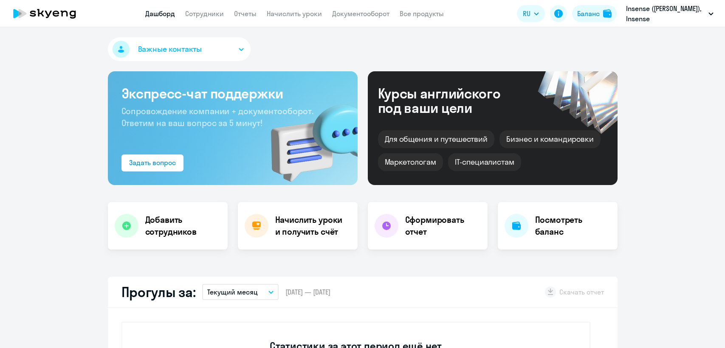
select select "30"
click at [193, 10] on link "Сотрудники" at bounding box center [204, 13] width 39 height 8
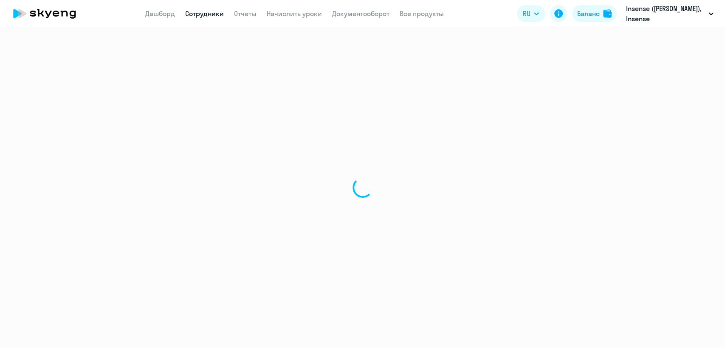
select select "30"
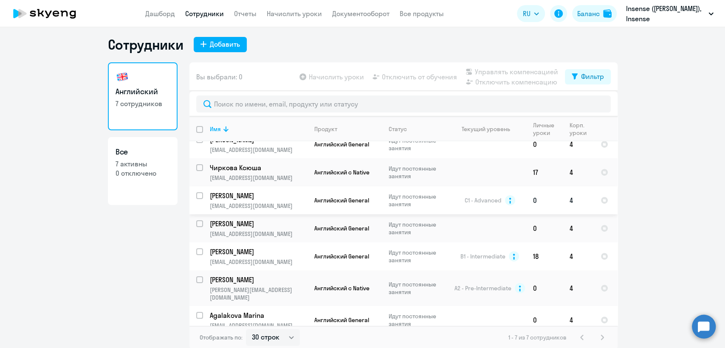
scroll to position [5, 0]
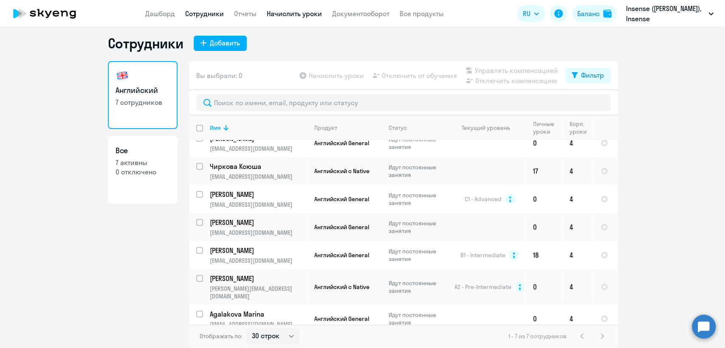
click at [294, 11] on link "Начислить уроки" at bounding box center [294, 13] width 55 height 8
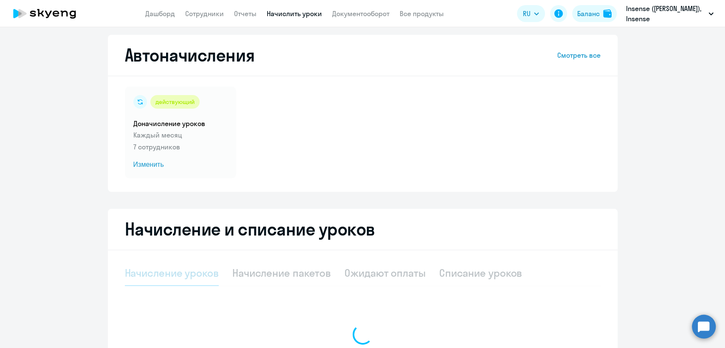
select select "10"
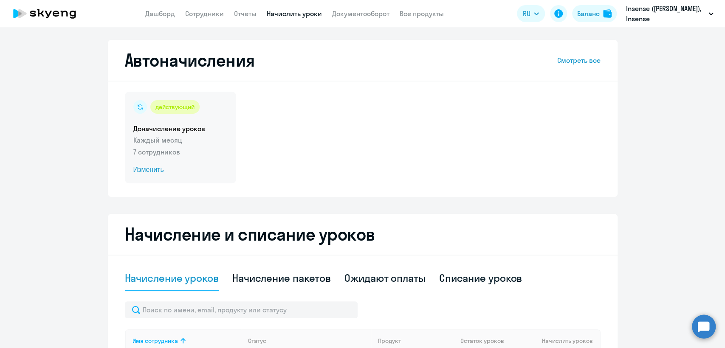
click at [210, 121] on div "действующий Доначисление уроков Каждый месяц 7 сотрудников Изменить" at bounding box center [180, 138] width 111 height 92
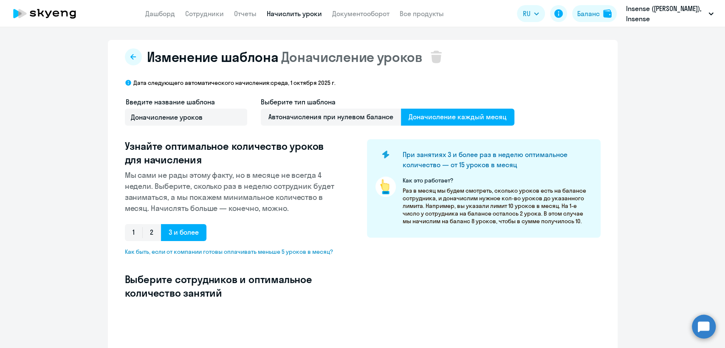
select select "10"
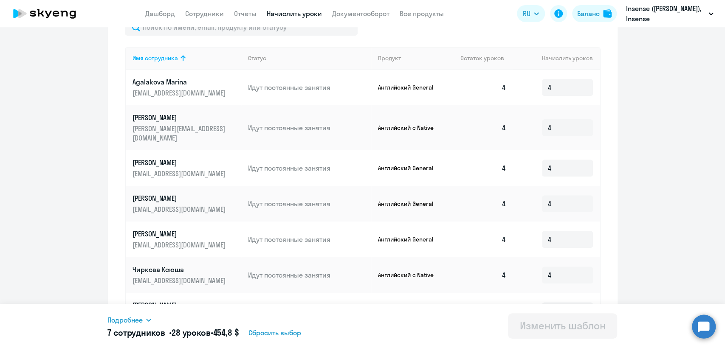
scroll to position [334, 0]
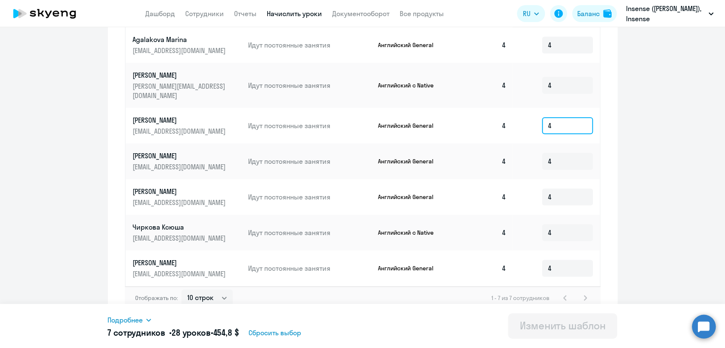
click at [562, 118] on input "4" at bounding box center [567, 125] width 51 height 17
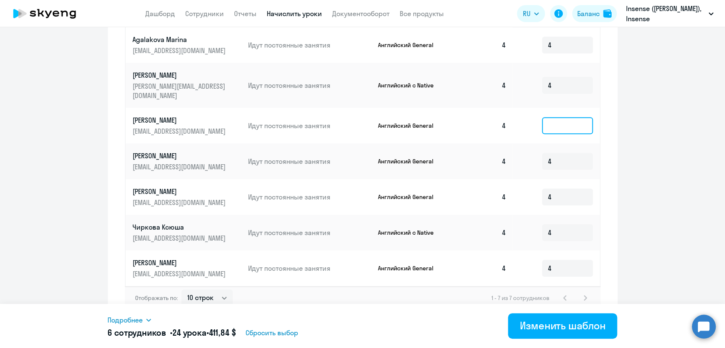
type input "4"
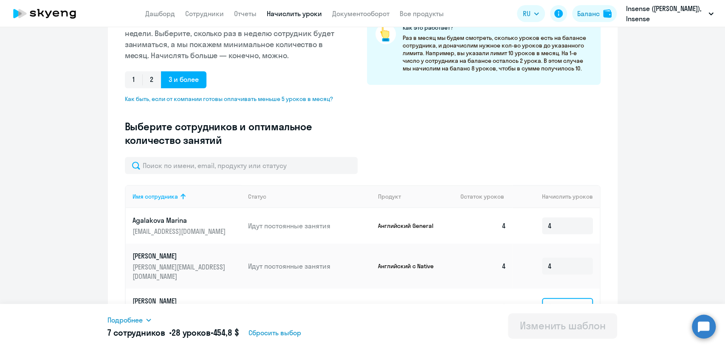
scroll to position [145, 0]
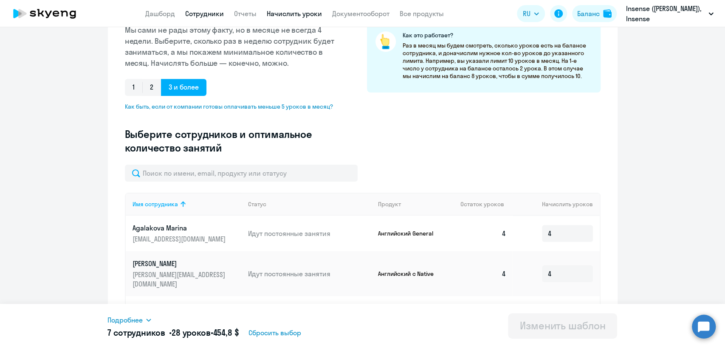
click at [203, 15] on link "Сотрудники" at bounding box center [204, 13] width 39 height 8
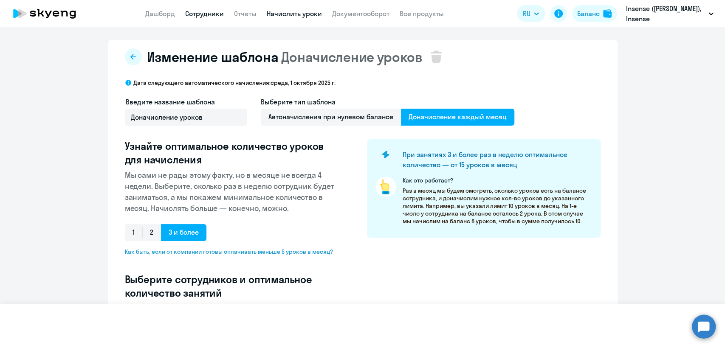
select select "30"
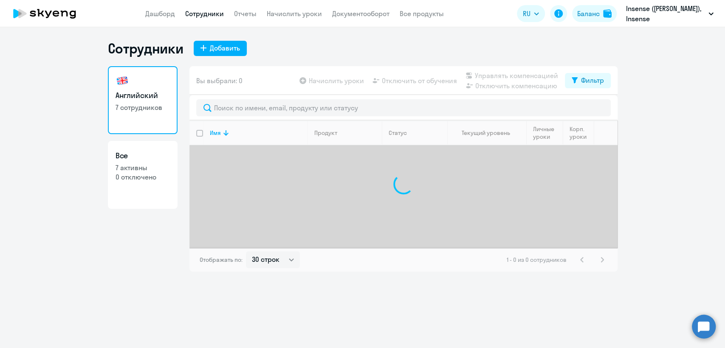
click at [293, 8] on app-menu-item-link "Начислить уроки" at bounding box center [294, 13] width 55 height 11
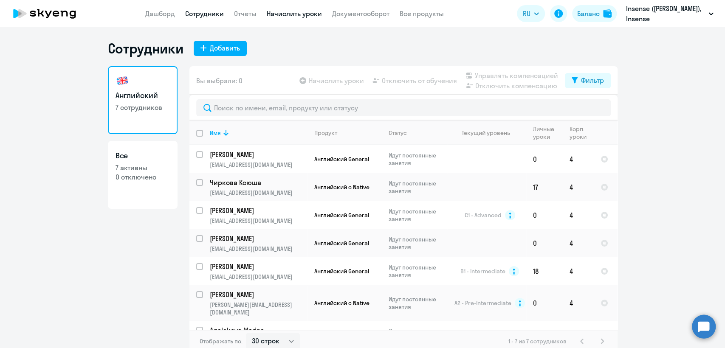
click at [297, 11] on link "Начислить уроки" at bounding box center [294, 13] width 55 height 8
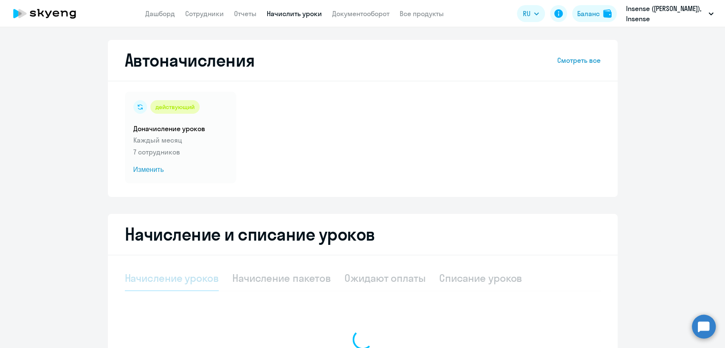
select select "10"
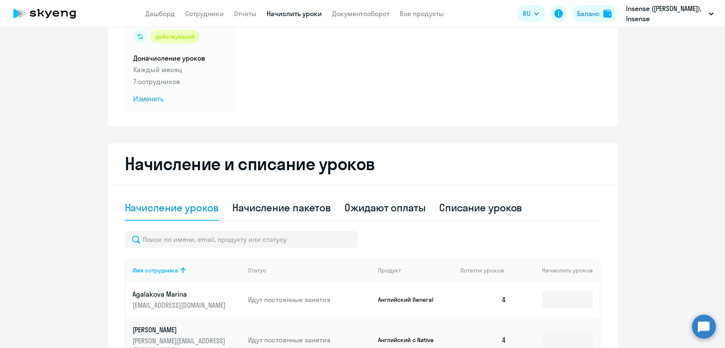
scroll to position [142, 0]
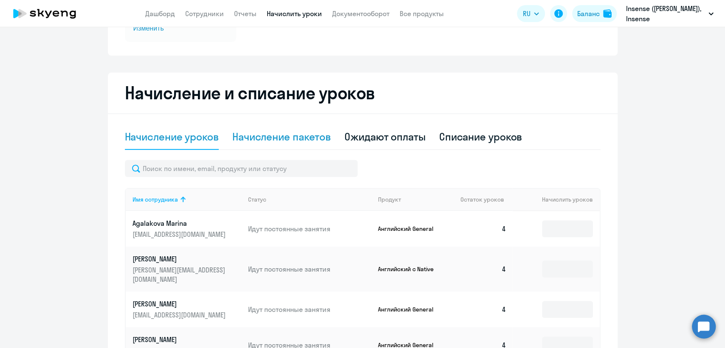
drag, startPoint x: 289, startPoint y: 135, endPoint x: 293, endPoint y: 136, distance: 4.4
click at [289, 135] on div "Начисление пакетов" at bounding box center [281, 137] width 99 height 14
select select "10"
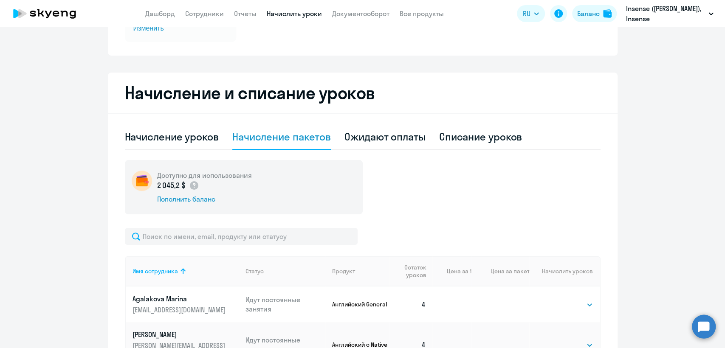
scroll to position [283, 0]
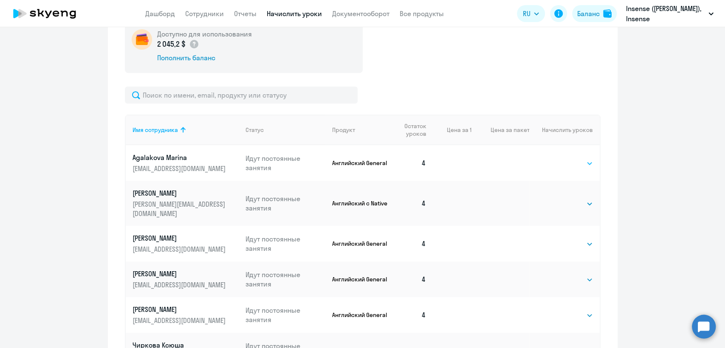
drag, startPoint x: 564, startPoint y: 161, endPoint x: 567, endPoint y: 167, distance: 6.3
click at [565, 161] on select "Выбрать 4 8 16 32 64 96 128" at bounding box center [575, 163] width 35 height 10
select select "4"
click at [558, 158] on select "Выбрать 4 8 16 32 64 96 128" at bounding box center [575, 163] width 35 height 10
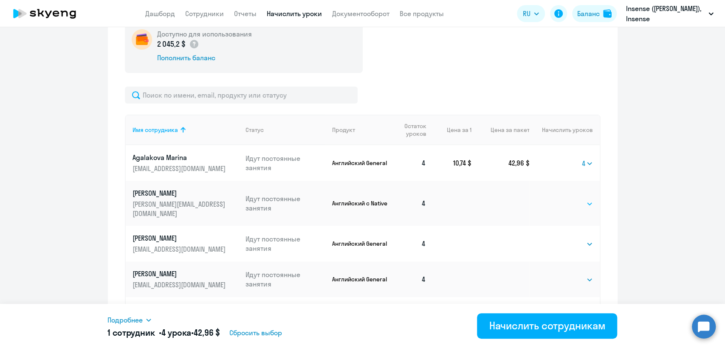
click at [572, 199] on select "Выбрать 4 8 16 32 64 96 128" at bounding box center [575, 204] width 35 height 10
select select "4"
click at [558, 199] on select "Выбрать 4 8 16 32 64 96 128" at bounding box center [575, 204] width 35 height 10
drag, startPoint x: 575, startPoint y: 232, endPoint x: 576, endPoint y: 239, distance: 6.9
click at [575, 239] on select "Выбрать 4 8 16 32 64 96 128" at bounding box center [575, 244] width 35 height 10
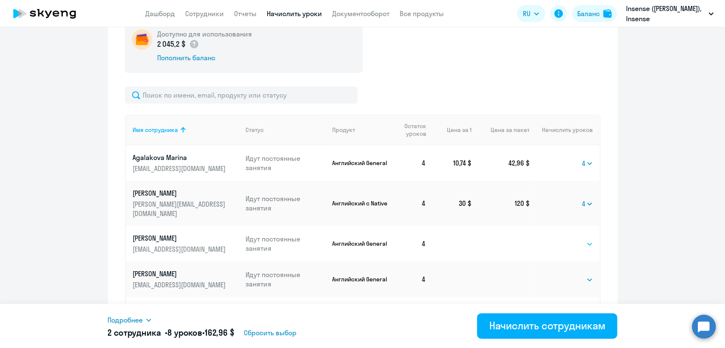
select select "4"
click at [558, 239] on select "Выбрать 4 8 16 32 64 96 128" at bounding box center [575, 244] width 35 height 10
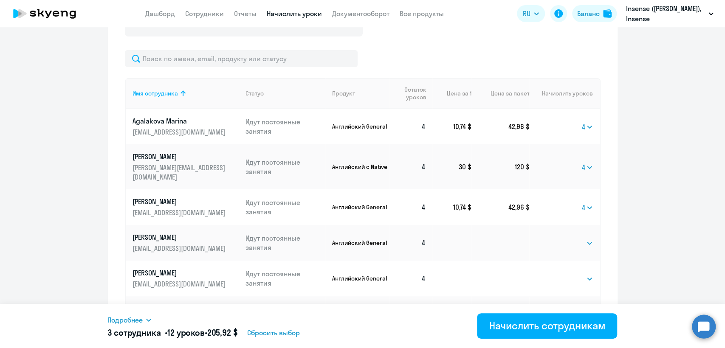
scroll to position [377, 0]
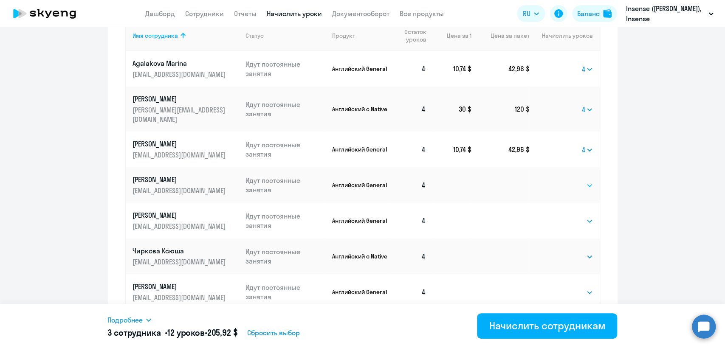
click at [569, 181] on select "Выбрать 4 8 16 32 64 96 128" at bounding box center [575, 186] width 35 height 10
select select "4"
click at [558, 181] on select "Выбрать 4 8 16 32 64 96 128" at bounding box center [575, 186] width 35 height 10
click at [577, 216] on select "Выбрать 4 8 16 32 64 96 128" at bounding box center [575, 221] width 35 height 10
select select "4"
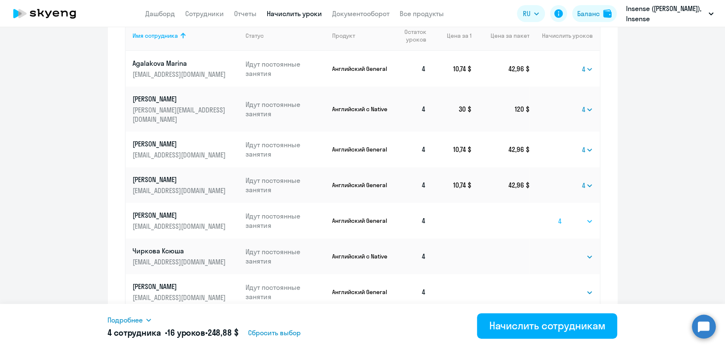
click at [558, 216] on select "Выбрать 4 8 16 32 64 96 128" at bounding box center [575, 221] width 35 height 10
click at [576, 252] on select "Выбрать 4 8 16 32 64 96 128" at bounding box center [575, 257] width 35 height 10
select select "4"
click at [558, 252] on select "Выбрать 4 8 16 32 64 96 128" at bounding box center [575, 257] width 35 height 10
click at [572, 288] on select "Выбрать 4 8 16 32 64 96 128" at bounding box center [575, 293] width 35 height 10
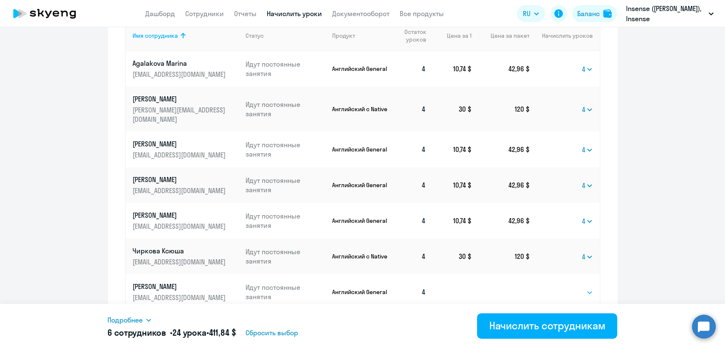
select select "4"
click at [558, 288] on select "Выбрать 4 8 16 32 64 96 128" at bounding box center [575, 293] width 35 height 10
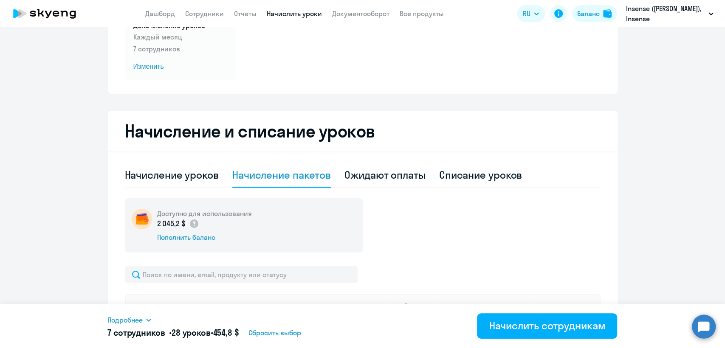
scroll to position [0, 0]
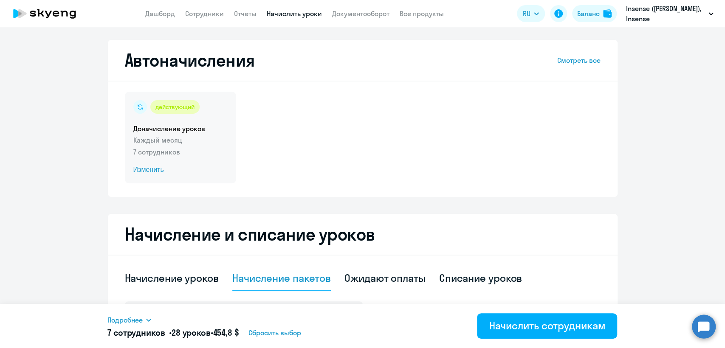
click at [206, 123] on div "действующий Доначисление уроков Каждый месяц 7 сотрудников Изменить" at bounding box center [180, 138] width 111 height 92
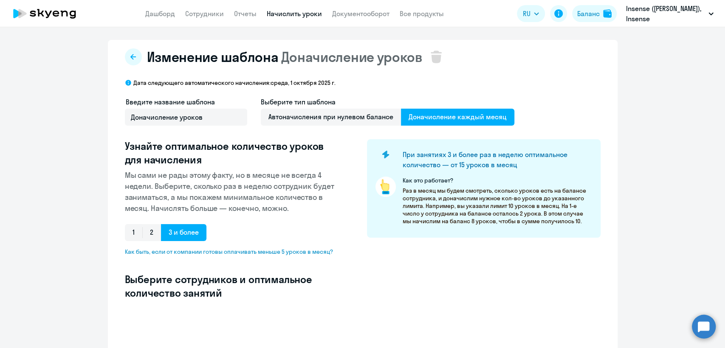
select select "10"
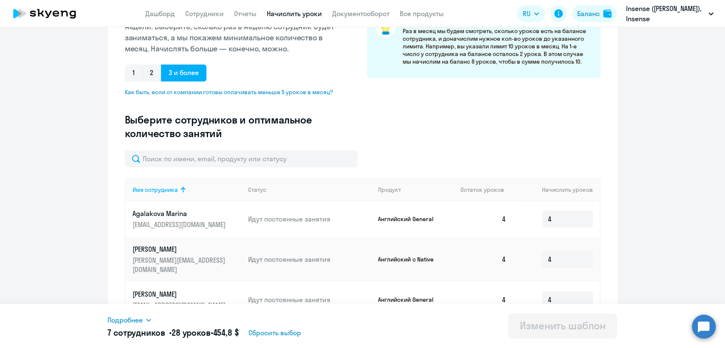
scroll to position [145, 0]
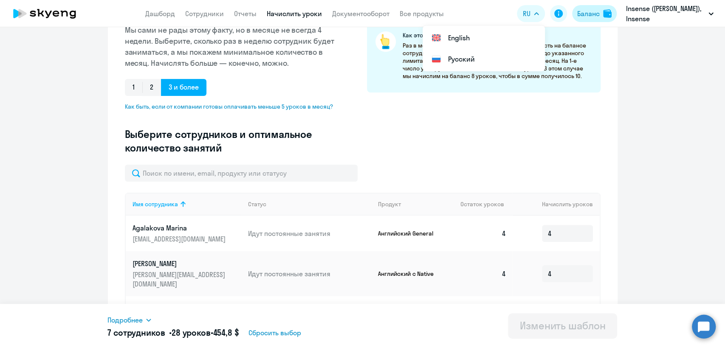
click at [593, 15] on div "Баланс" at bounding box center [588, 13] width 23 height 10
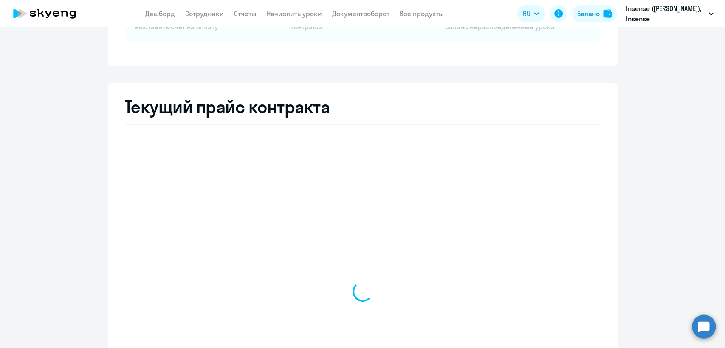
select select "english_adult_not_native_speaker"
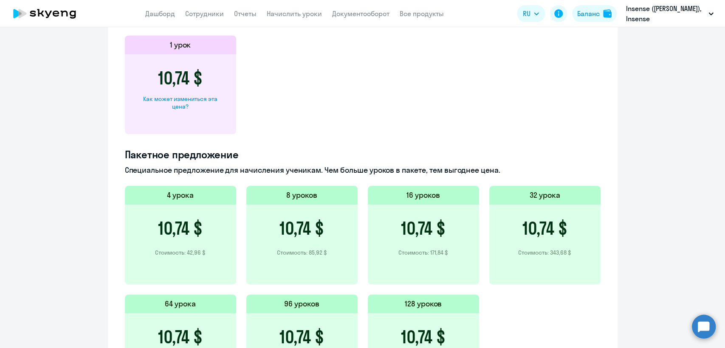
scroll to position [526, 0]
